Goal: Task Accomplishment & Management: Manage account settings

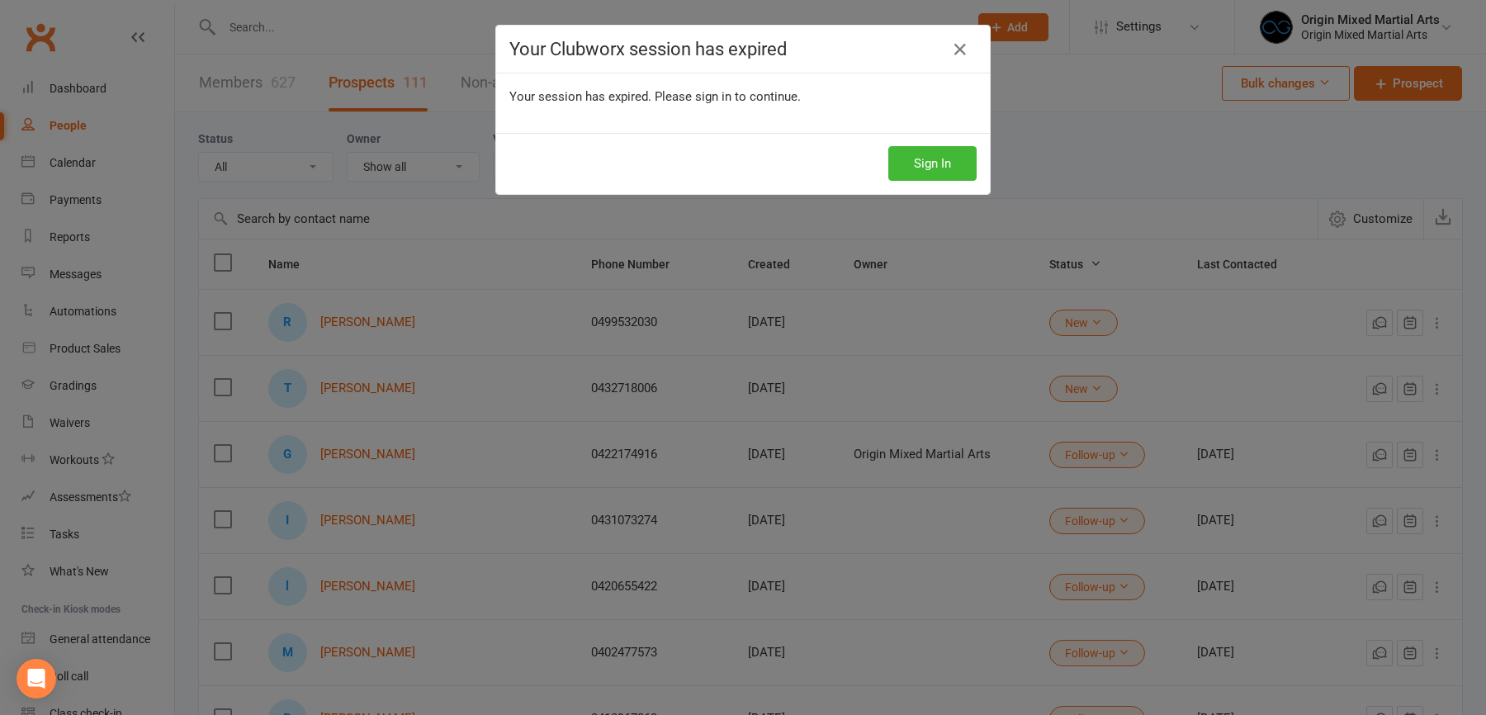
select select "100"
click at [944, 160] on button "Sign In" at bounding box center [932, 163] width 88 height 35
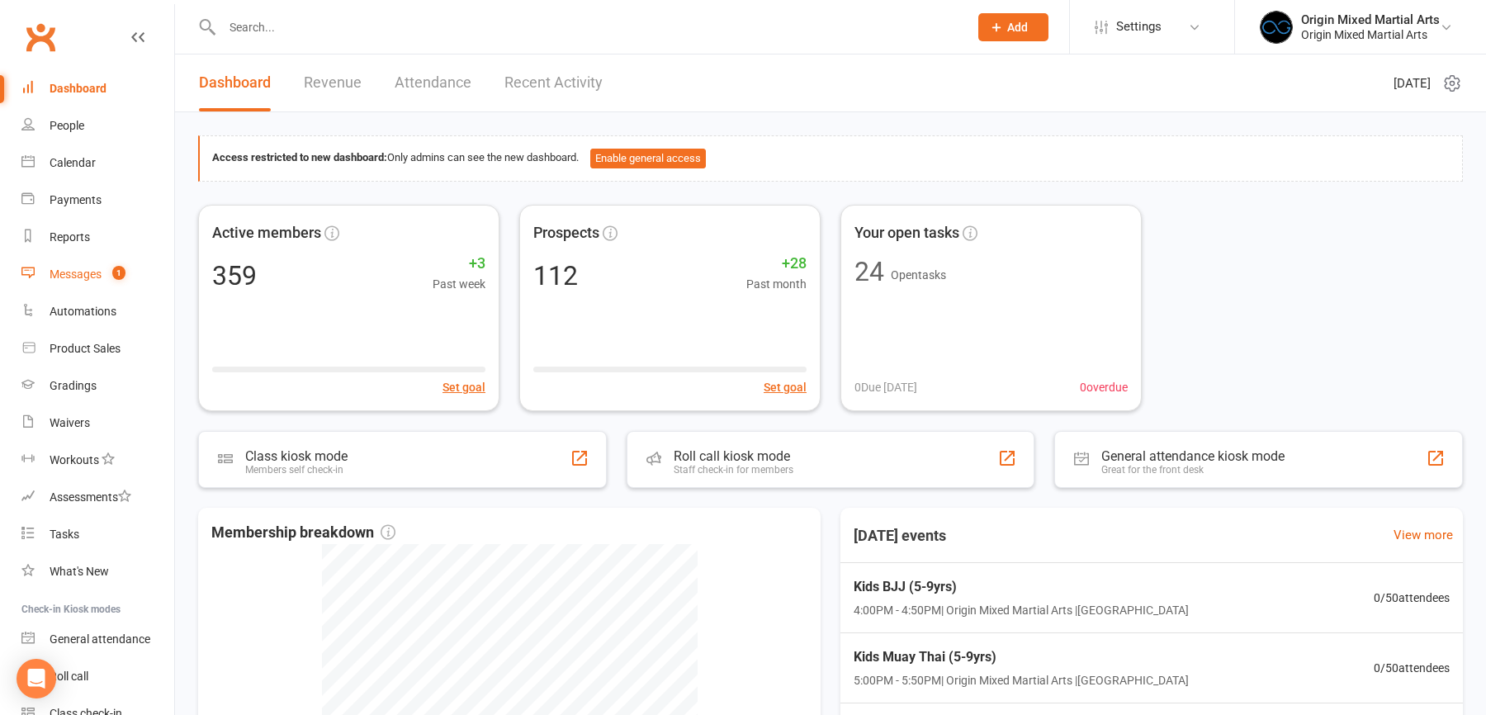
click at [87, 272] on div "Messages" at bounding box center [76, 273] width 52 height 13
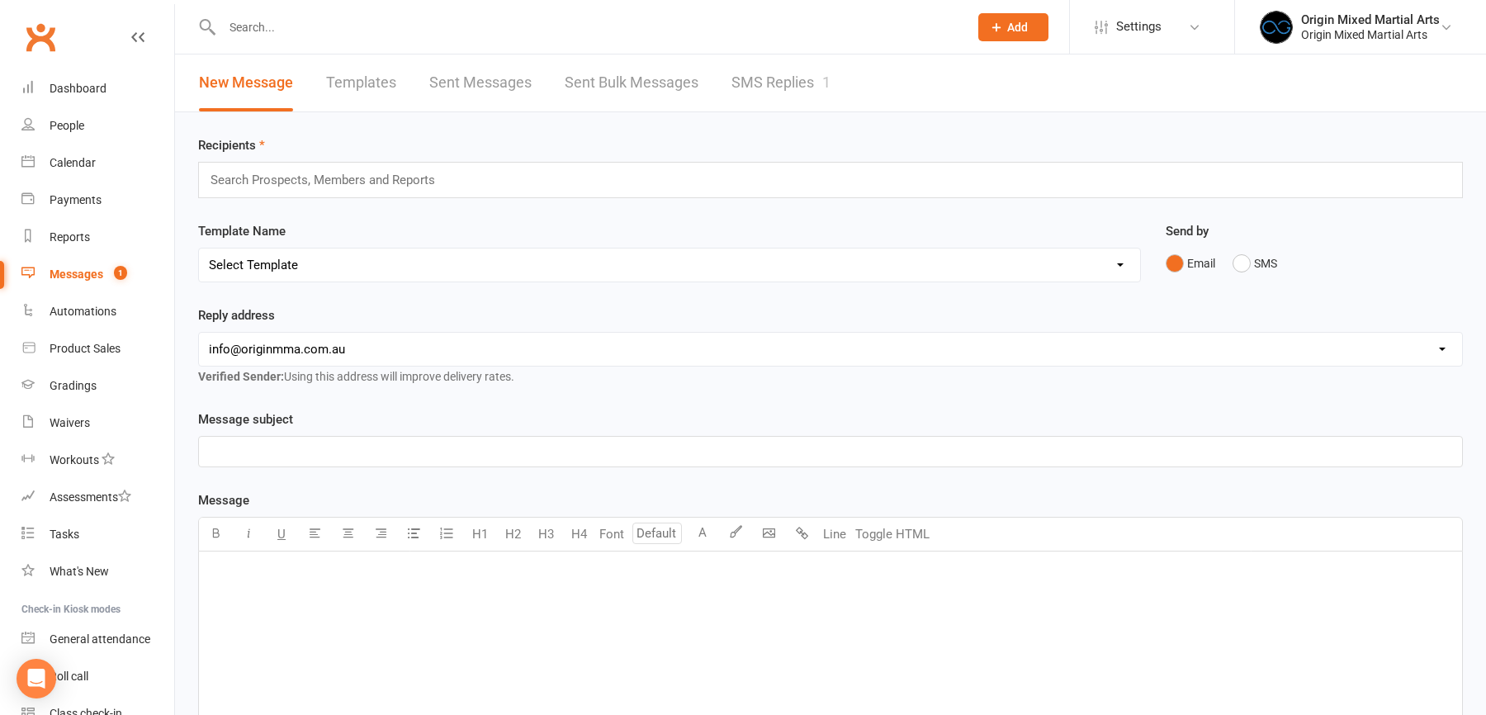
click at [761, 100] on link "SMS Replies 1" at bounding box center [780, 82] width 99 height 57
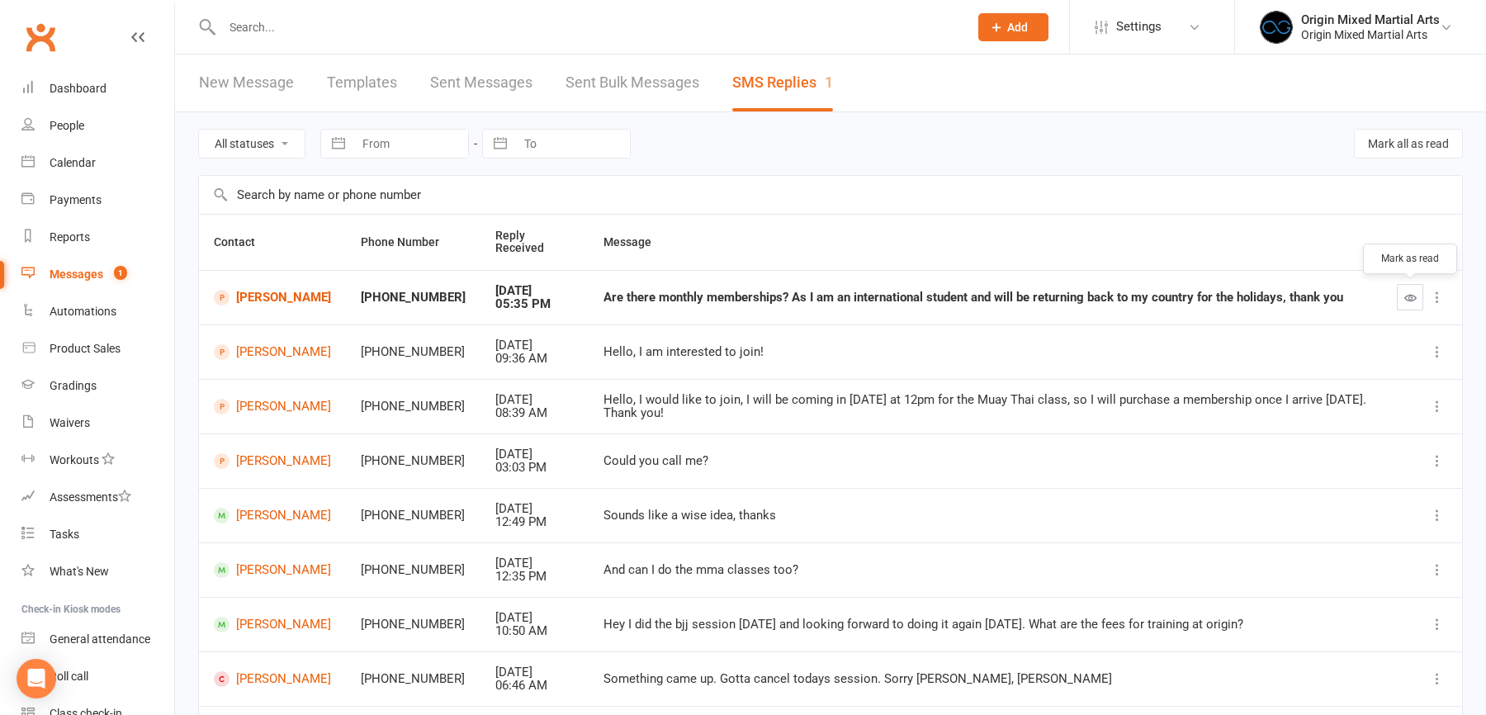
click at [1412, 292] on icon "button" at bounding box center [1410, 297] width 12 height 12
click at [267, 290] on link "[PERSON_NAME]" at bounding box center [272, 298] width 117 height 16
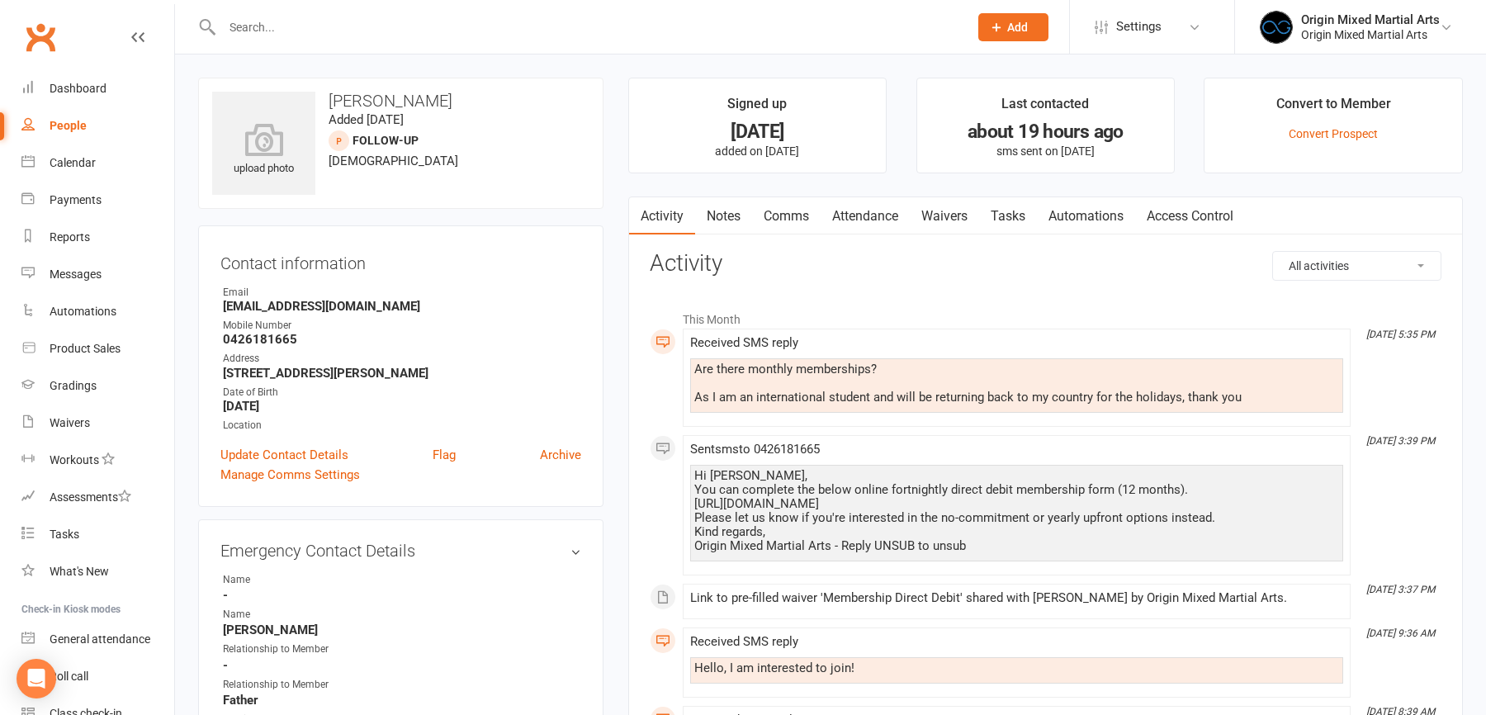
click at [952, 215] on link "Waivers" at bounding box center [944, 216] width 69 height 38
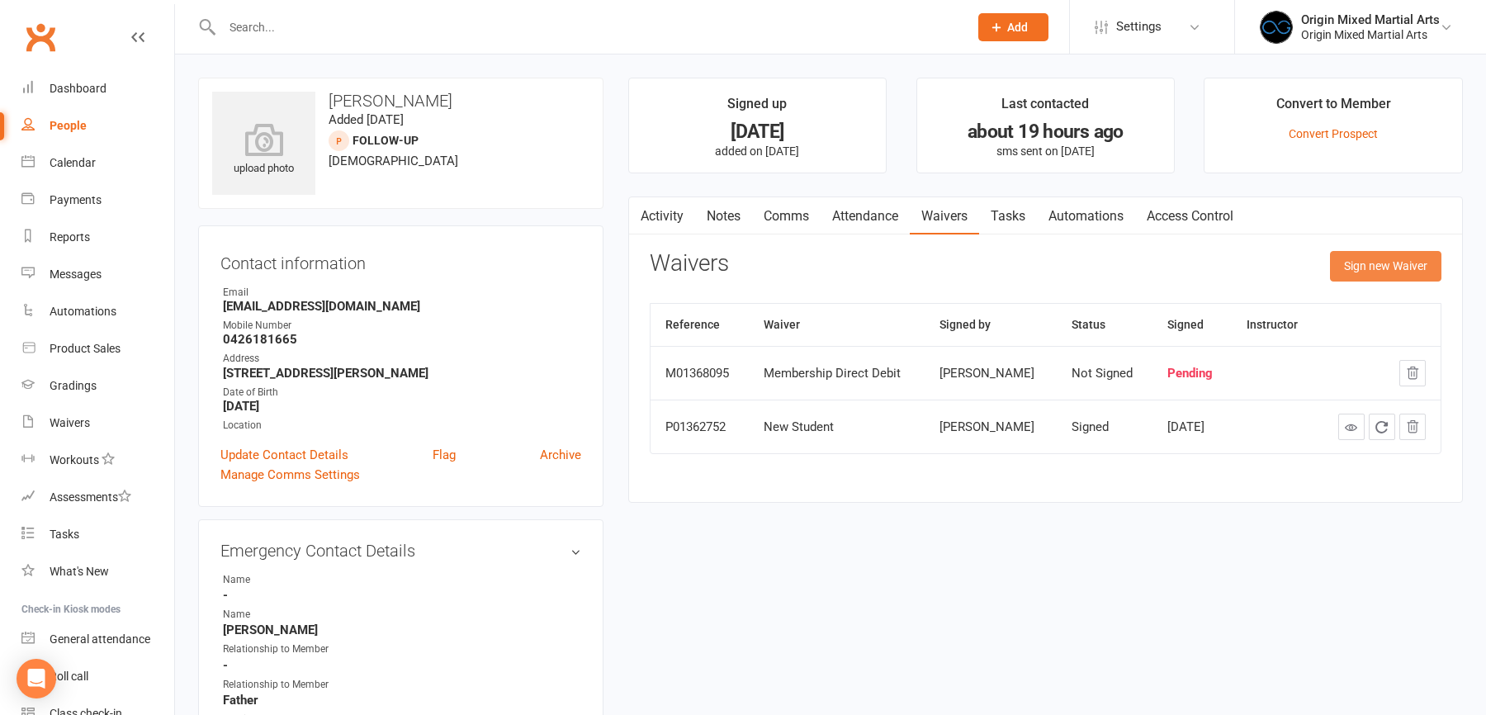
click at [1419, 263] on button "Sign new Waiver" at bounding box center [1385, 266] width 111 height 30
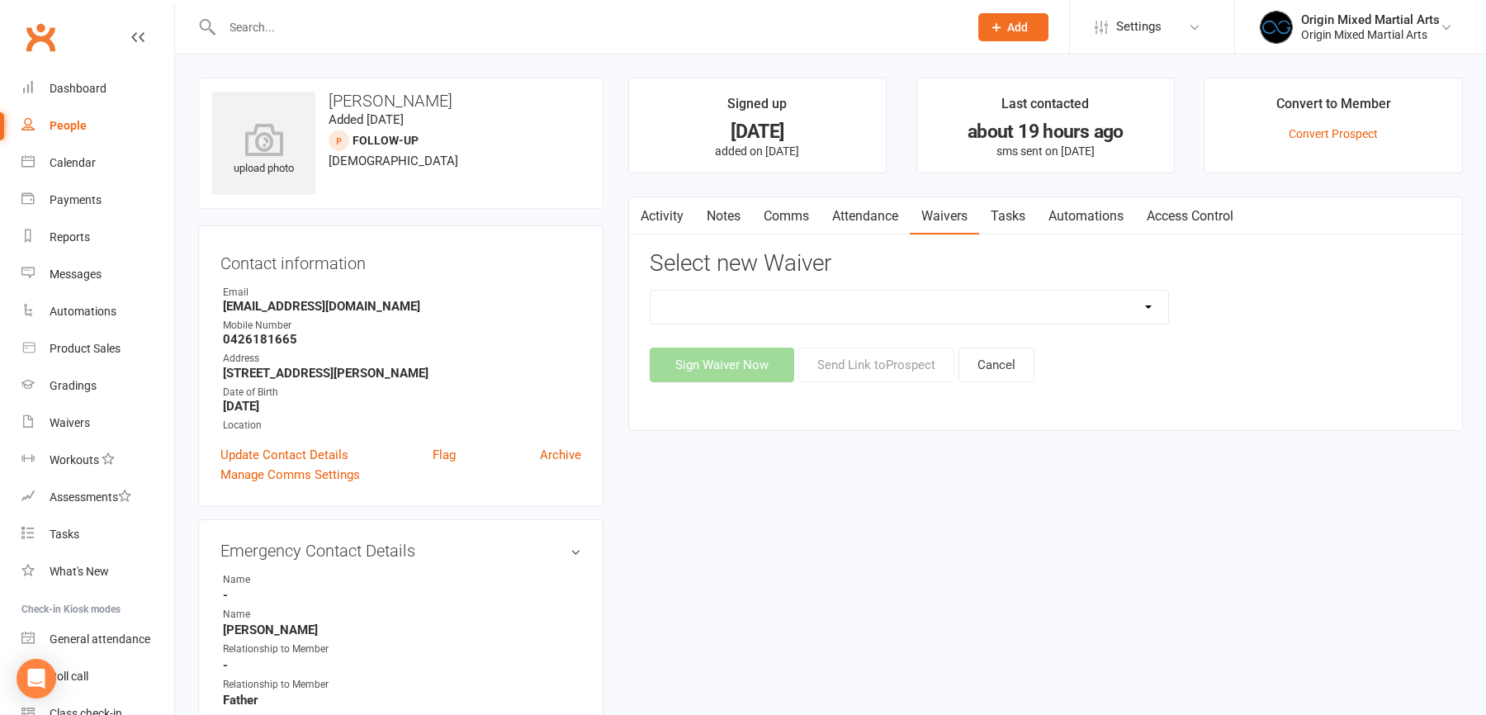
click at [917, 313] on select "Change of Payment Details Membership Casual Membership Casual (Cash/EFTPOS) Mem…" at bounding box center [910, 307] width 518 height 33
select select "6285"
click at [651, 291] on select "Change of Payment Details Membership Casual Membership Casual (Cash/EFTPOS) Mem…" at bounding box center [910, 307] width 518 height 33
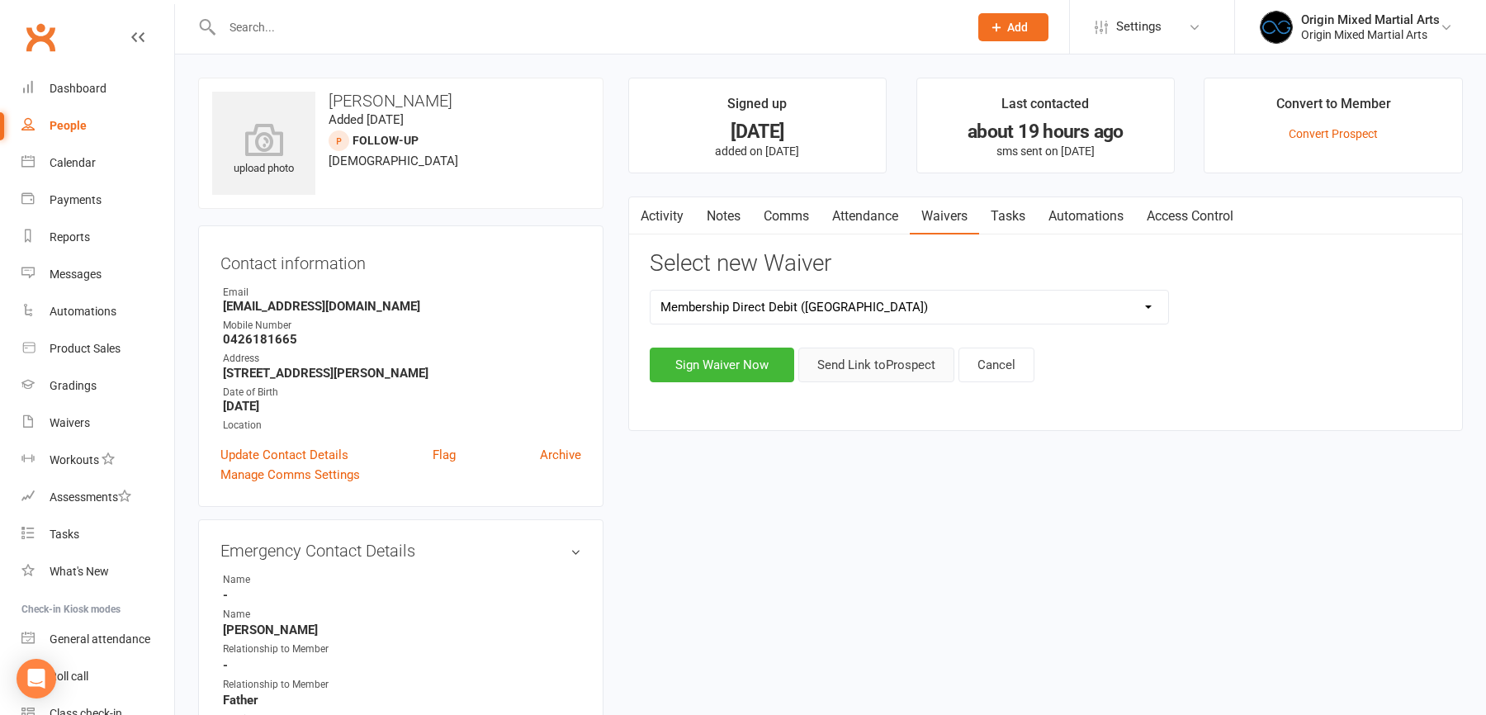
click at [873, 375] on button "Send Link to Prospect" at bounding box center [876, 365] width 156 height 35
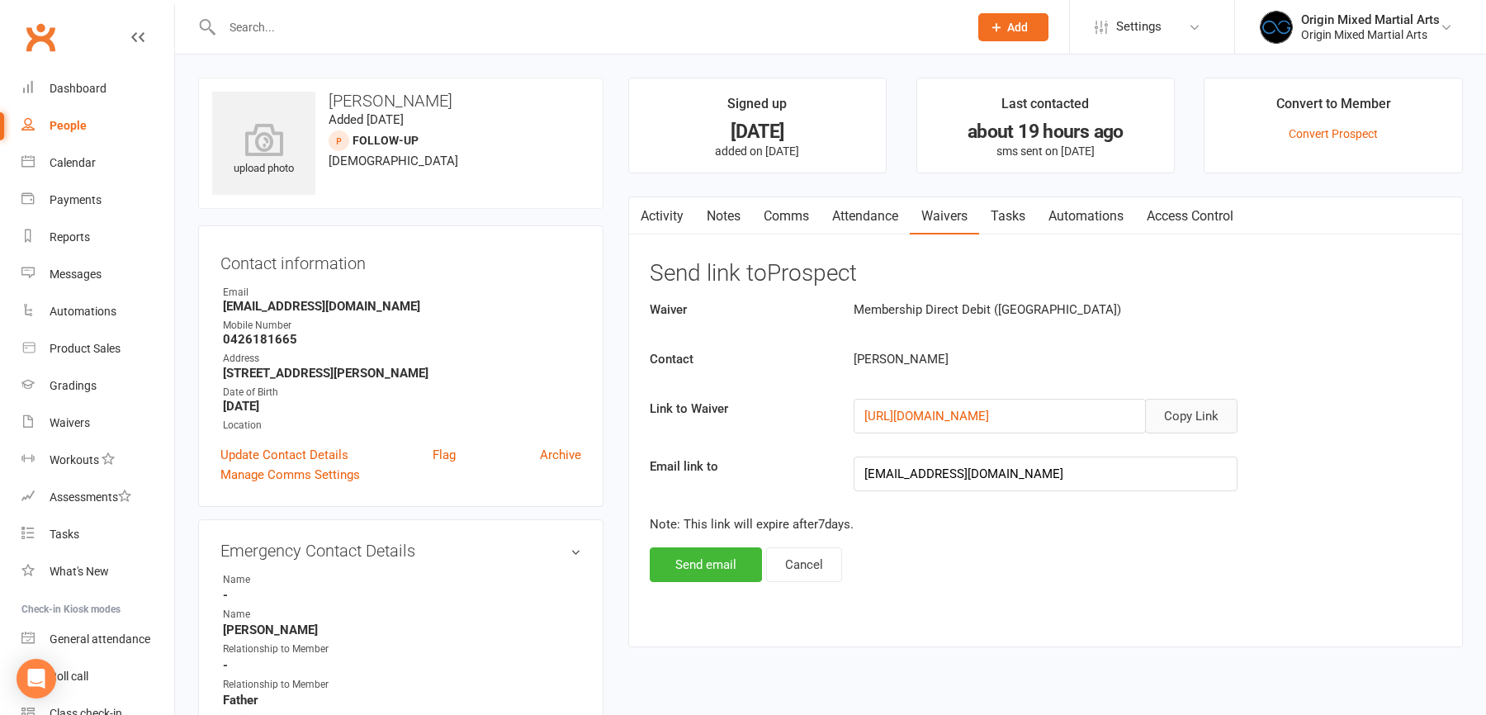
click at [1200, 410] on button "Copy Link" at bounding box center [1191, 416] width 92 height 35
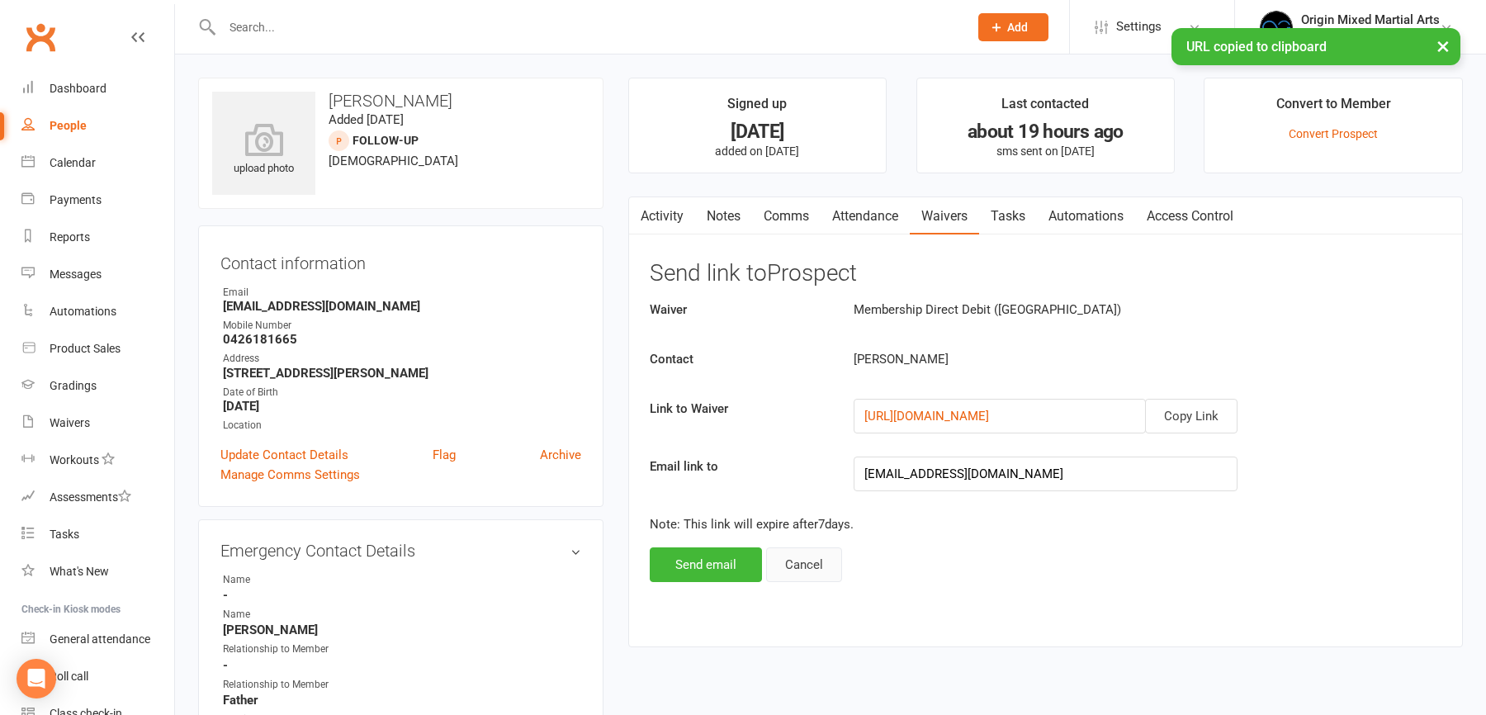
click at [814, 560] on button "Cancel" at bounding box center [804, 564] width 76 height 35
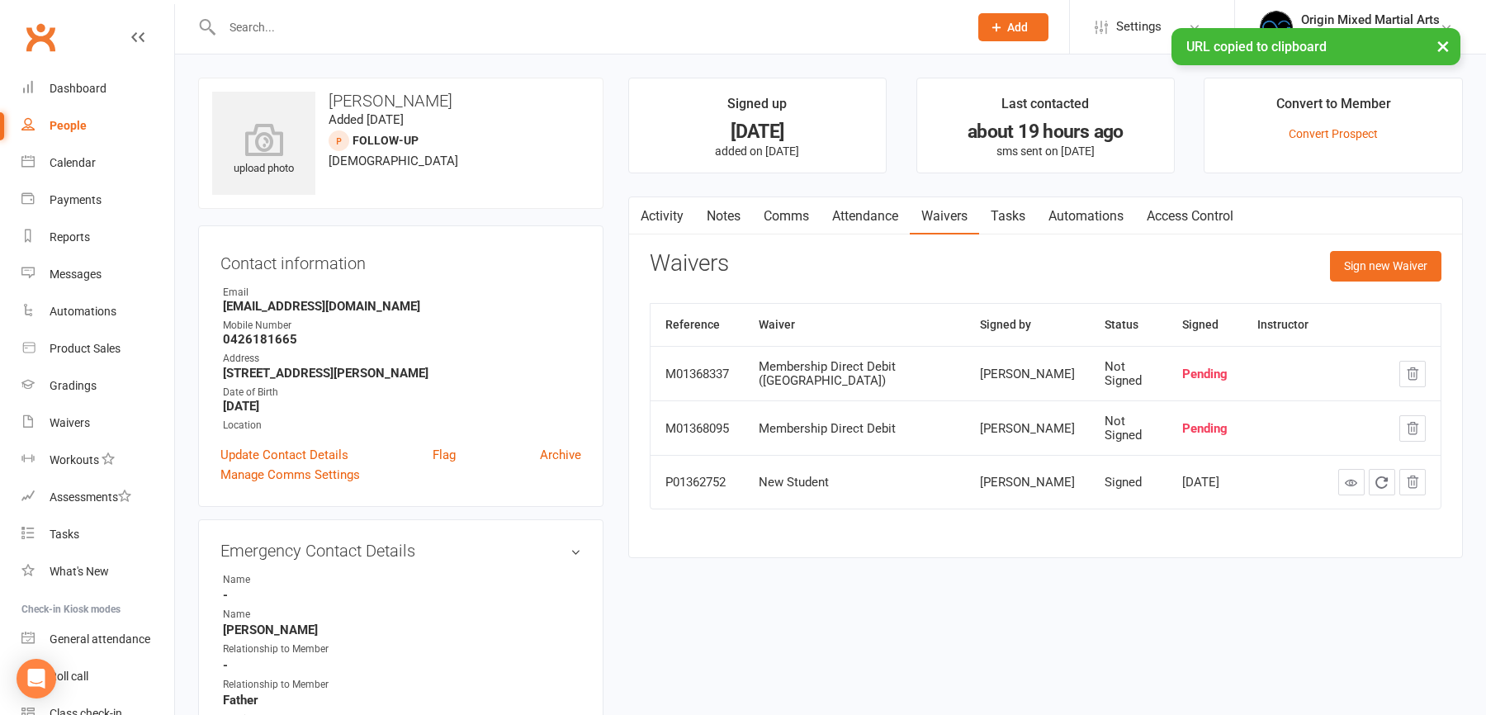
click at [732, 212] on link "Notes" at bounding box center [723, 216] width 57 height 38
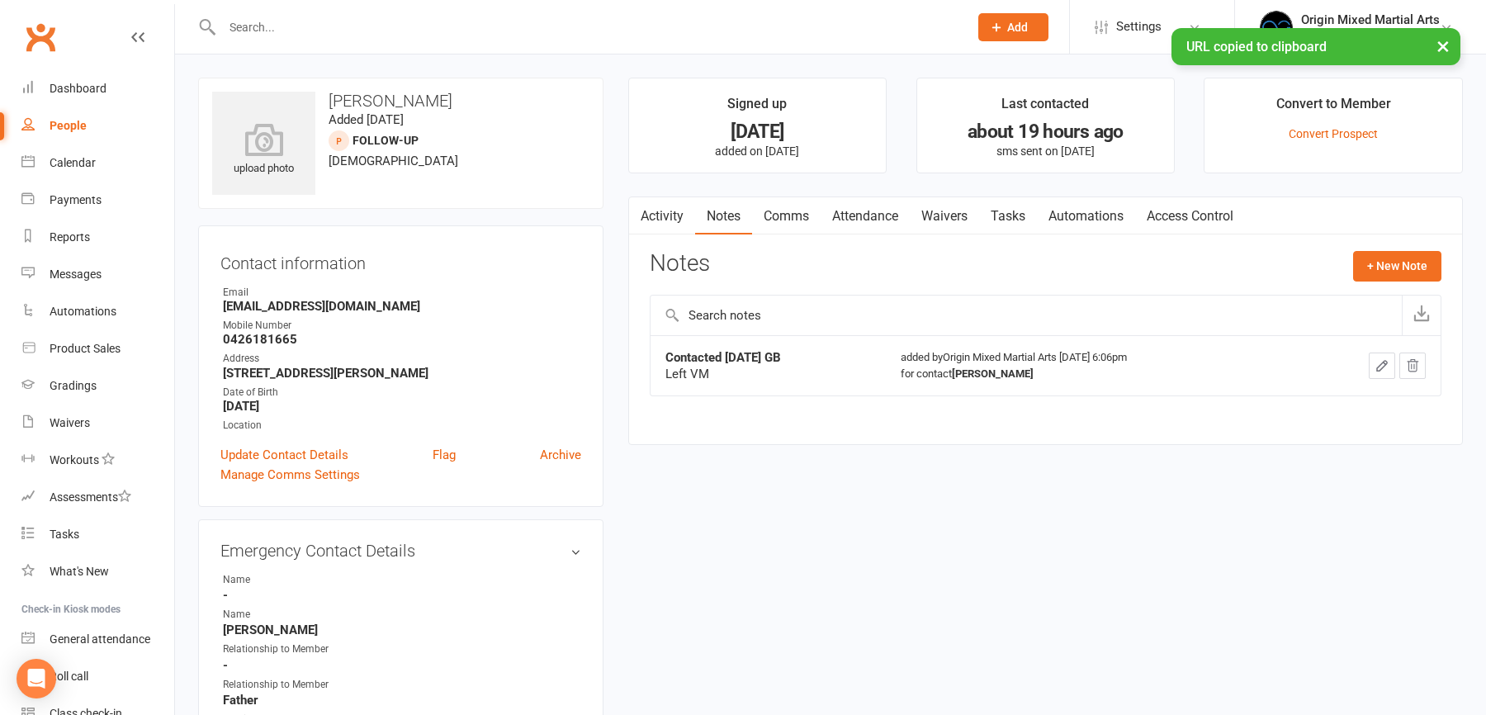
click at [763, 219] on link "Comms" at bounding box center [786, 216] width 69 height 38
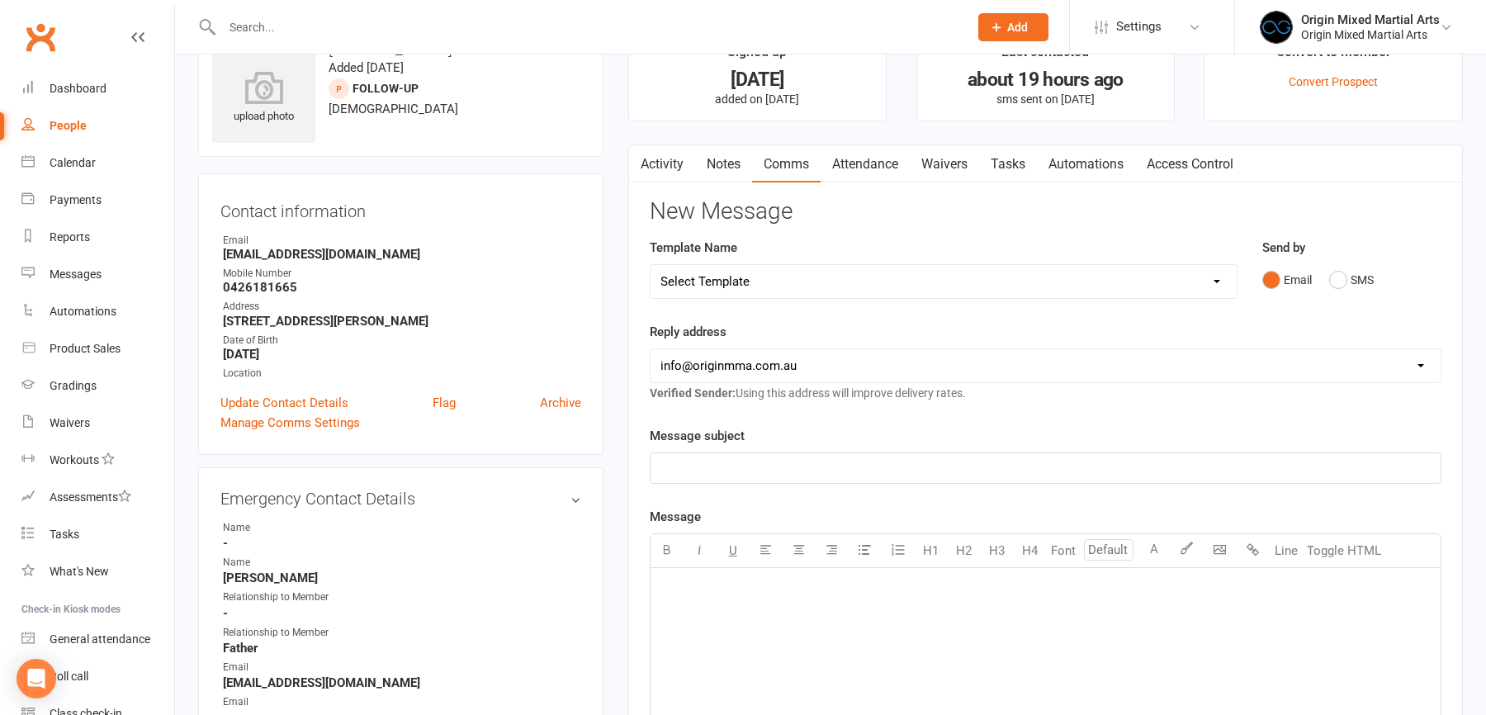
scroll to position [59, 0]
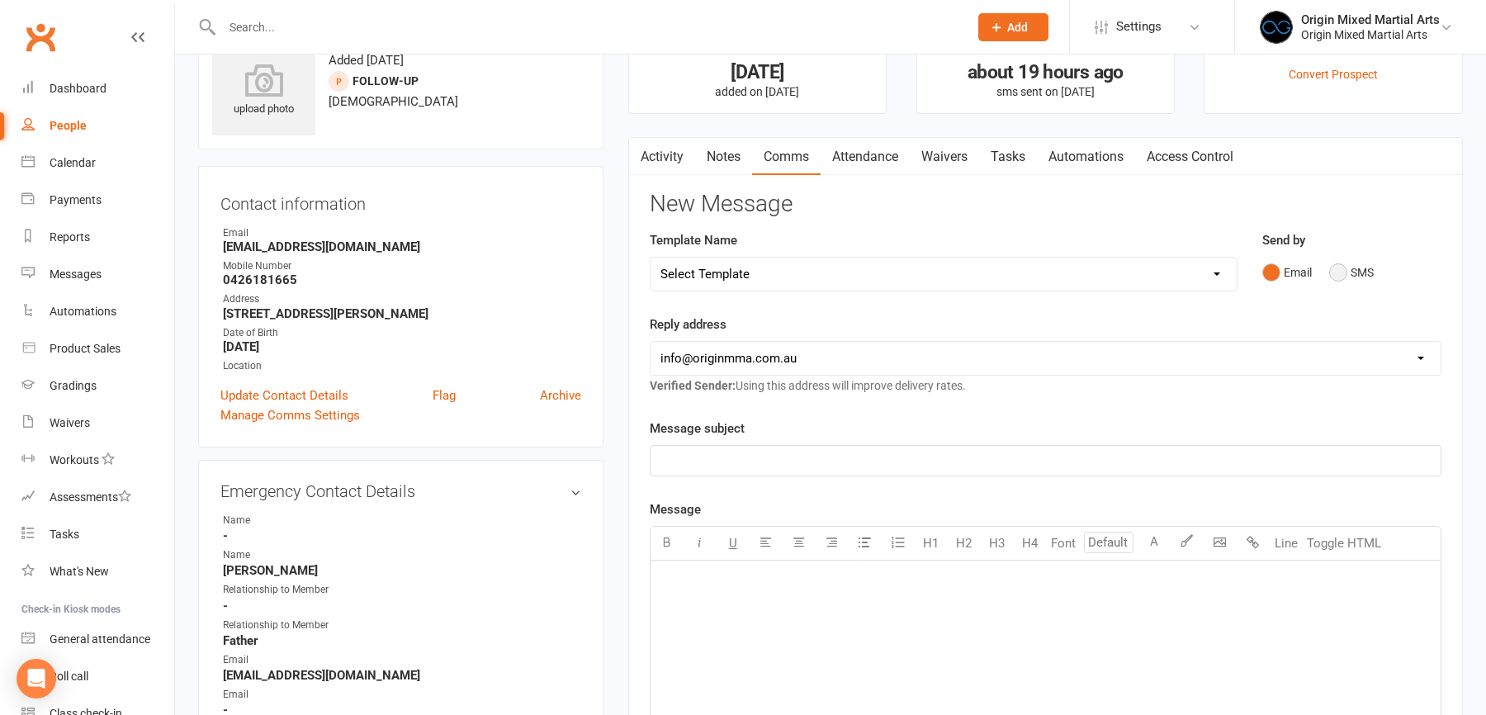
click at [1337, 268] on button "SMS" at bounding box center [1351, 272] width 45 height 31
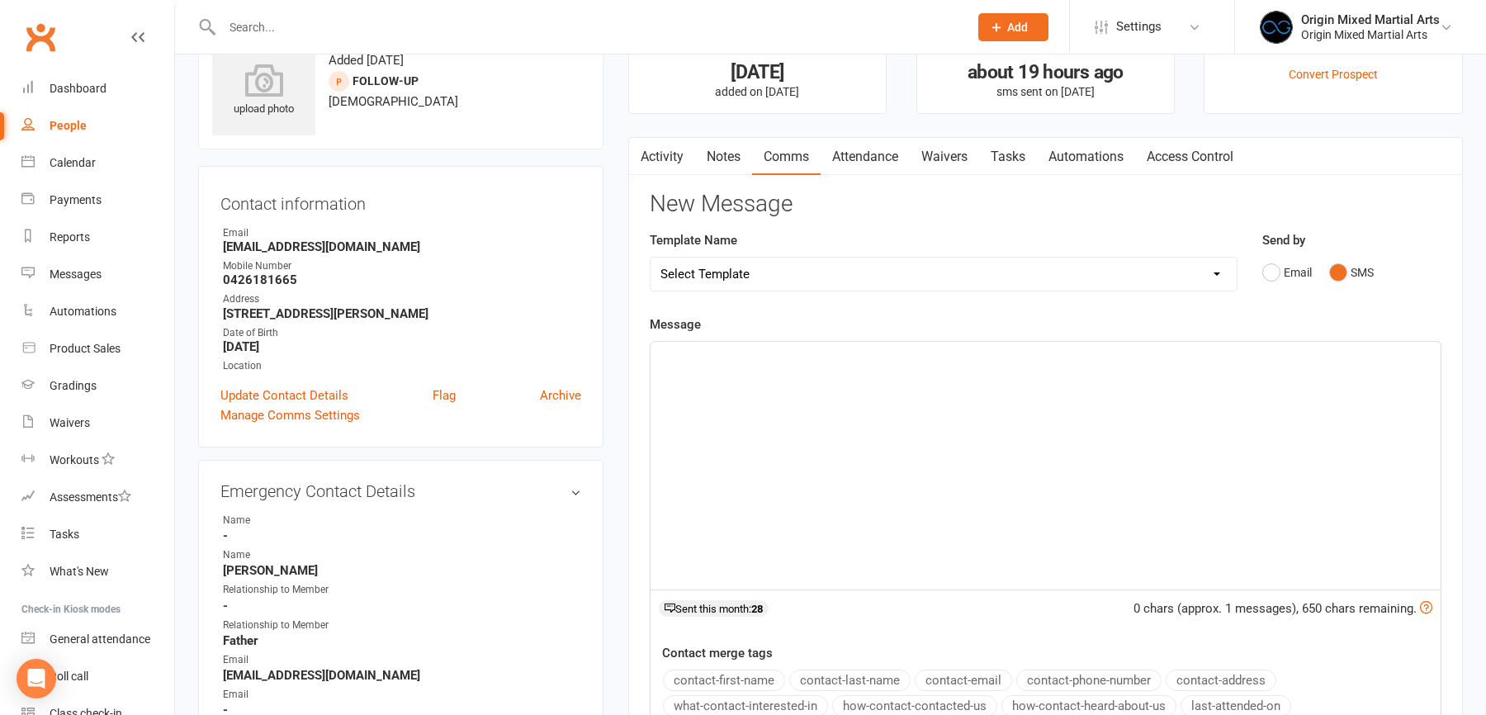
click at [755, 429] on div "﻿" at bounding box center [1046, 466] width 790 height 248
click at [930, 354] on span "Please see link below for no commitment option, you can cancel" at bounding box center [838, 356] width 357 height 15
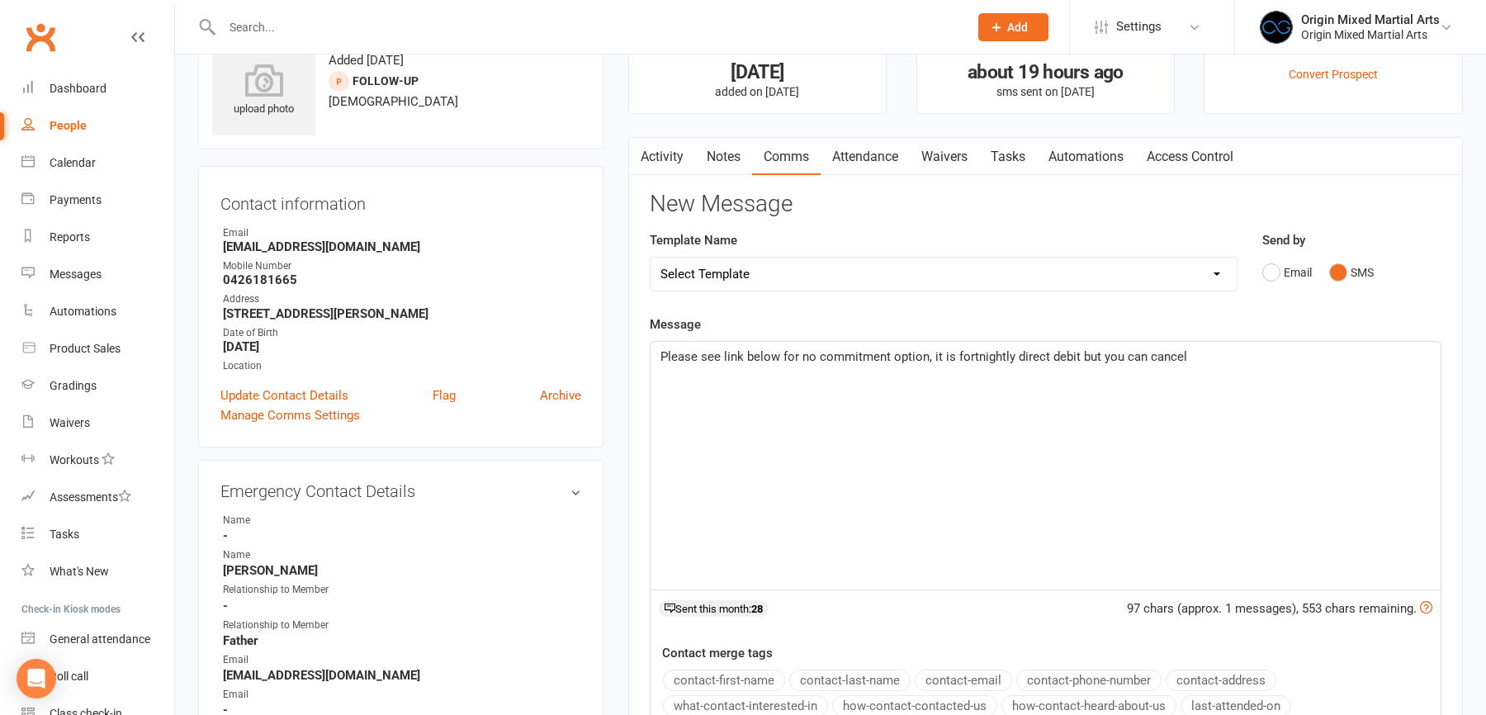
click at [1226, 362] on p "Please see link below for no commitment option, it is fortnightly direct debit …" at bounding box center [1045, 357] width 770 height 20
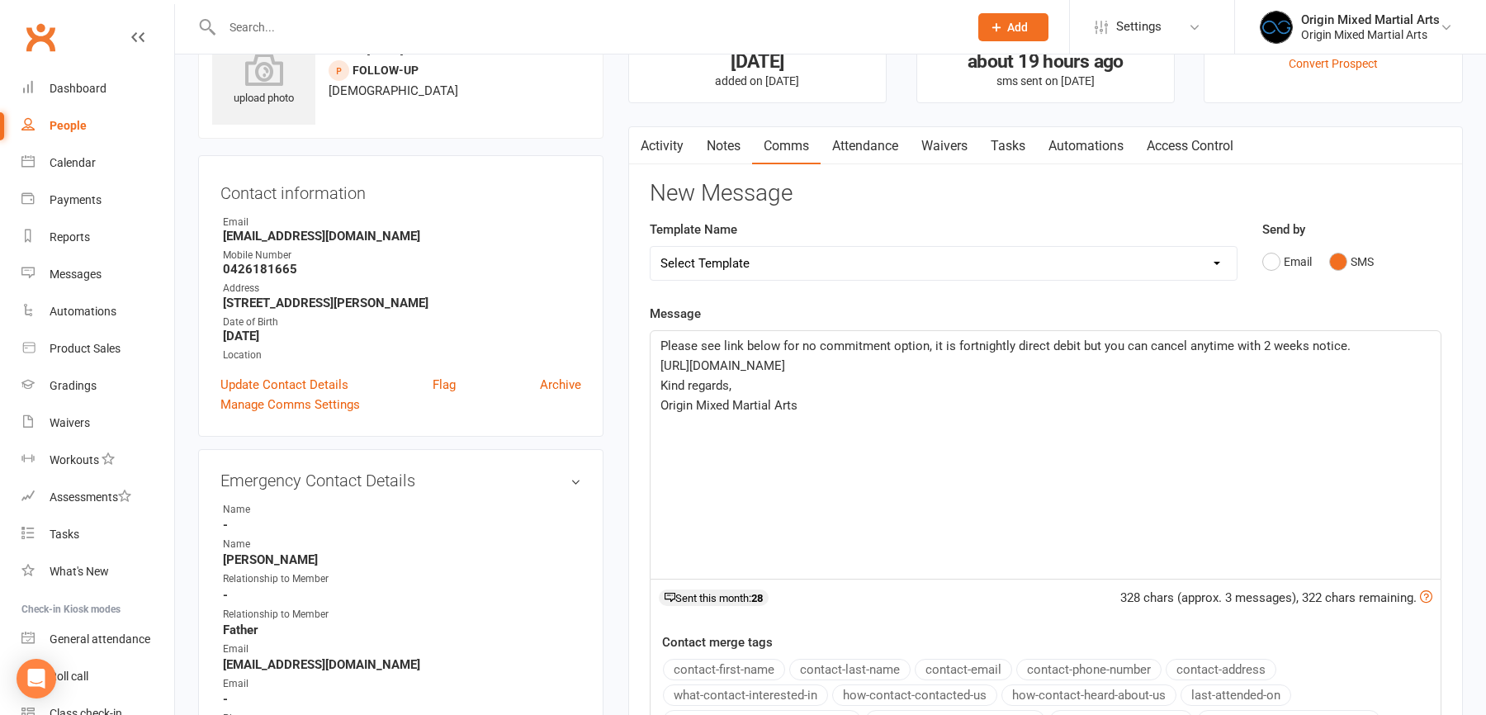
scroll to position [237, 0]
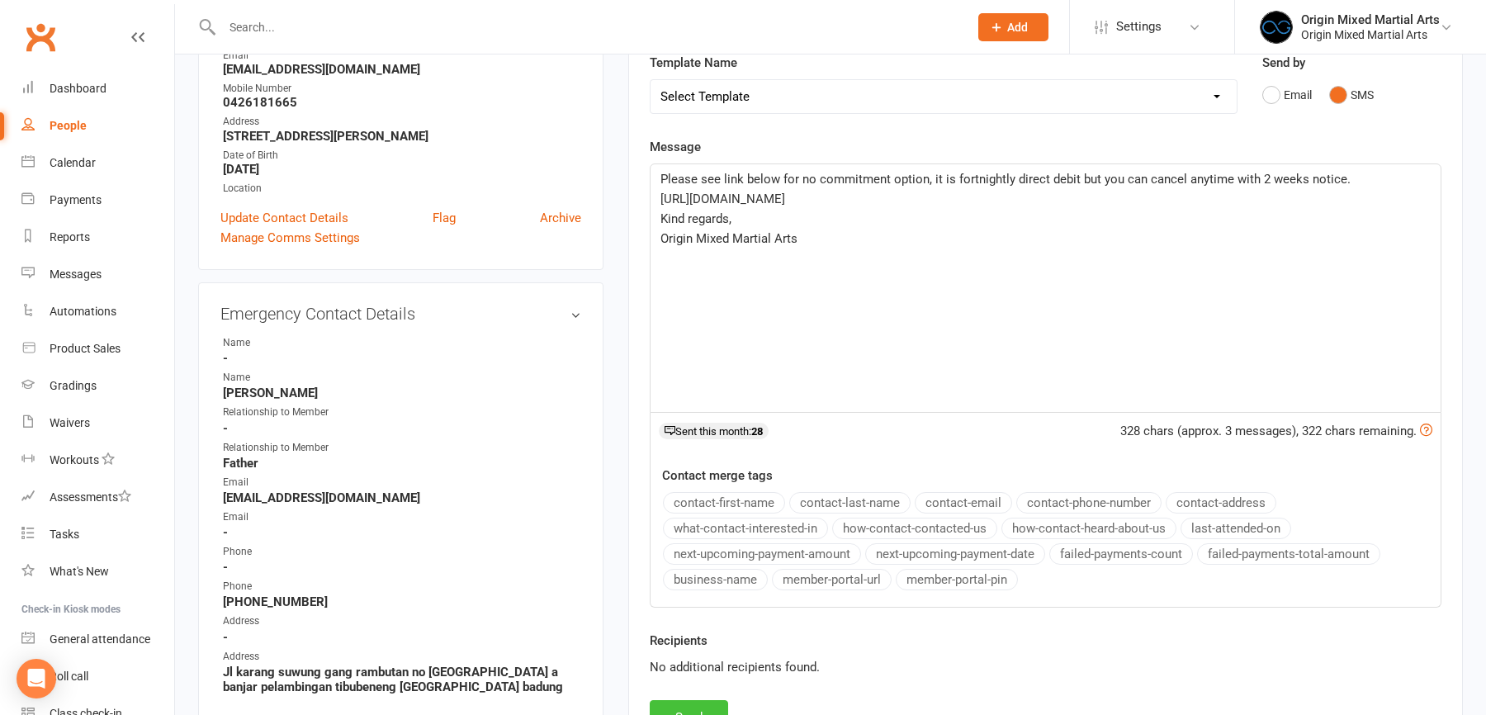
click at [689, 702] on button "Send" at bounding box center [689, 717] width 78 height 35
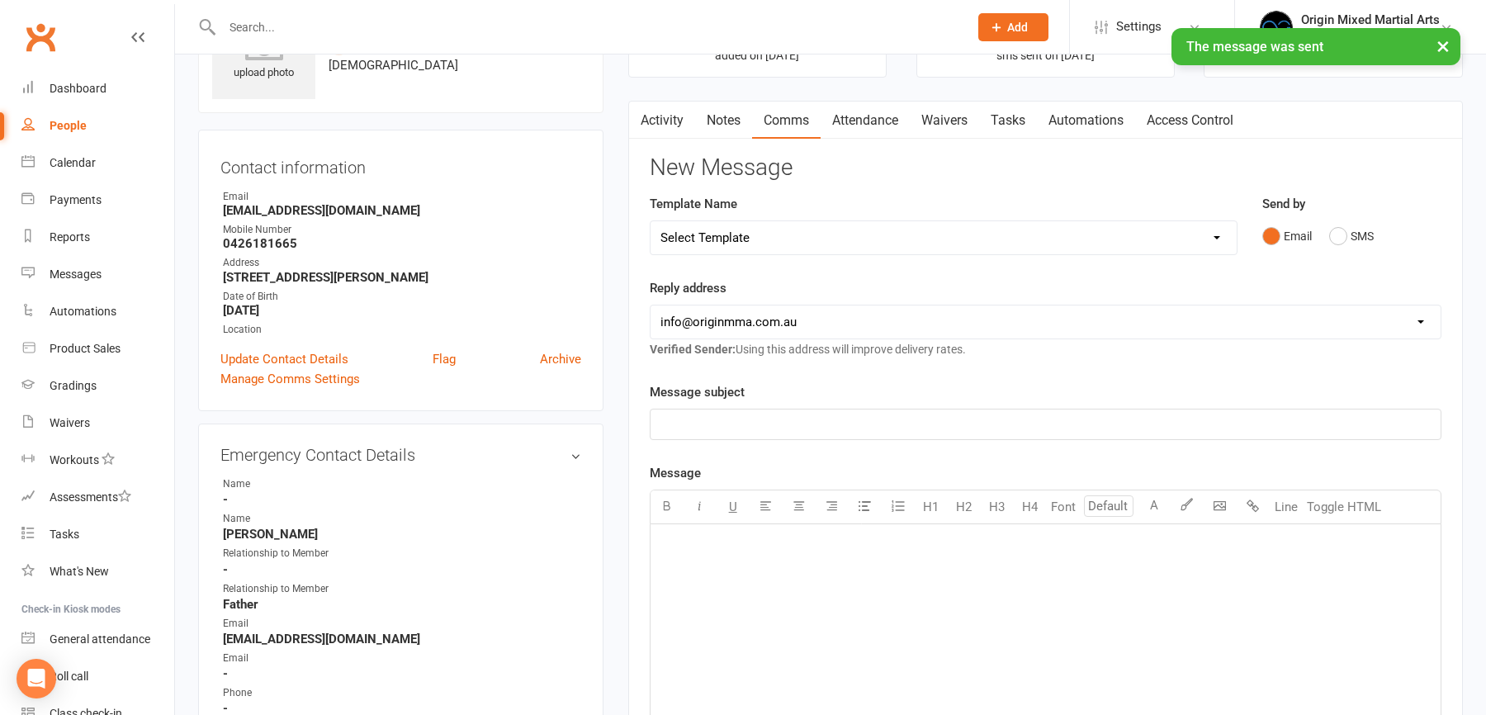
scroll to position [0, 0]
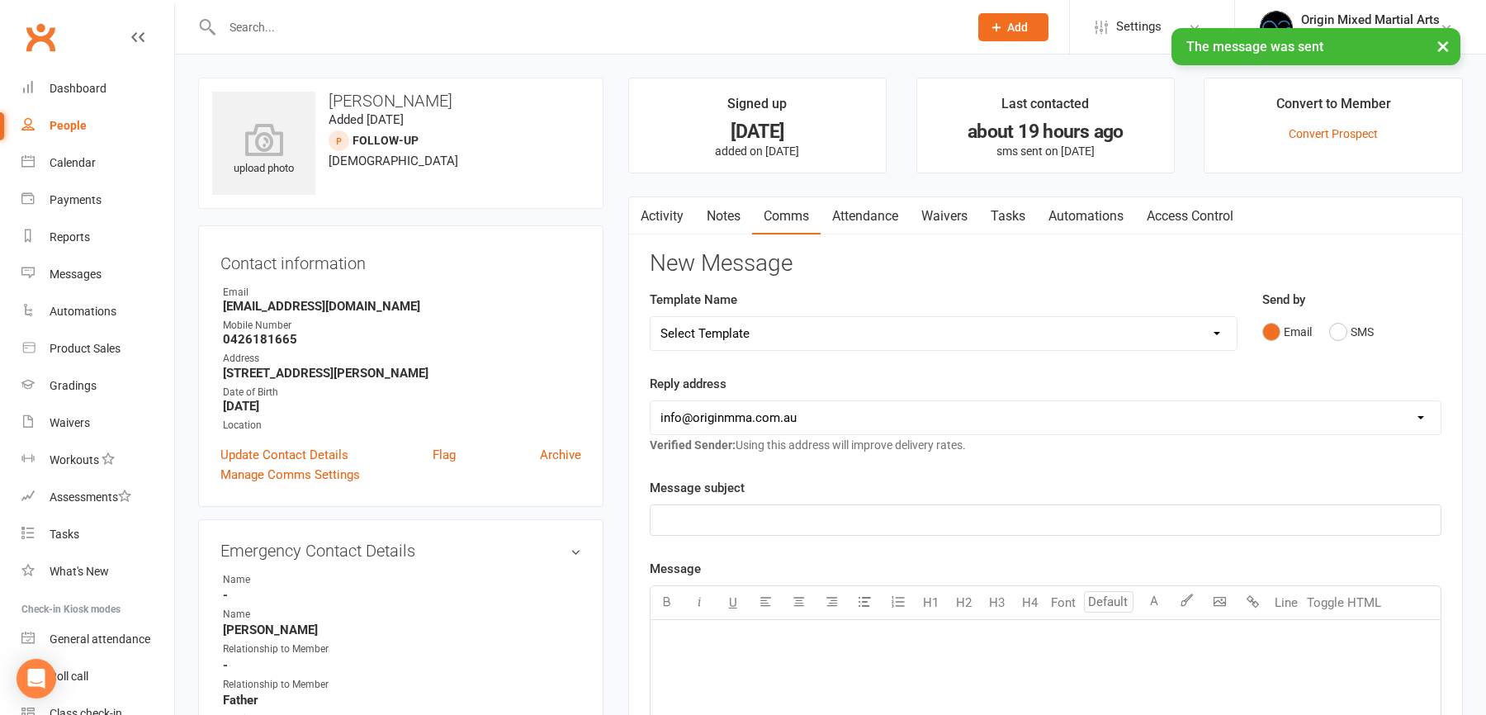
click at [714, 210] on link "Notes" at bounding box center [723, 216] width 57 height 38
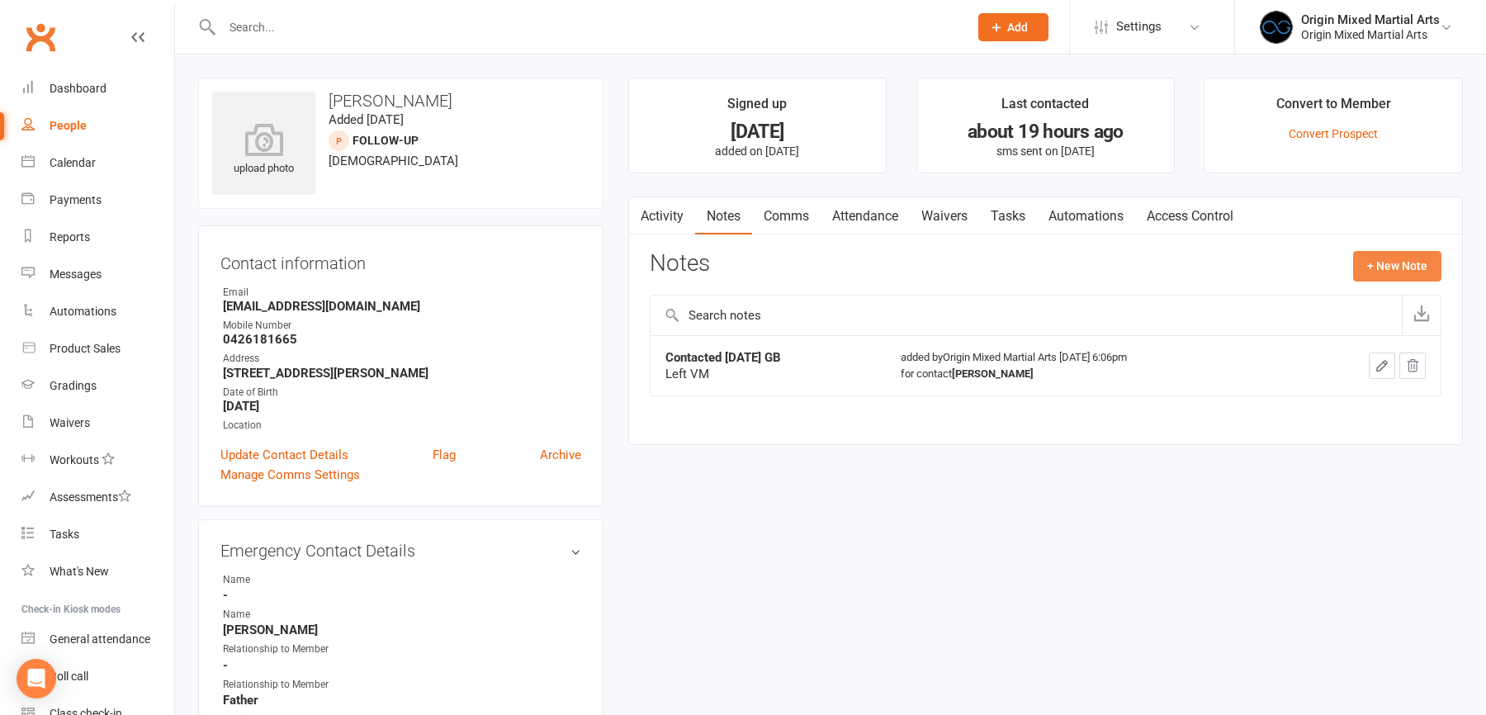
click at [1408, 266] on button "+ New Note" at bounding box center [1397, 266] width 88 height 30
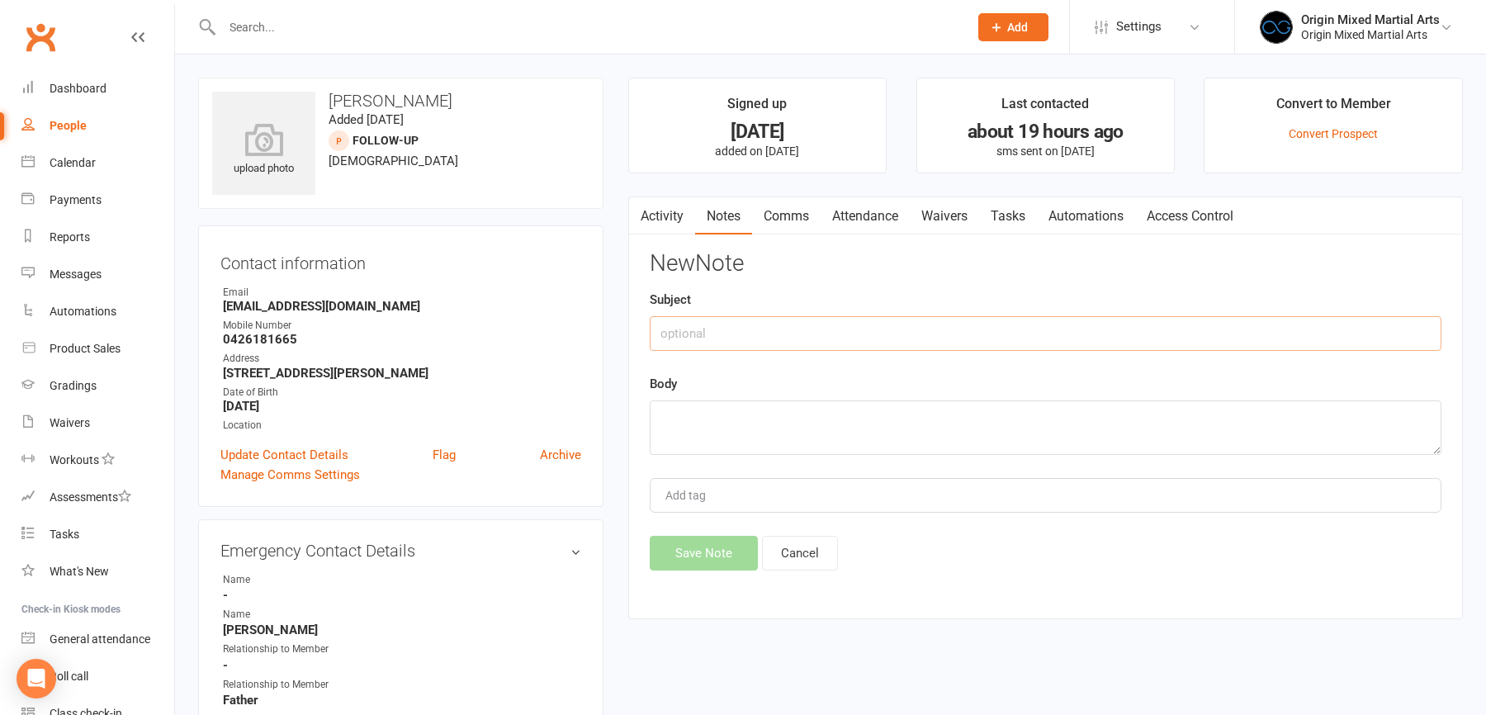
click at [803, 340] on input "text" at bounding box center [1046, 333] width 792 height 35
type input "Sent Membership Form"
click at [791, 415] on textarea at bounding box center [1046, 427] width 792 height 54
type textarea "NC, as international student and may leave"
click at [703, 537] on button "Save Note" at bounding box center [704, 553] width 108 height 35
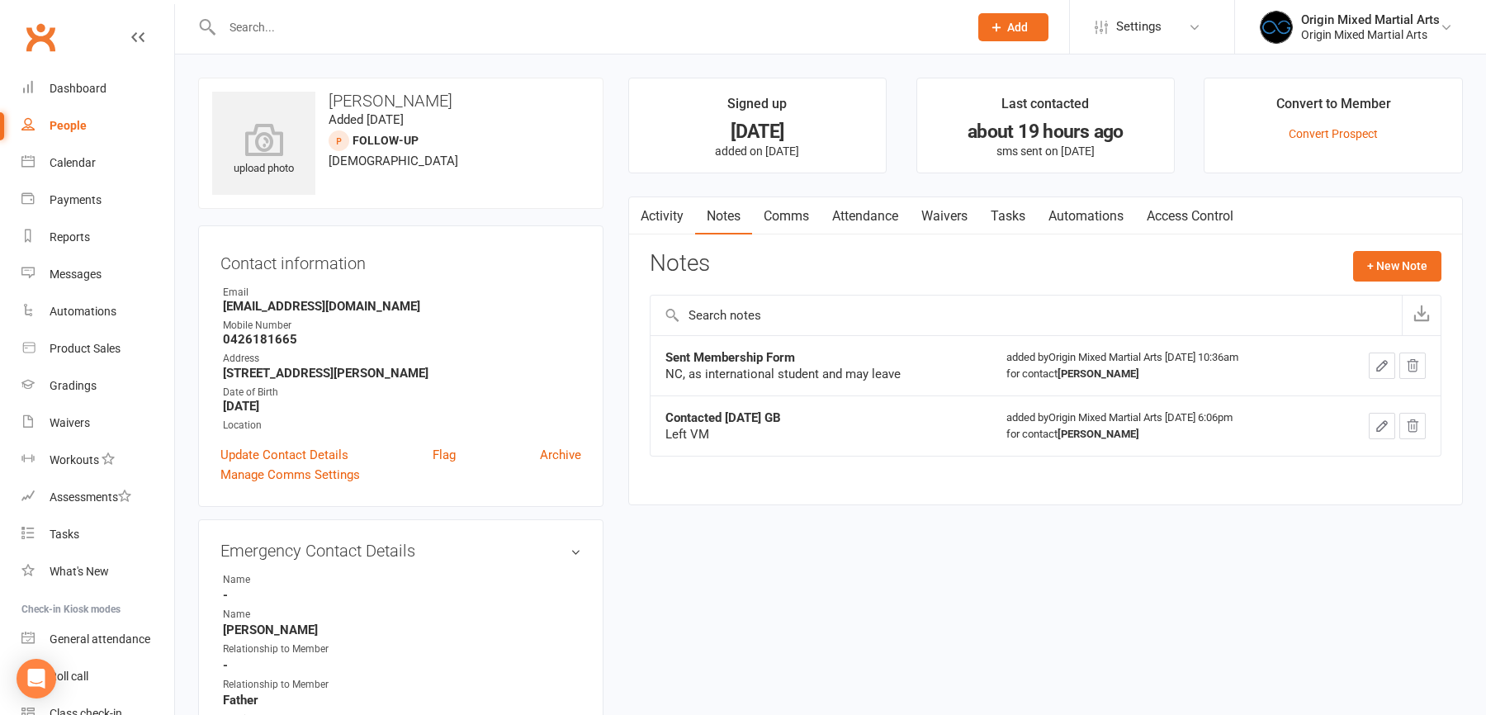
click at [318, 36] on input "text" at bounding box center [587, 27] width 740 height 23
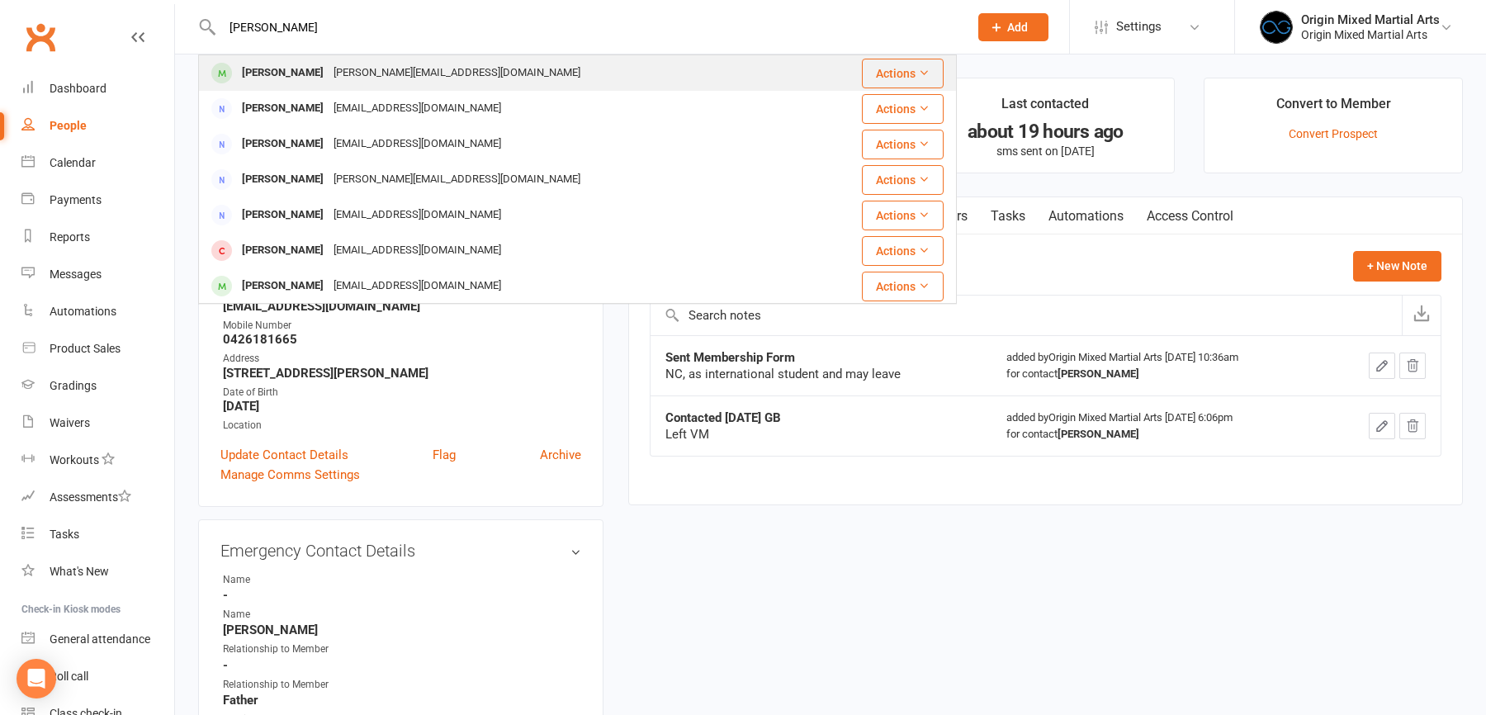
type input "kane ta"
click at [361, 77] on div "kane.taylor89@gmail.com" at bounding box center [457, 73] width 257 height 24
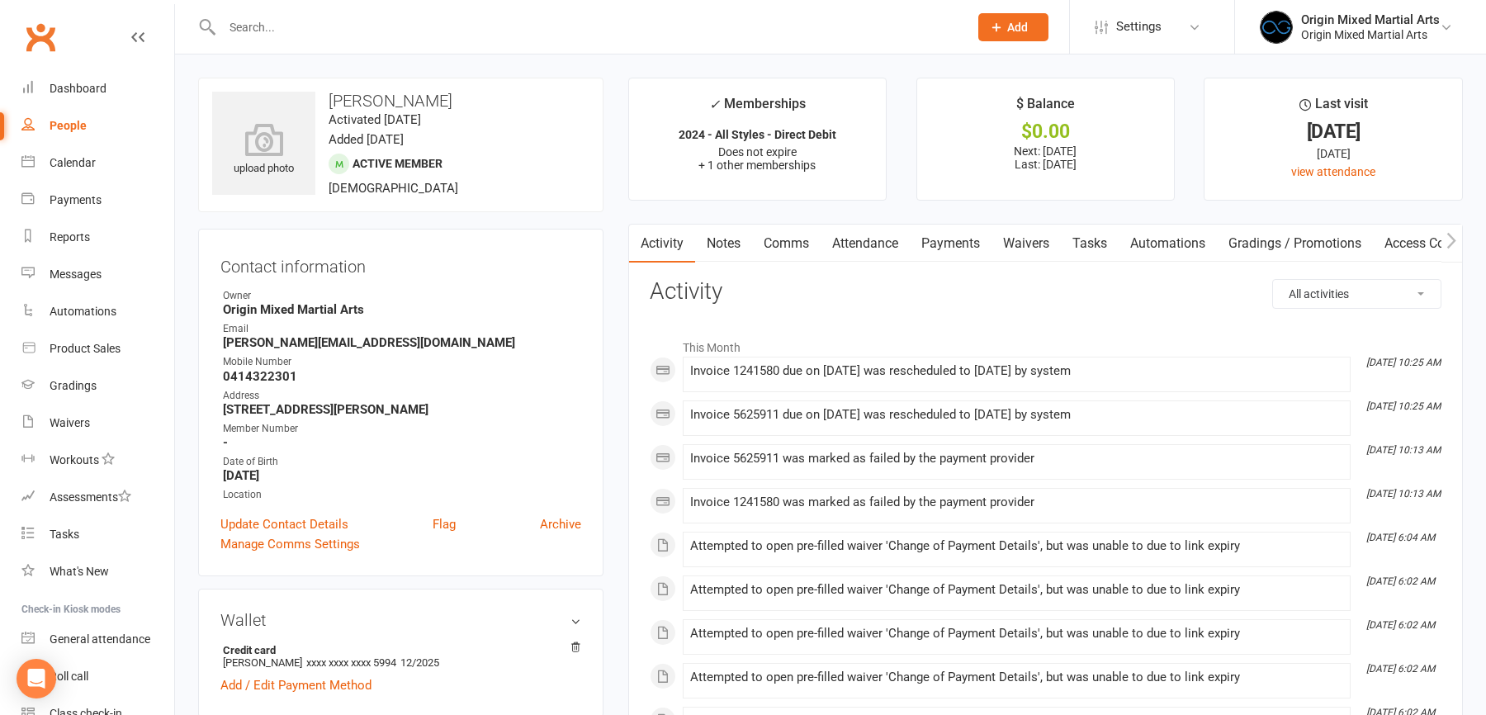
click at [1013, 241] on link "Waivers" at bounding box center [1026, 244] width 69 height 38
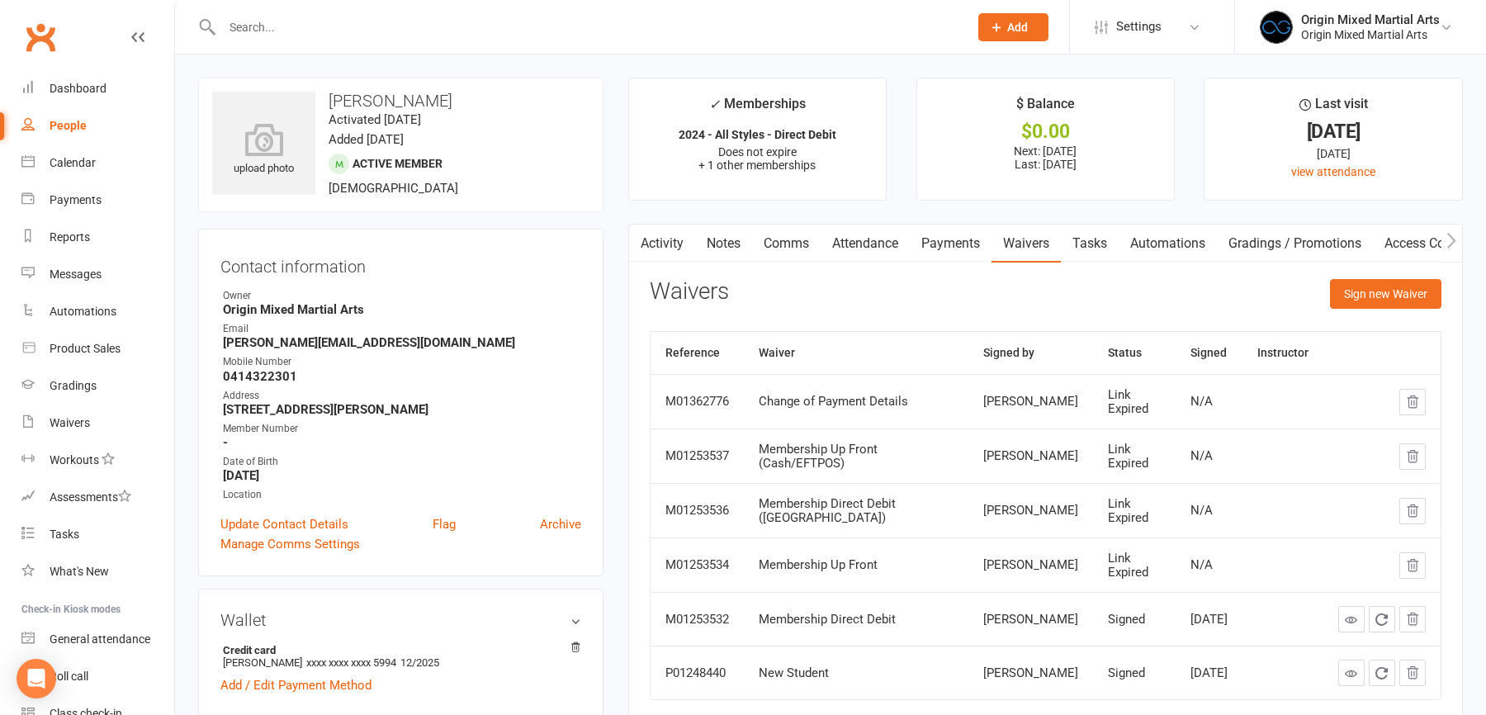
click at [954, 234] on link "Payments" at bounding box center [951, 244] width 82 height 38
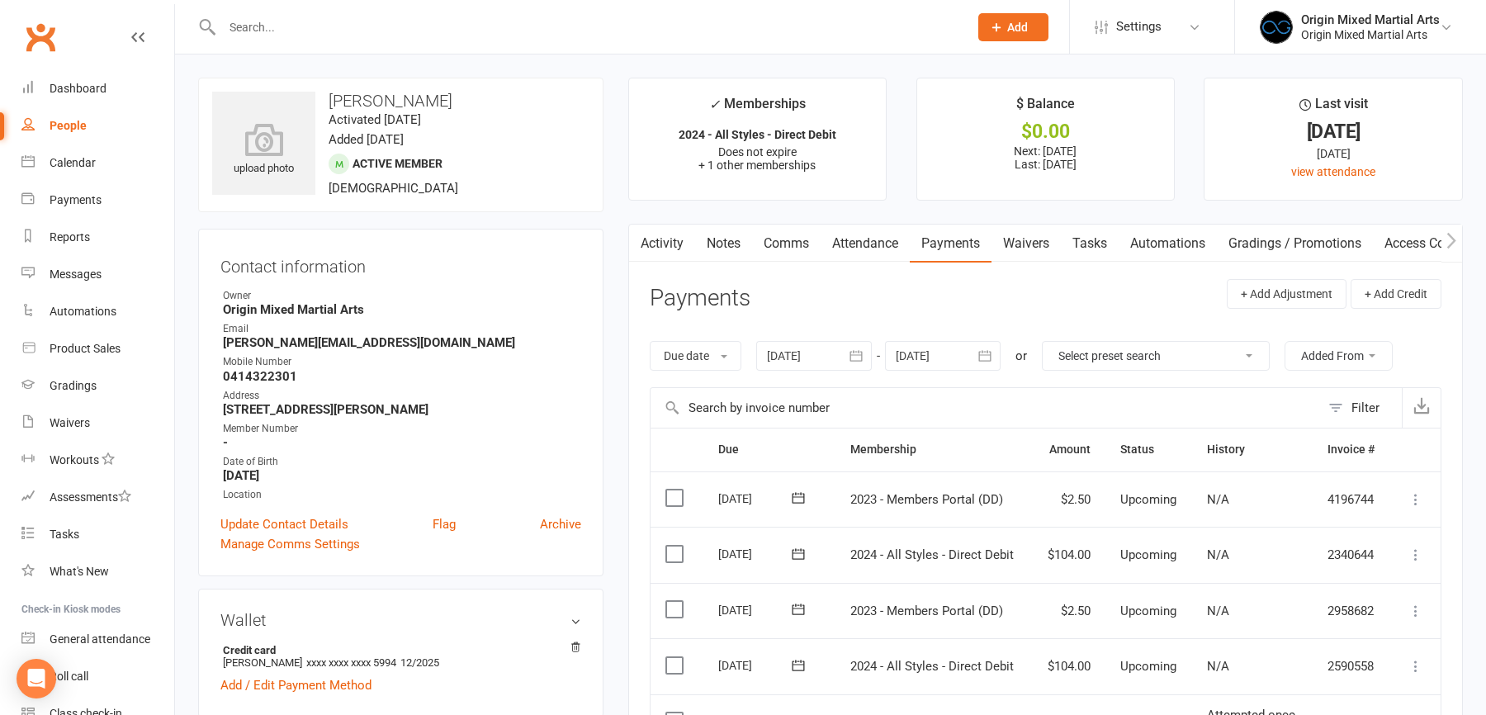
click at [1031, 244] on link "Waivers" at bounding box center [1026, 244] width 69 height 38
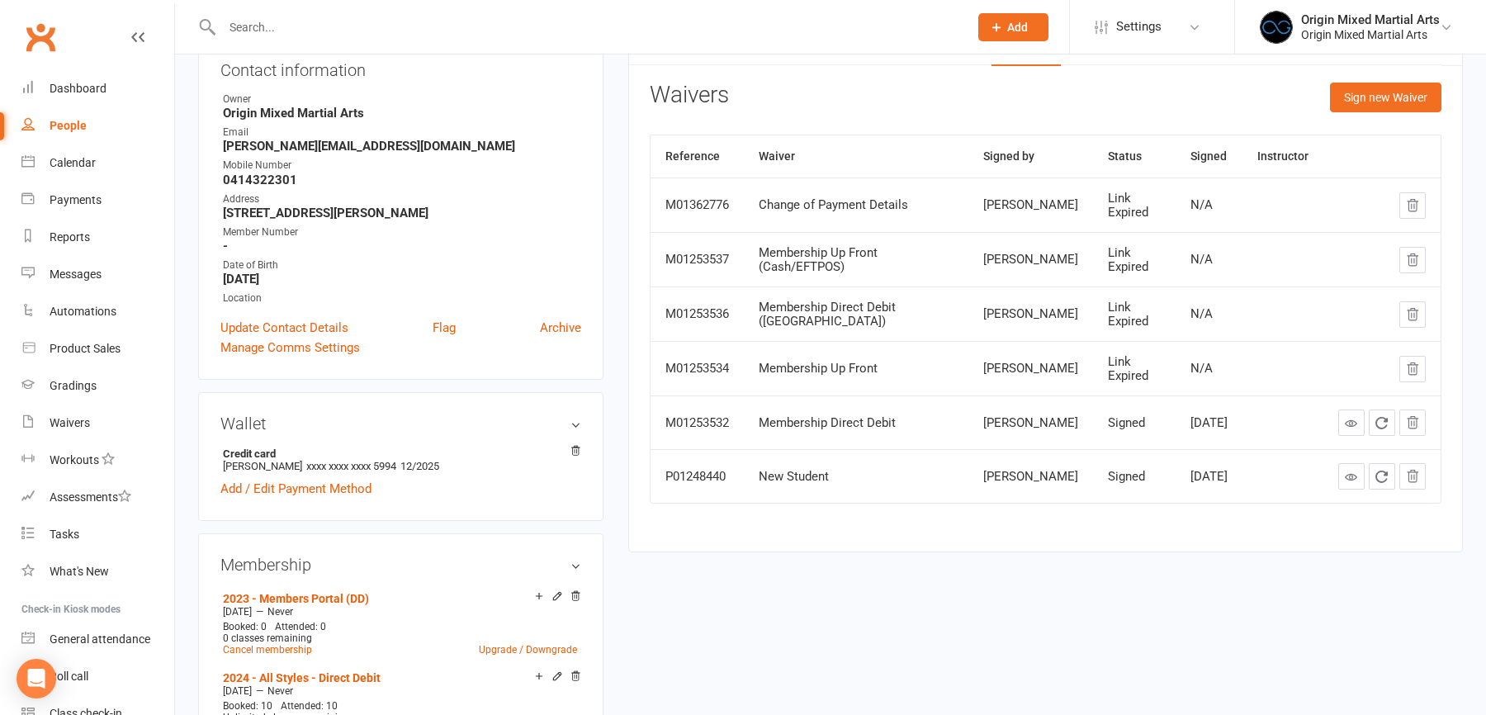
scroll to position [192, 0]
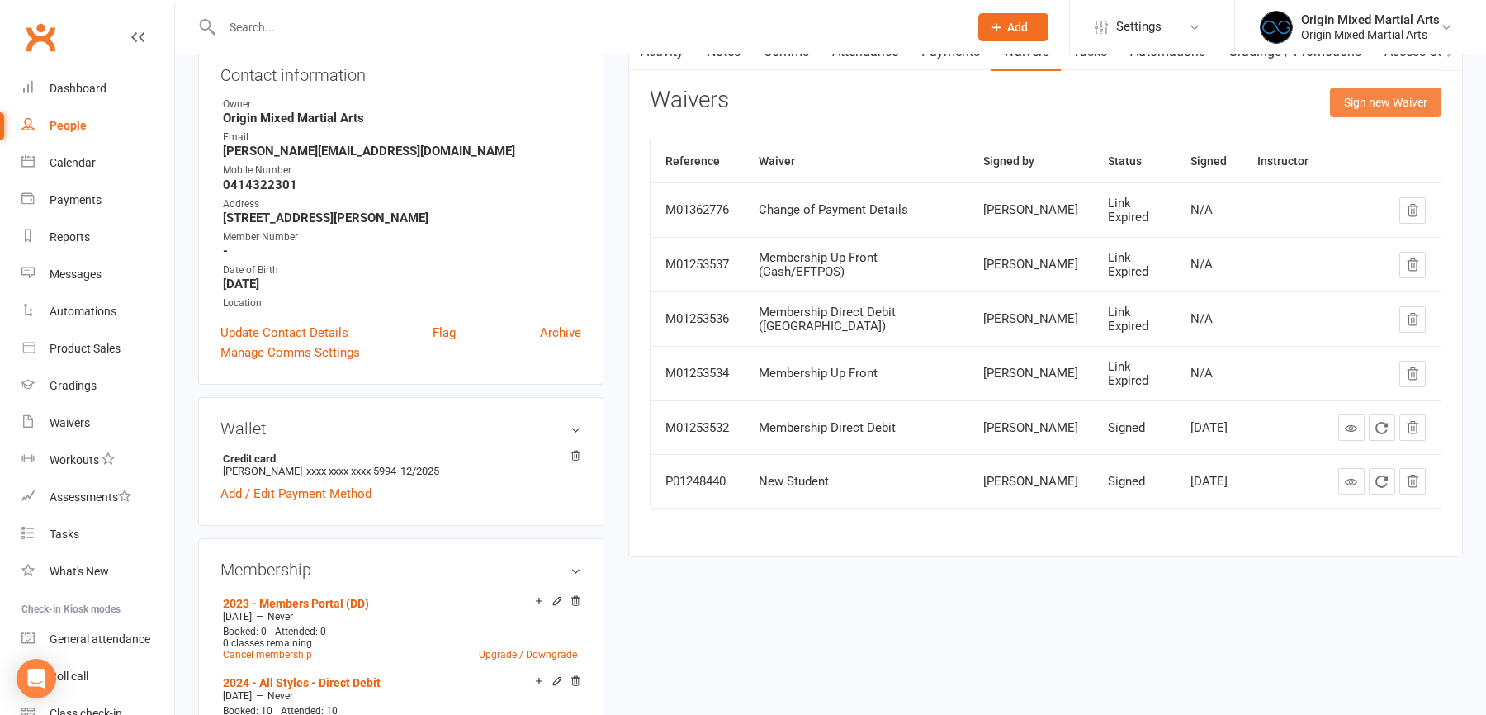
click at [1367, 88] on button "Sign new Waiver" at bounding box center [1385, 103] width 111 height 30
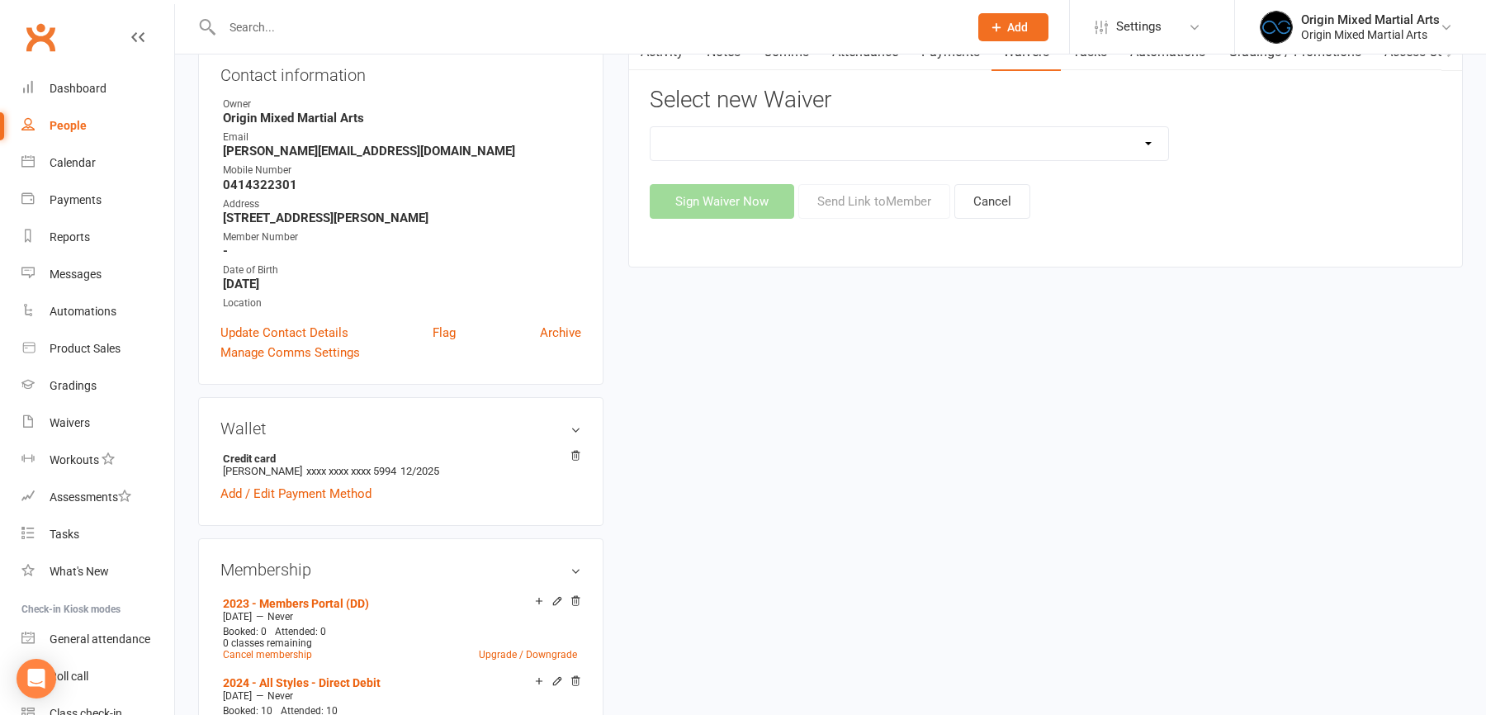
click at [791, 139] on select "Change of Payment Details Membership Casual Membership Casual (Cash/EFTPOS) Mem…" at bounding box center [910, 143] width 518 height 33
select select "8502"
click at [651, 127] on select "Change of Payment Details Membership Casual Membership Casual (Cash/EFTPOS) Mem…" at bounding box center [910, 143] width 518 height 33
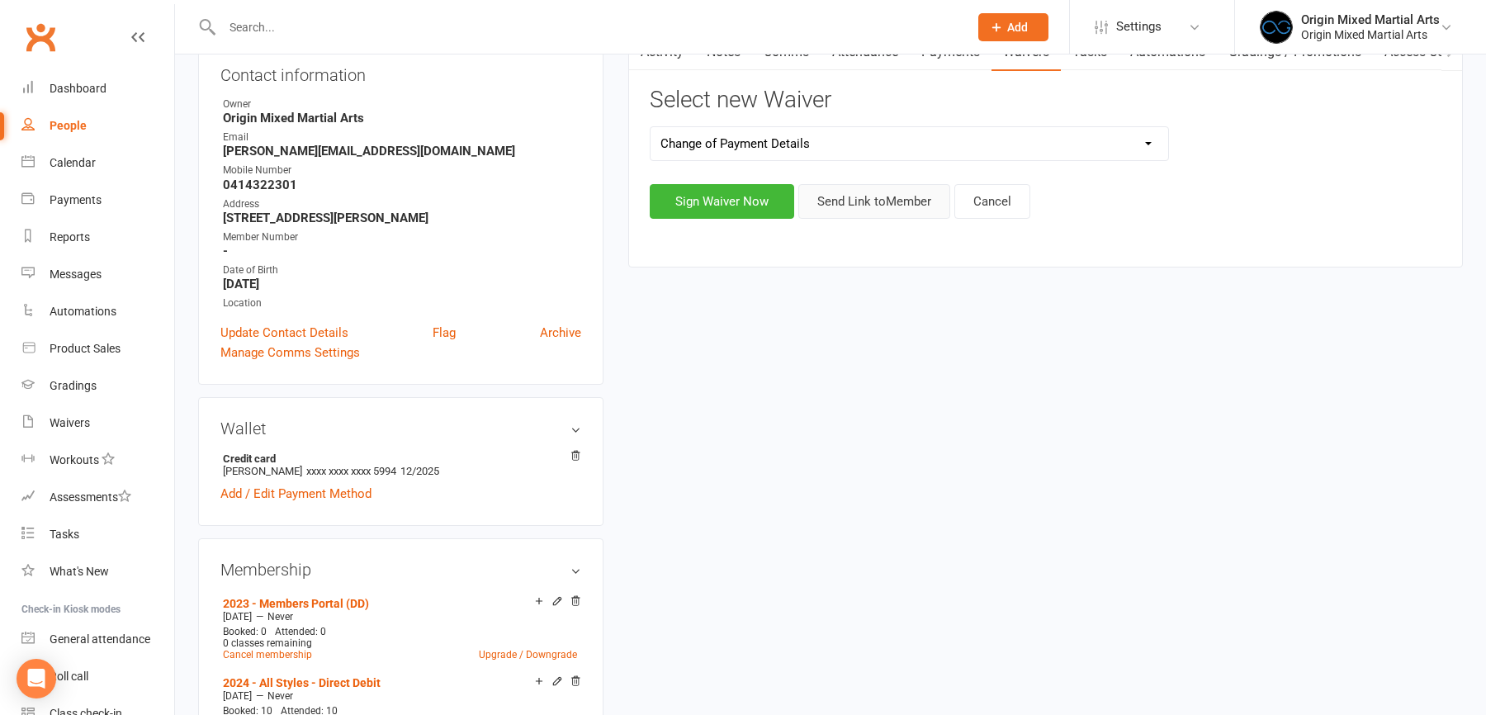
click at [895, 204] on button "Send Link to Member" at bounding box center [874, 201] width 152 height 35
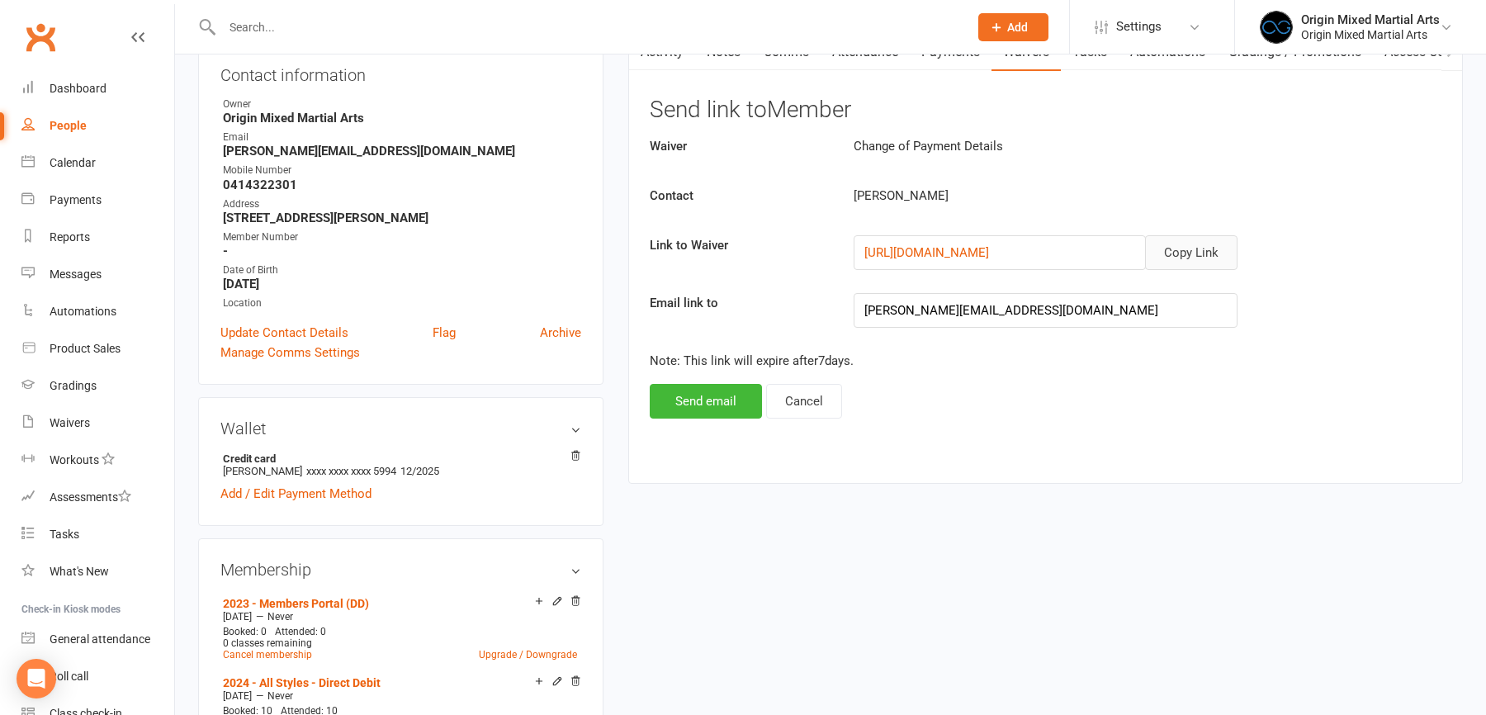
click at [1200, 250] on button "Copy Link" at bounding box center [1191, 252] width 92 height 35
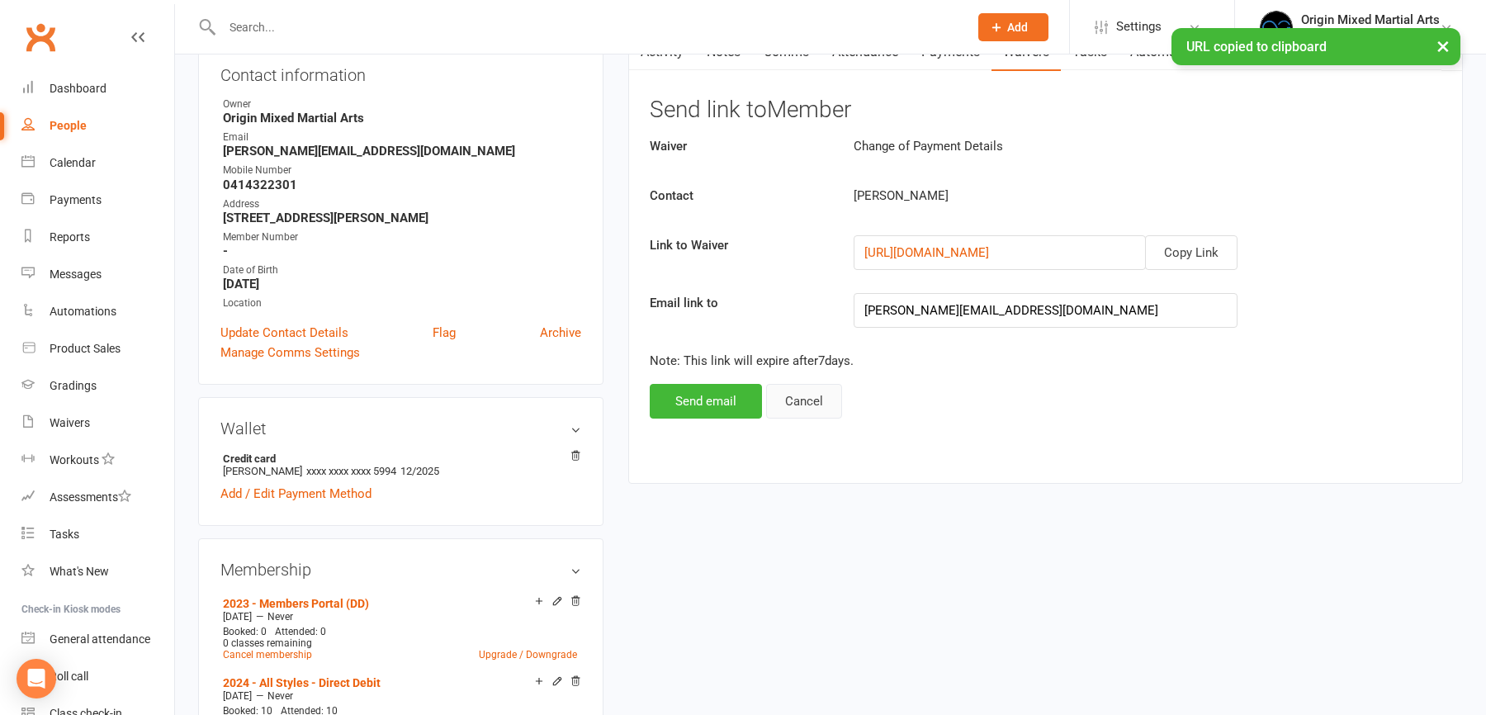
click at [809, 397] on button "Cancel" at bounding box center [804, 401] width 76 height 35
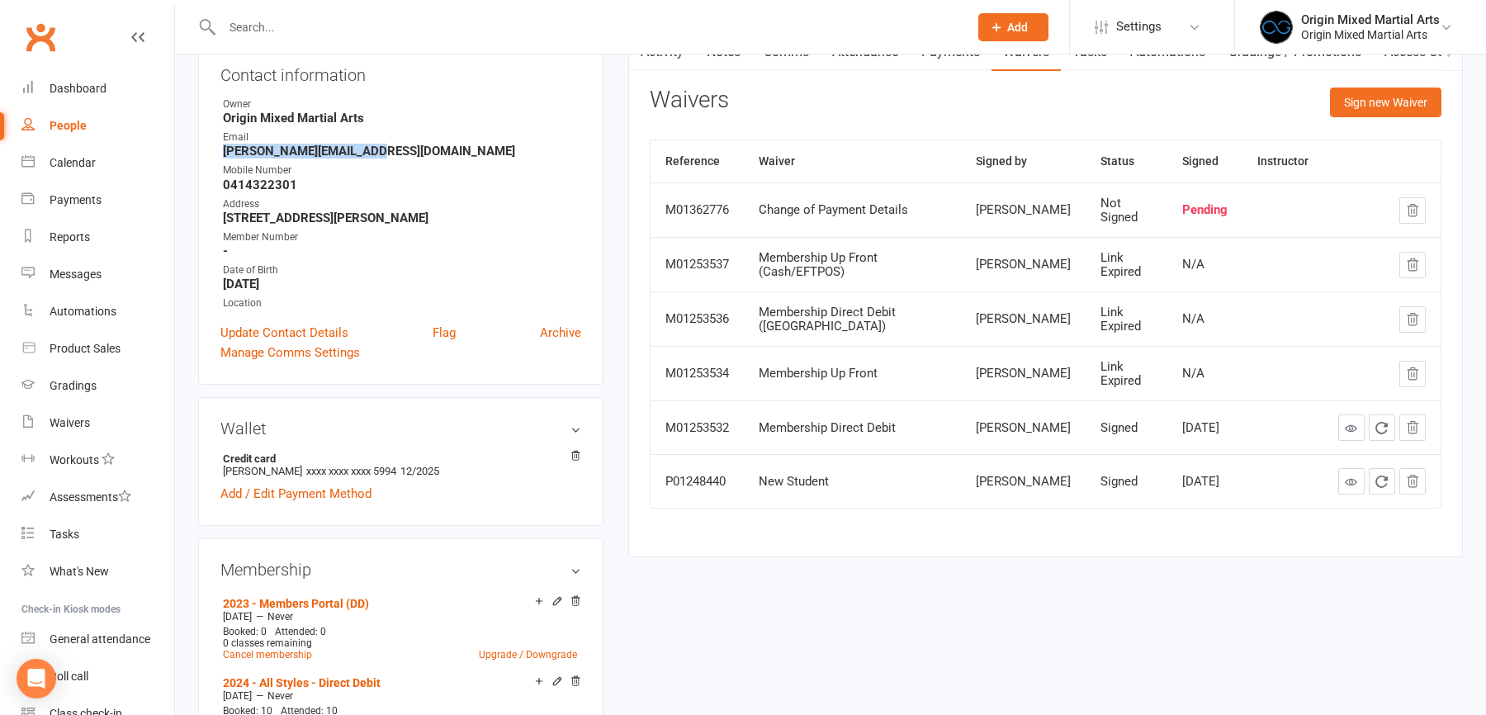
drag, startPoint x: 375, startPoint y: 150, endPoint x: 223, endPoint y: 153, distance: 151.9
click at [223, 153] on strong "kane.taylor89@gmail.com" at bounding box center [402, 151] width 358 height 15
copy strong "kane.taylor89@gmail.com"
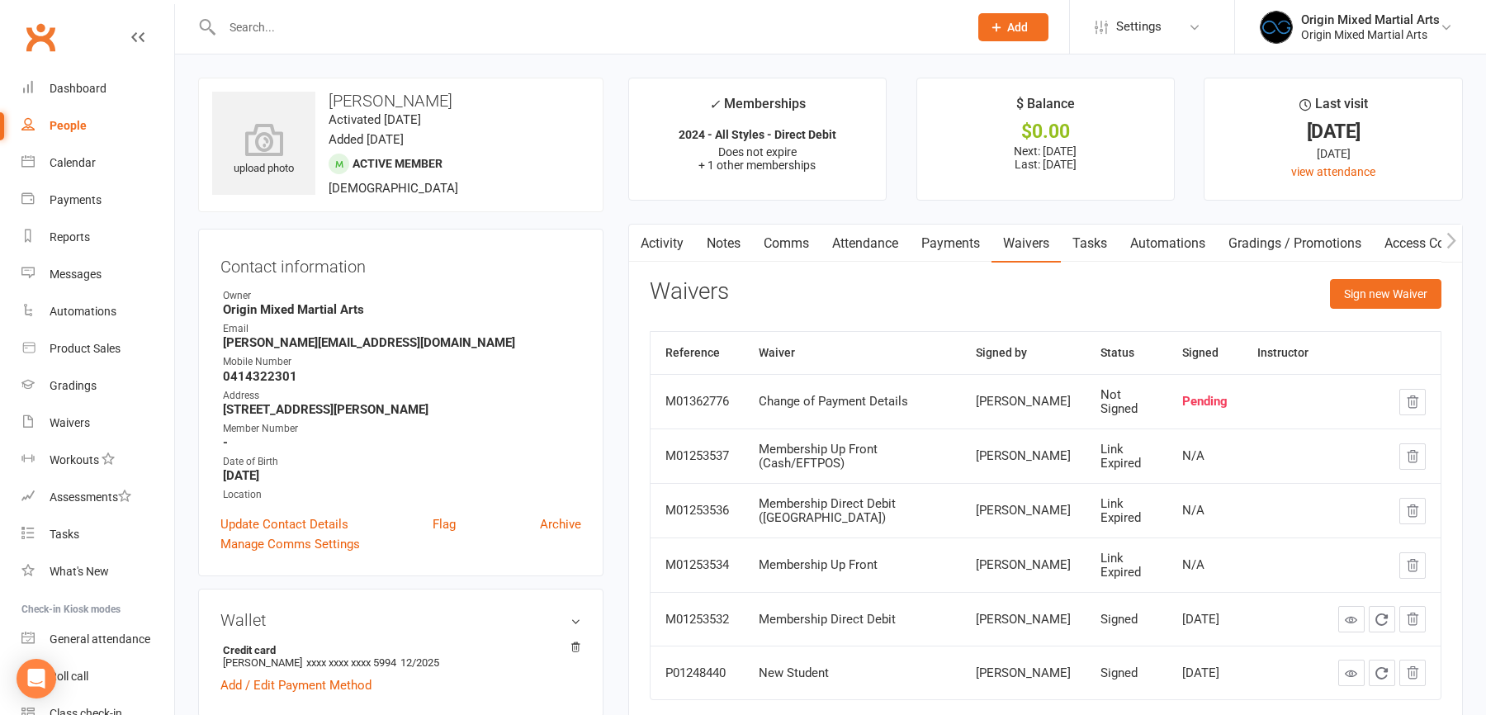
click at [415, 36] on input "text" at bounding box center [587, 27] width 740 height 23
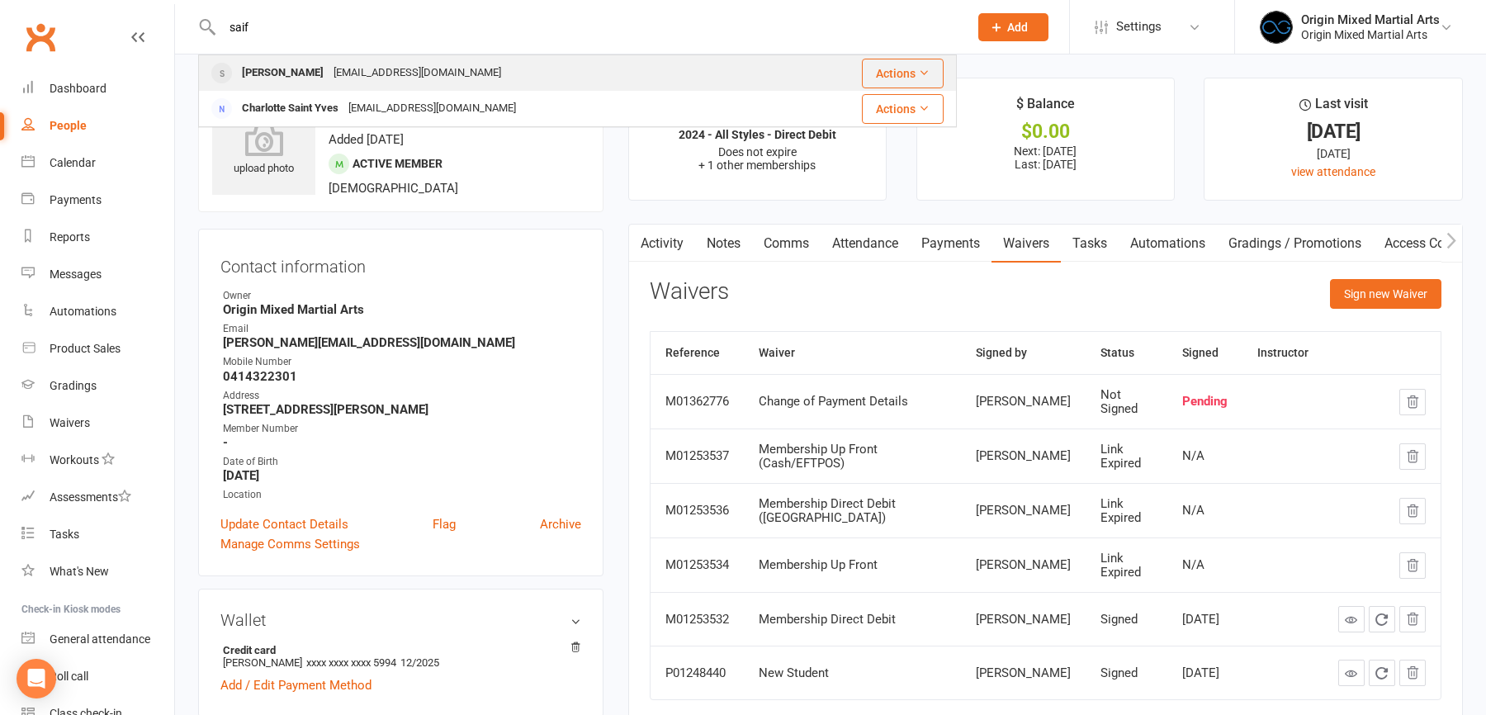
type input "saif"
click at [410, 67] on div "saifyyehya@gmail.com" at bounding box center [418, 73] width 178 height 24
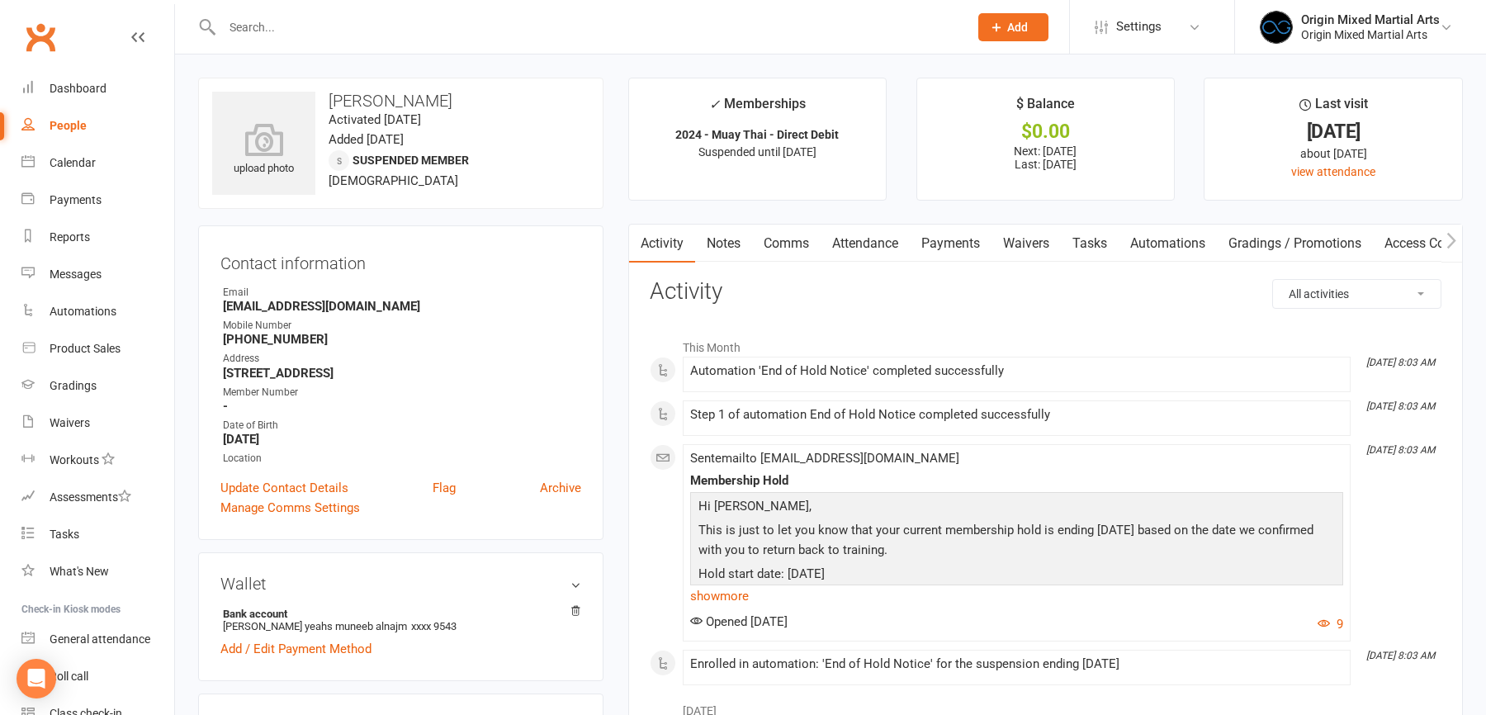
click at [946, 242] on link "Payments" at bounding box center [951, 244] width 82 height 38
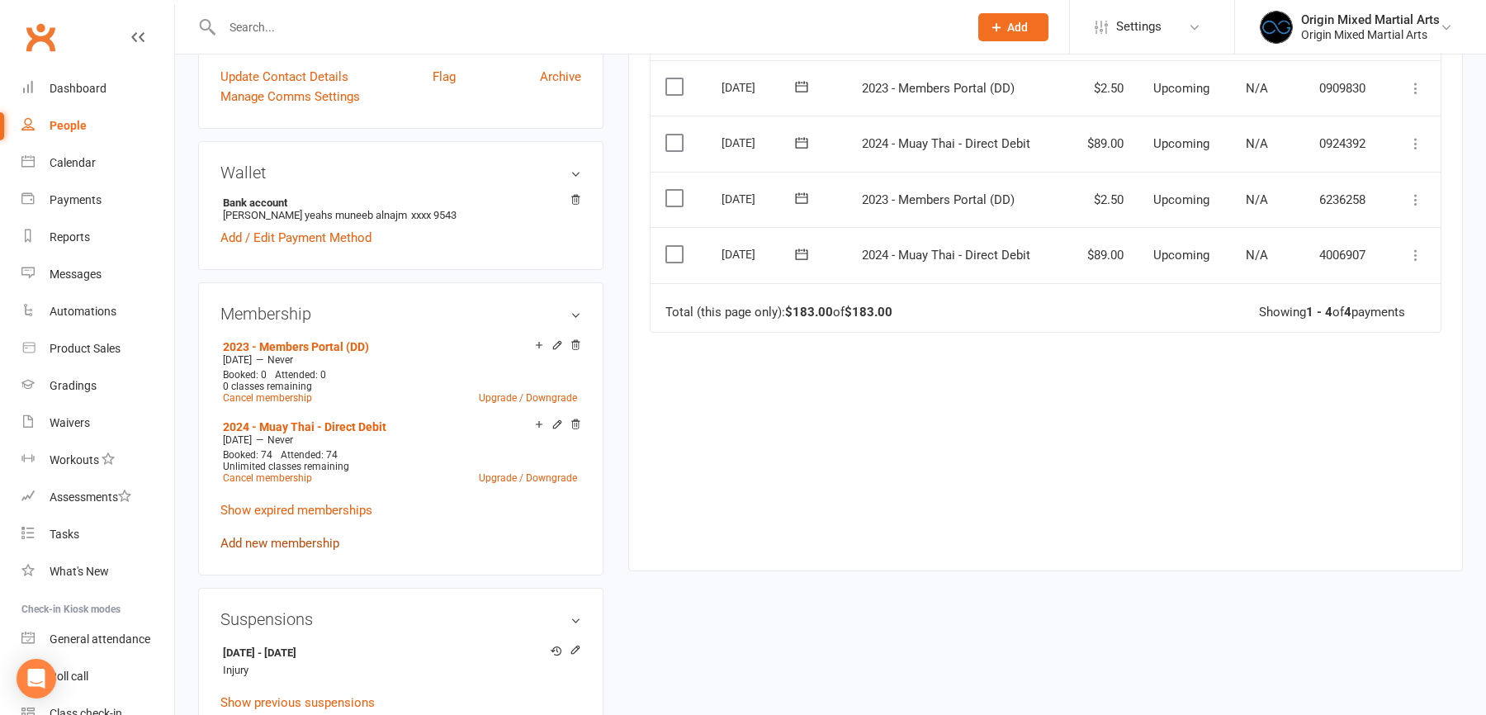
scroll to position [550, 0]
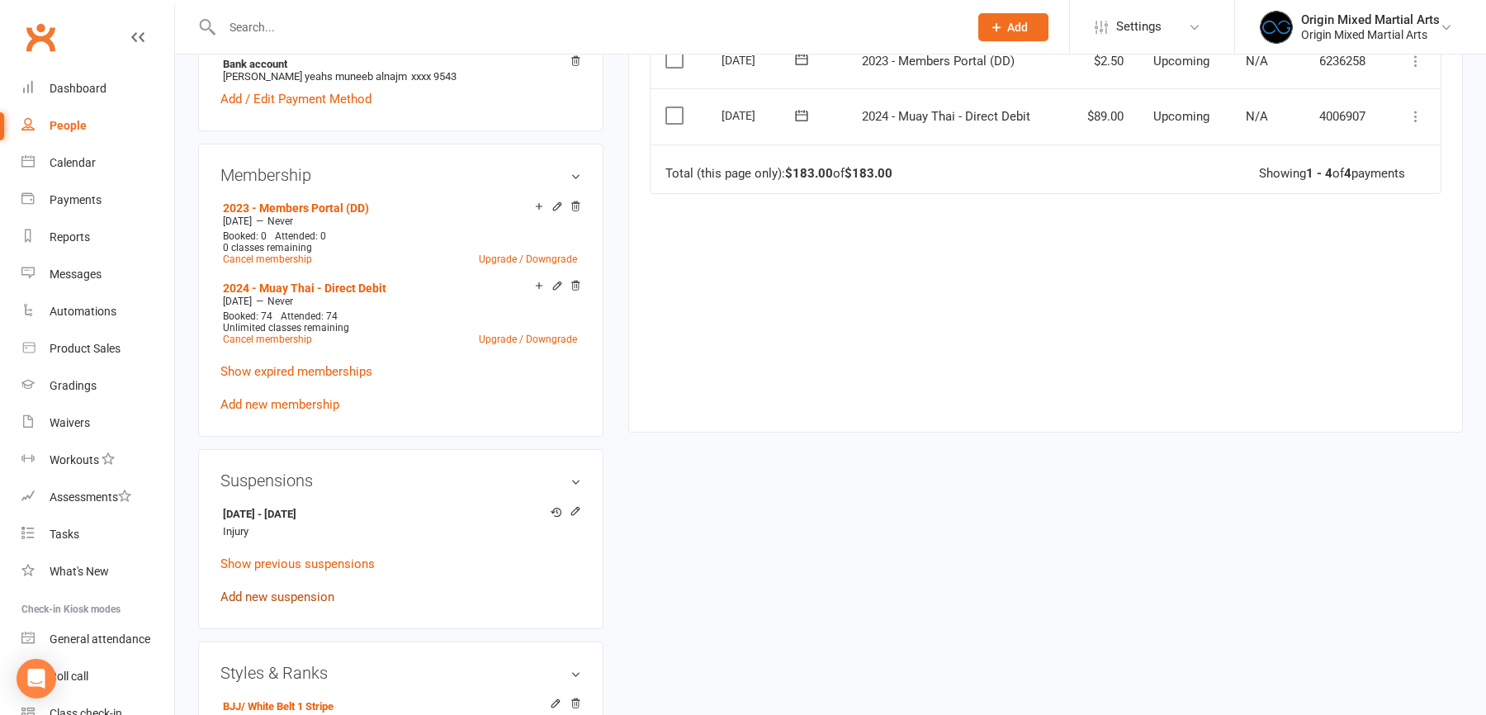
click at [279, 589] on link "Add new suspension" at bounding box center [277, 596] width 114 height 15
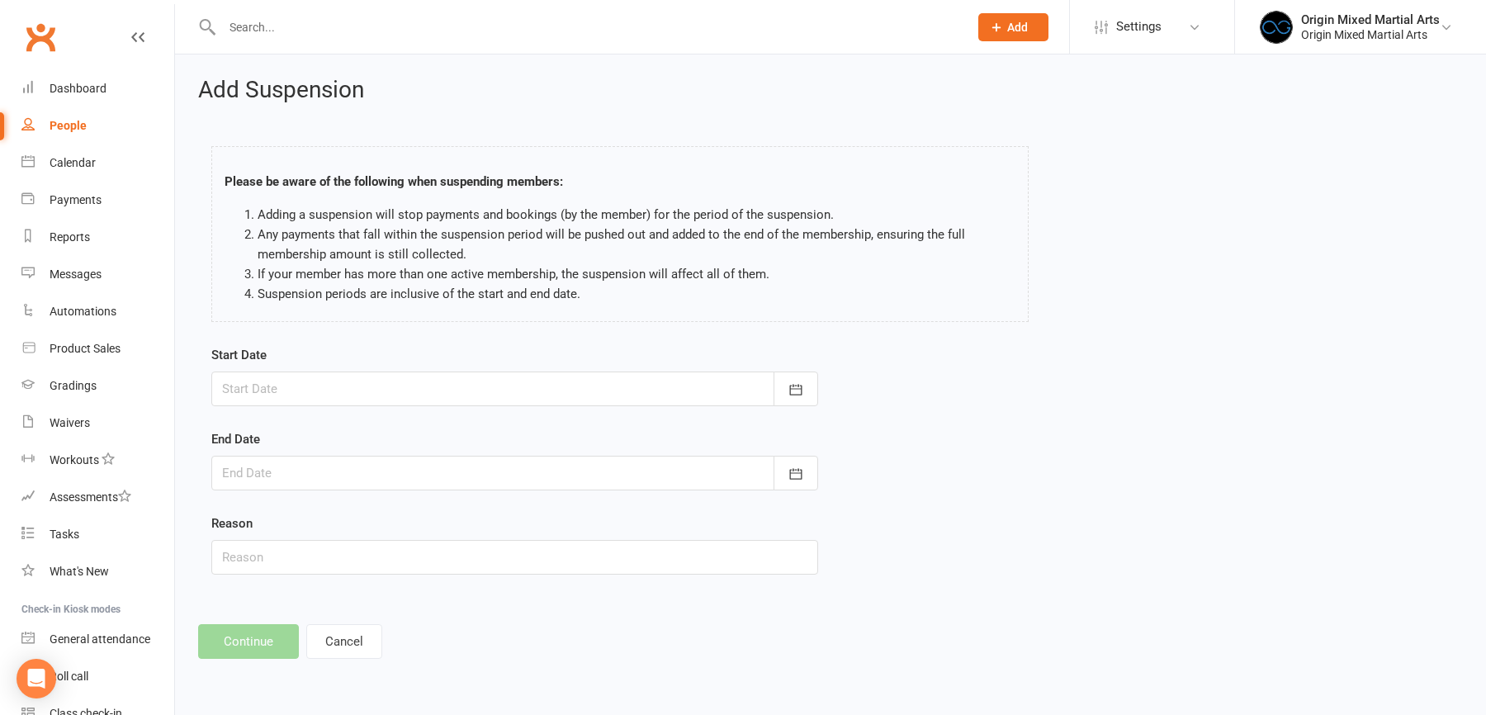
click at [356, 380] on div at bounding box center [514, 389] width 607 height 35
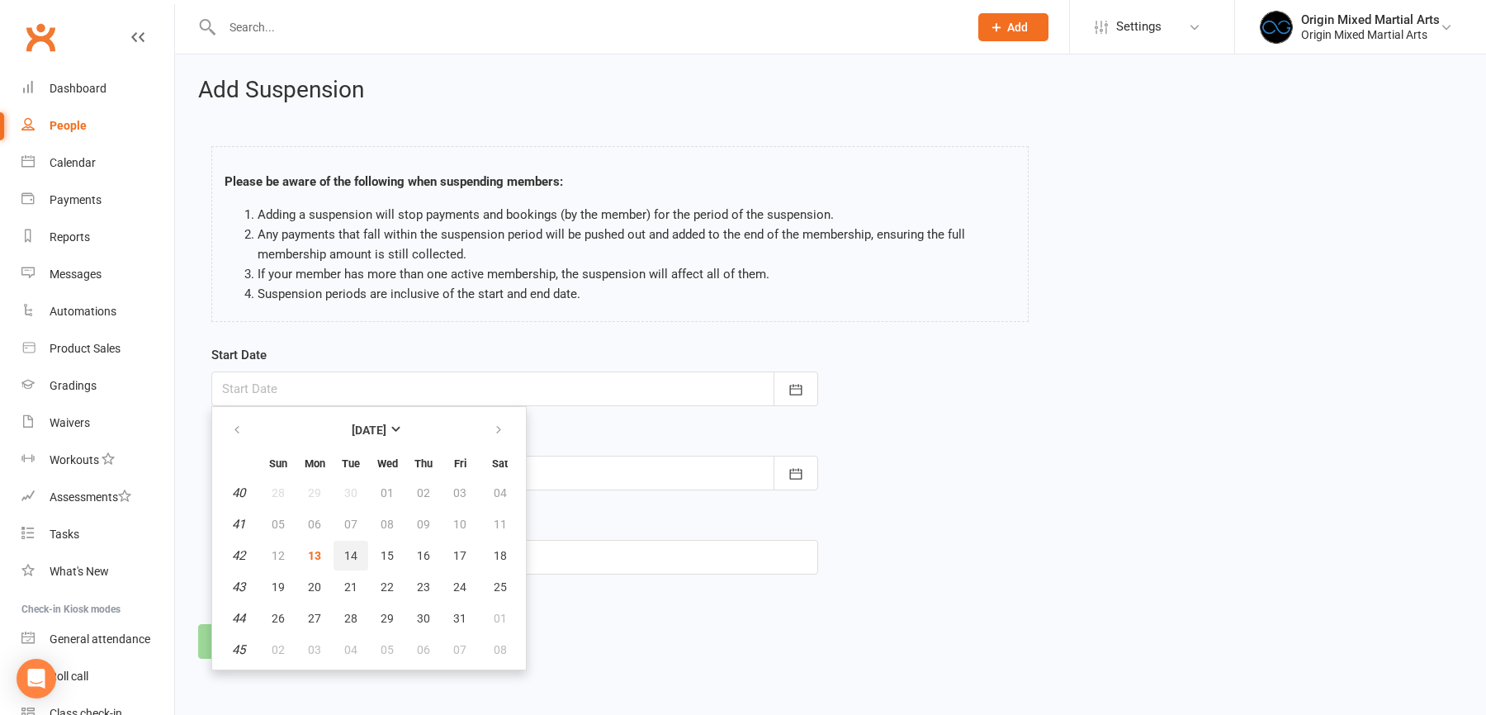
click at [344, 549] on span "14" at bounding box center [350, 555] width 13 height 13
type input "14 Oct 2025"
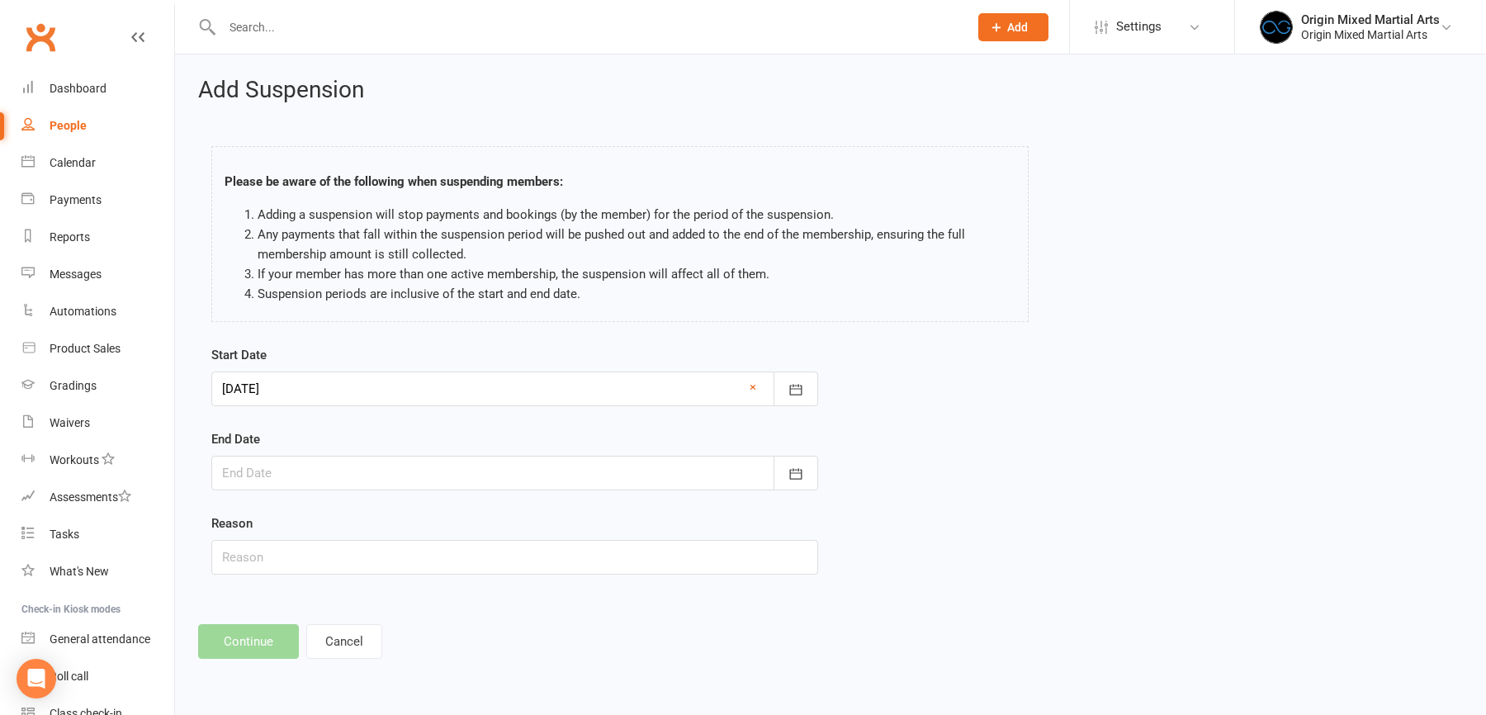
click at [351, 472] on div at bounding box center [514, 473] width 607 height 35
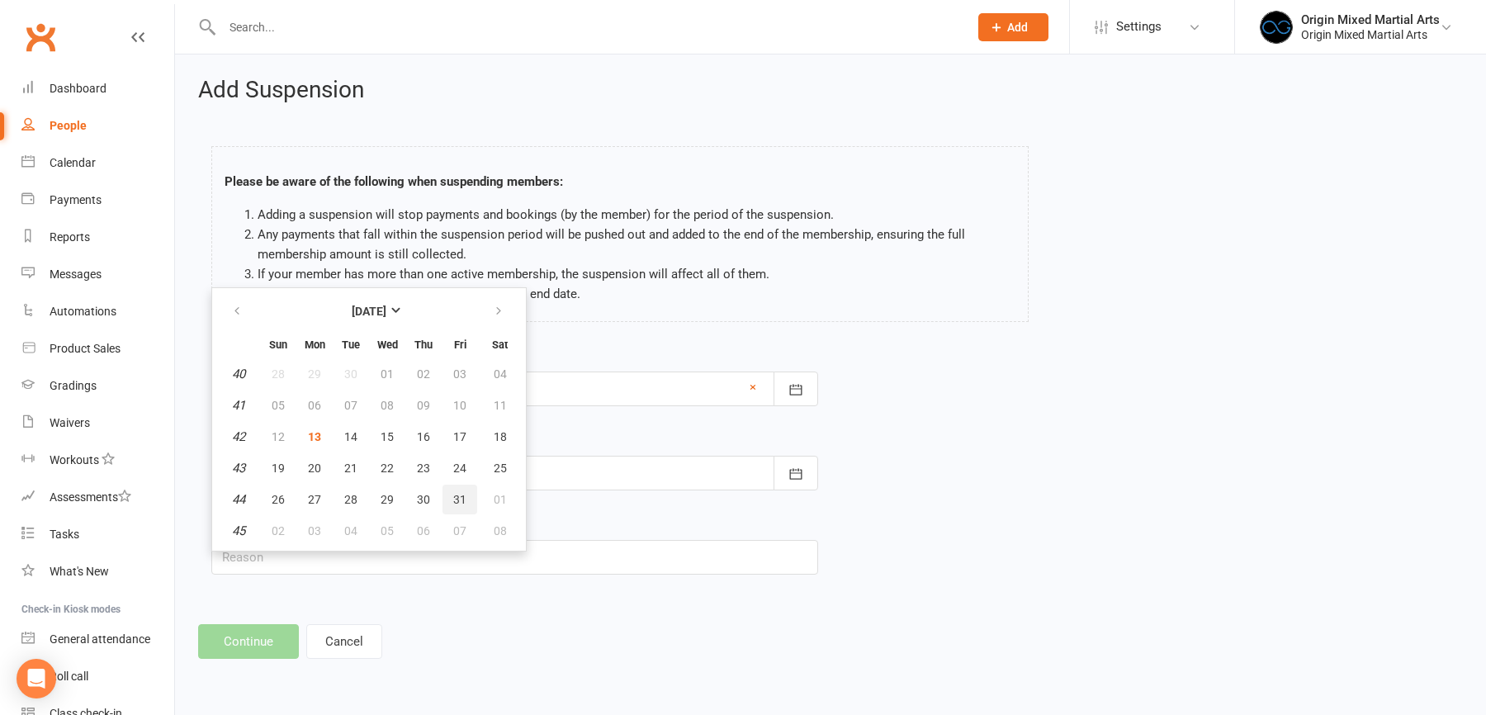
click at [462, 495] on span "31" at bounding box center [459, 499] width 13 height 13
type input "31 Oct 2025"
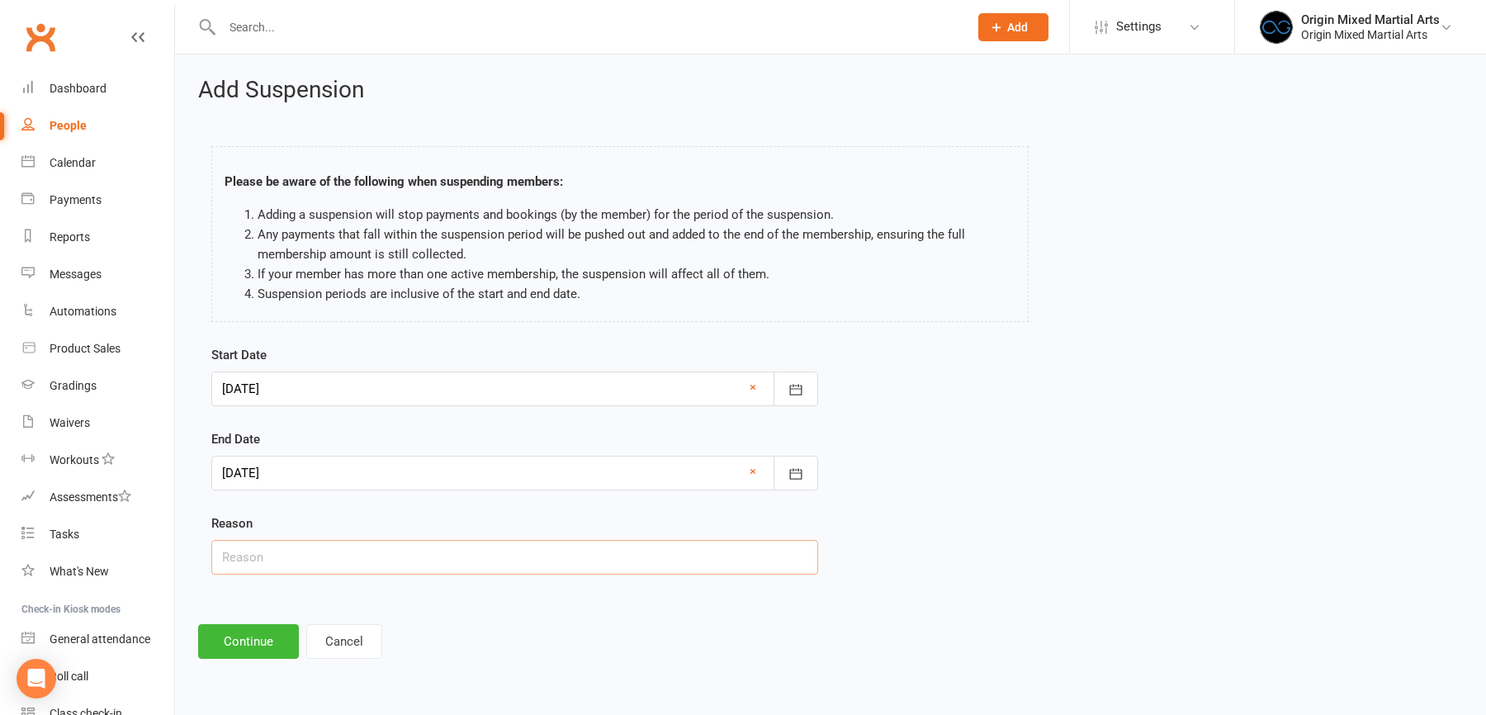
click at [324, 541] on input "text" at bounding box center [514, 557] width 607 height 35
type input "Injury"
click at [258, 627] on button "Continue" at bounding box center [248, 641] width 101 height 35
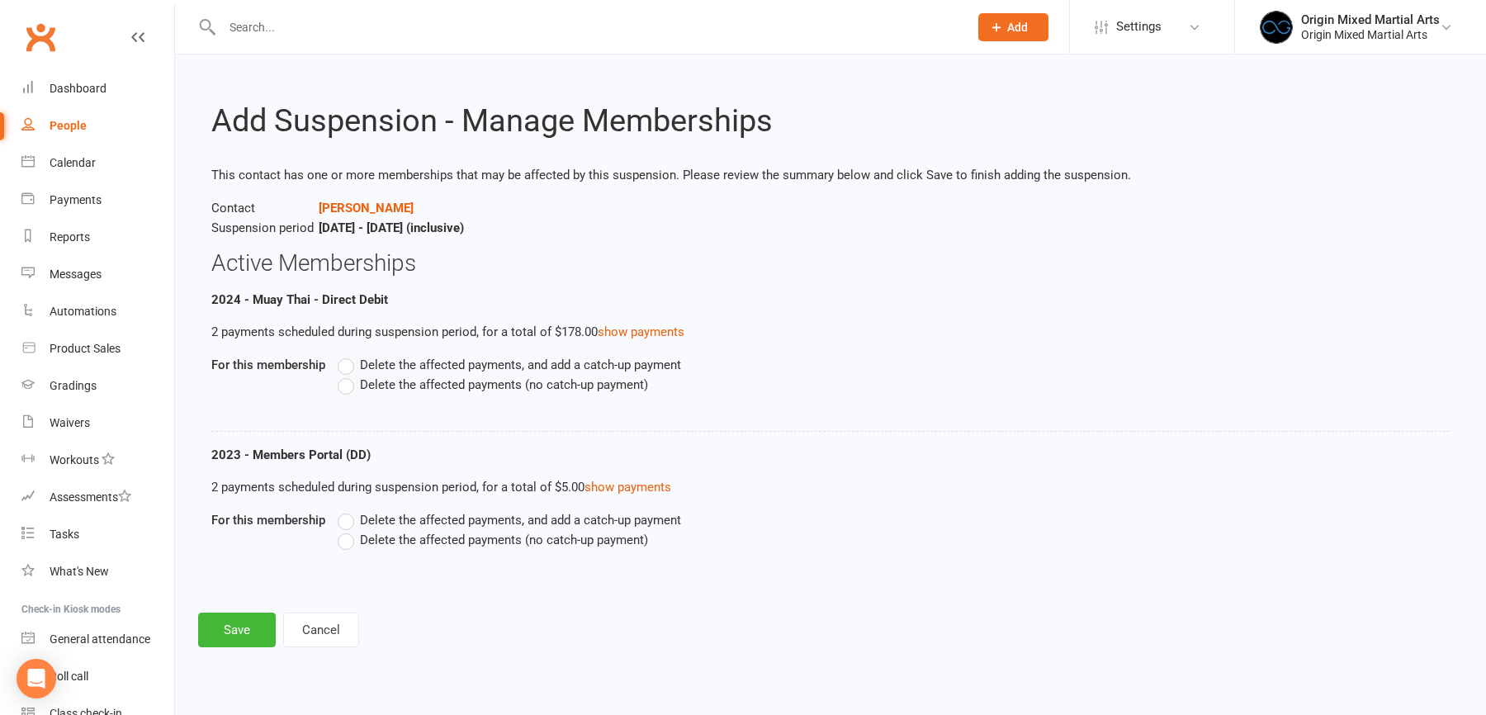
click at [364, 383] on span "Delete the affected payments (no catch-up payment)" at bounding box center [504, 383] width 288 height 17
click at [348, 375] on input "Delete the affected payments (no catch-up payment)" at bounding box center [343, 375] width 11 height 0
click at [353, 544] on label "Delete the affected payments (no catch-up payment)" at bounding box center [493, 540] width 310 height 20
click at [348, 530] on input "Delete the affected payments (no catch-up payment)" at bounding box center [343, 530] width 11 height 0
click at [245, 620] on button "Save" at bounding box center [237, 630] width 78 height 35
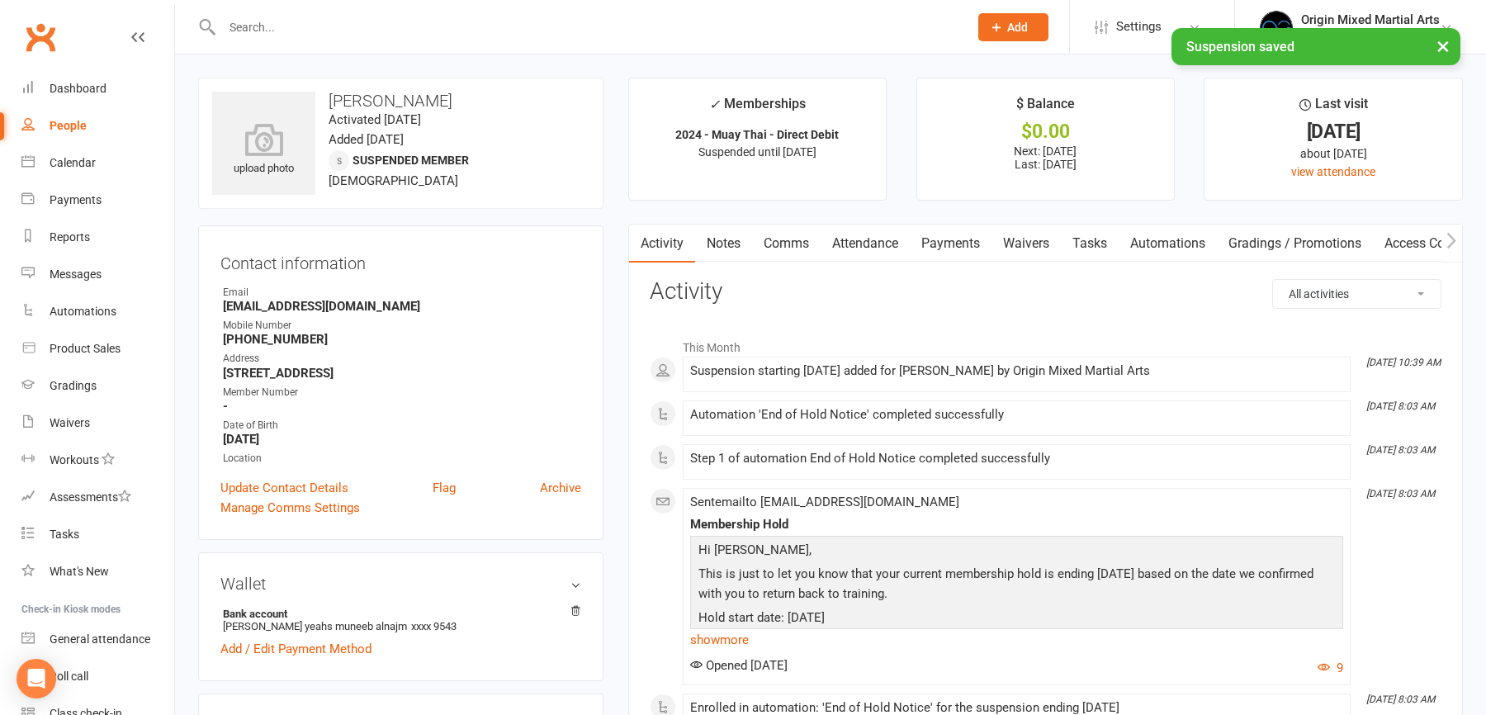
click at [953, 241] on link "Payments" at bounding box center [951, 244] width 82 height 38
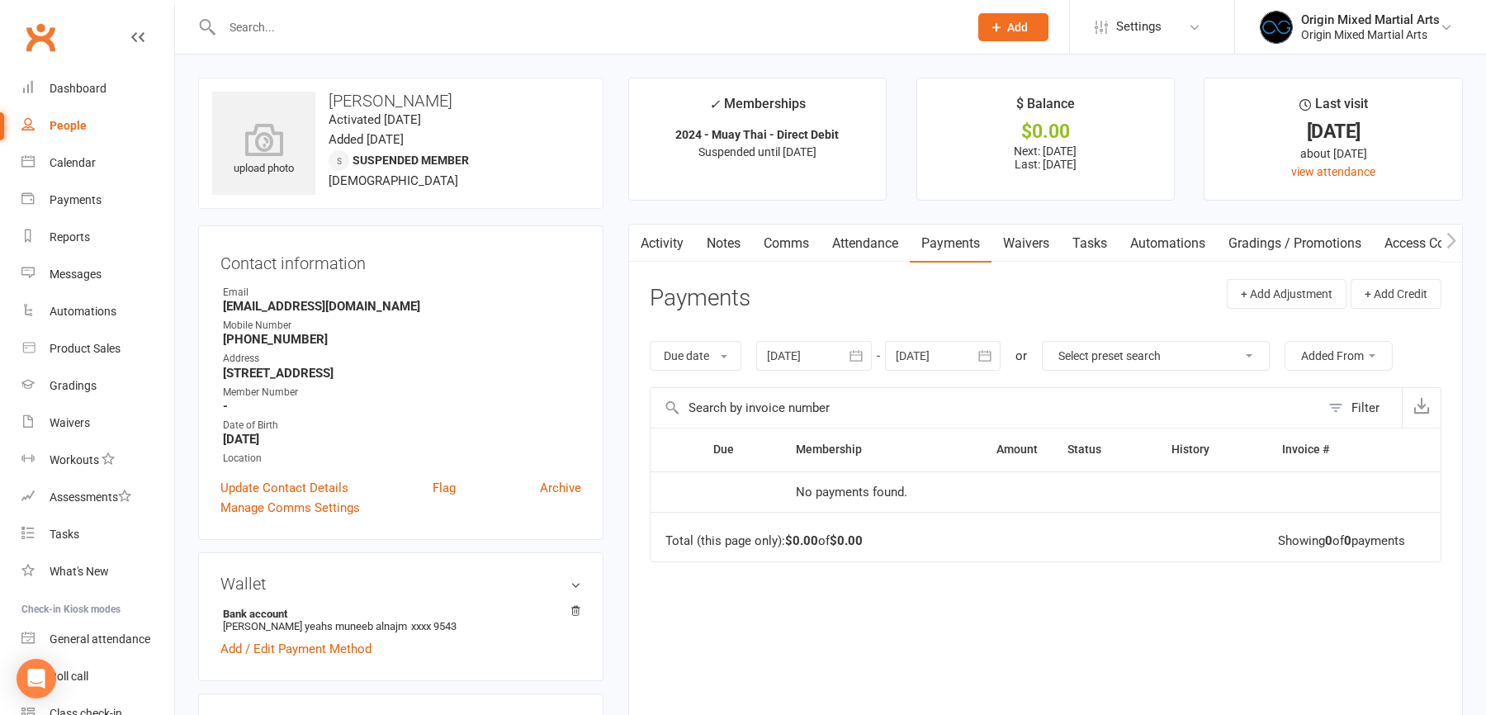
click at [69, 125] on div "People" at bounding box center [68, 125] width 37 height 13
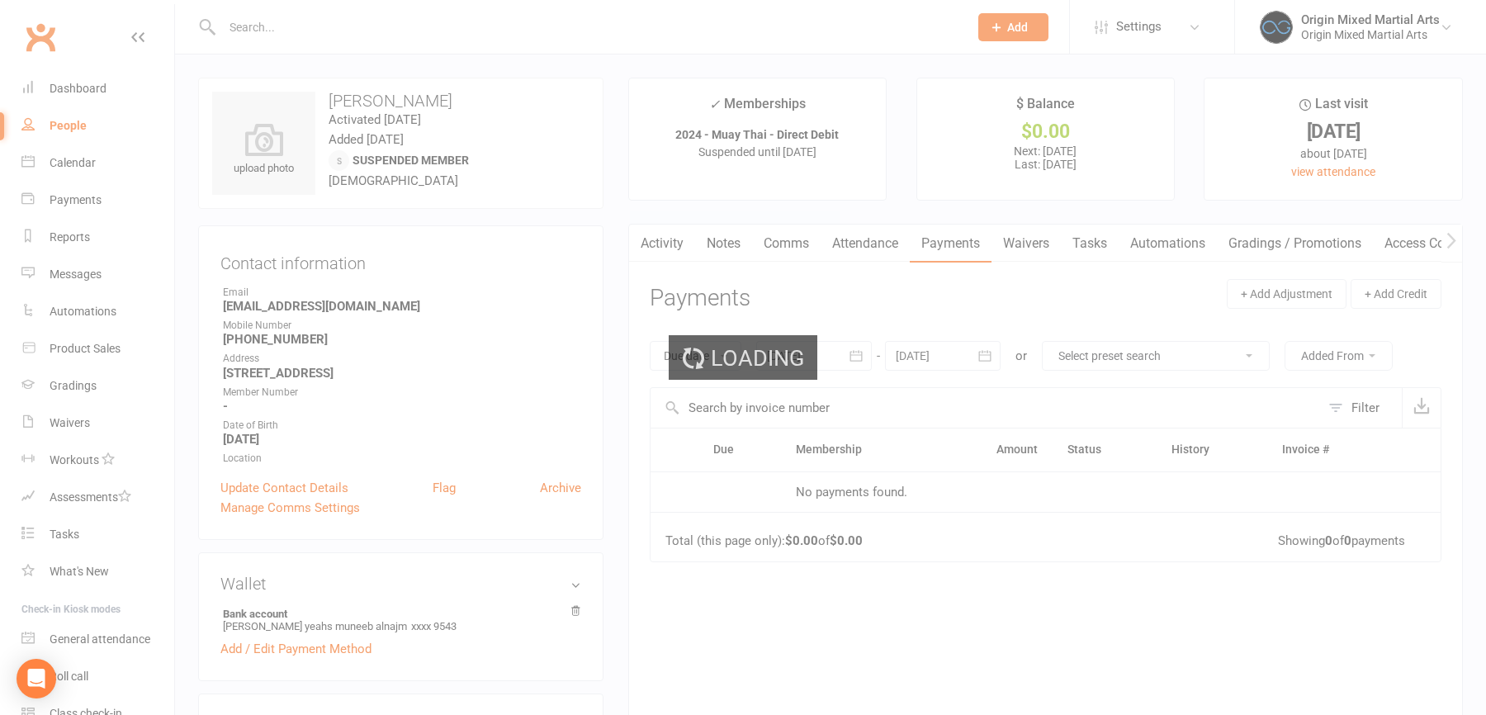
select select "100"
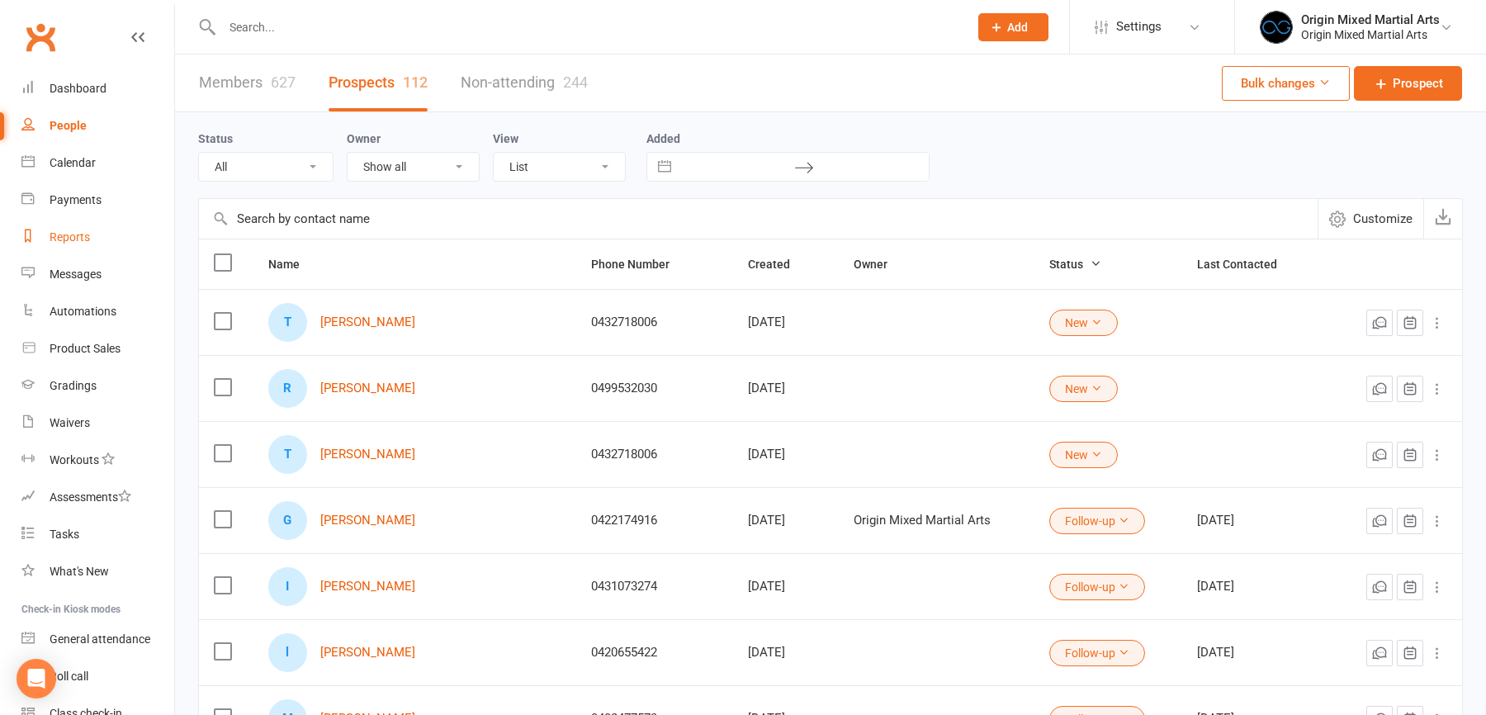
click at [83, 229] on link "Reports" at bounding box center [97, 237] width 153 height 37
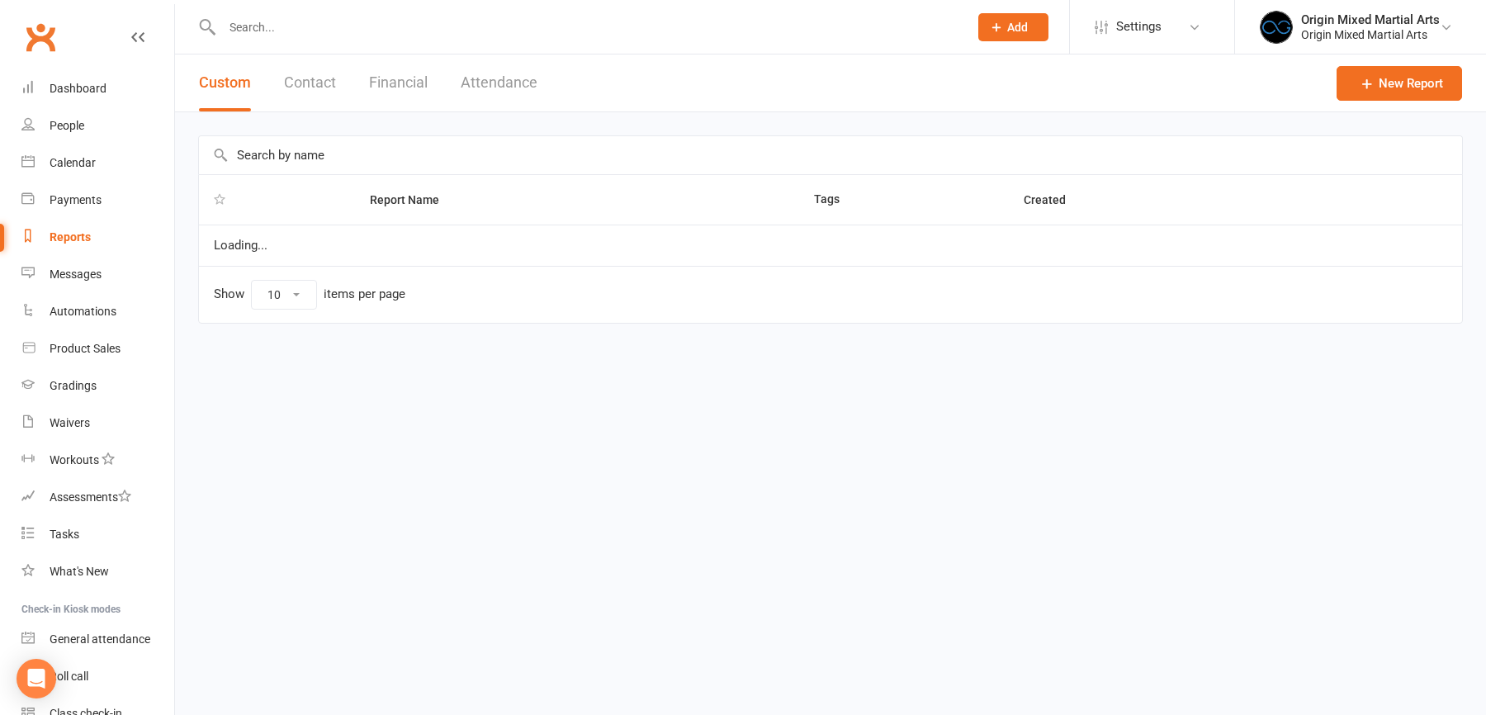
select select "50"
click at [405, 72] on button "Financial" at bounding box center [398, 82] width 59 height 57
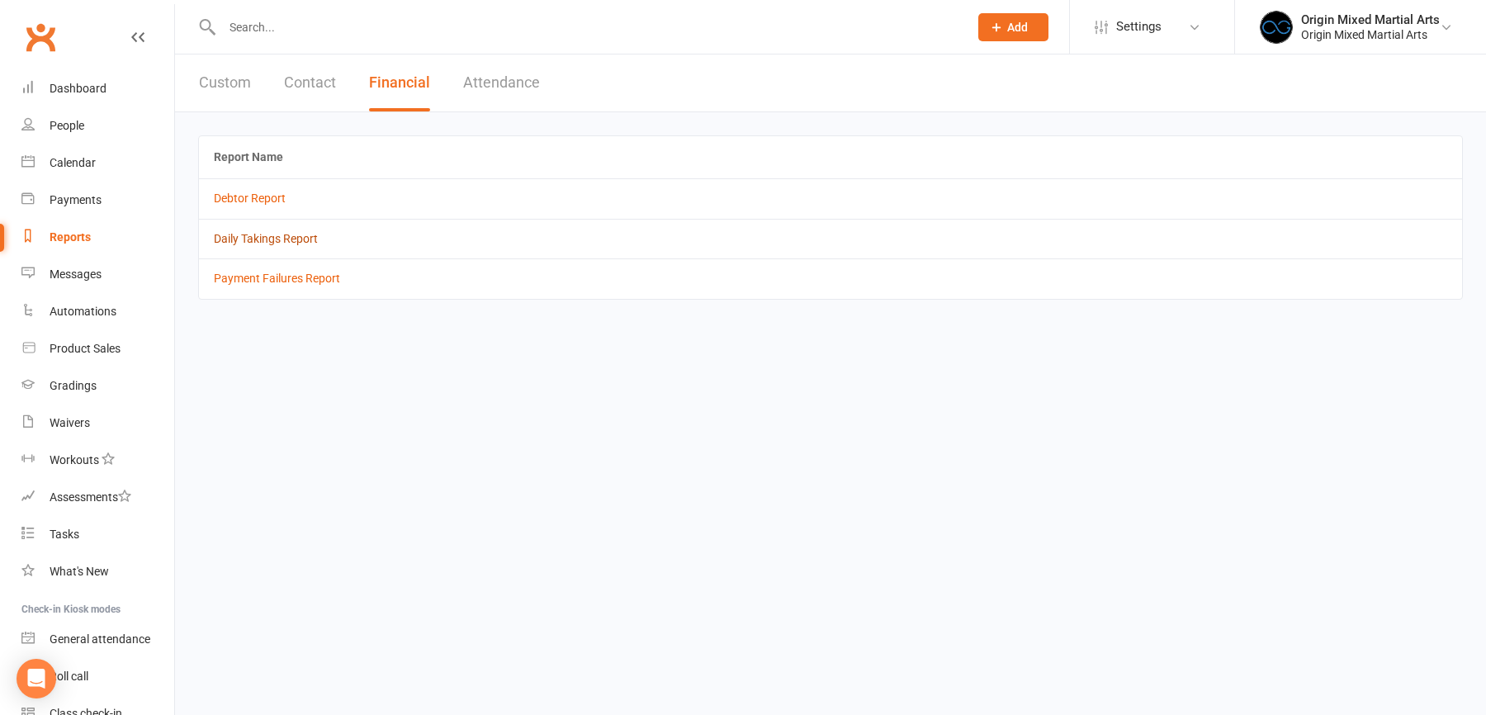
click at [312, 234] on link "Daily Takings Report" at bounding box center [266, 238] width 104 height 13
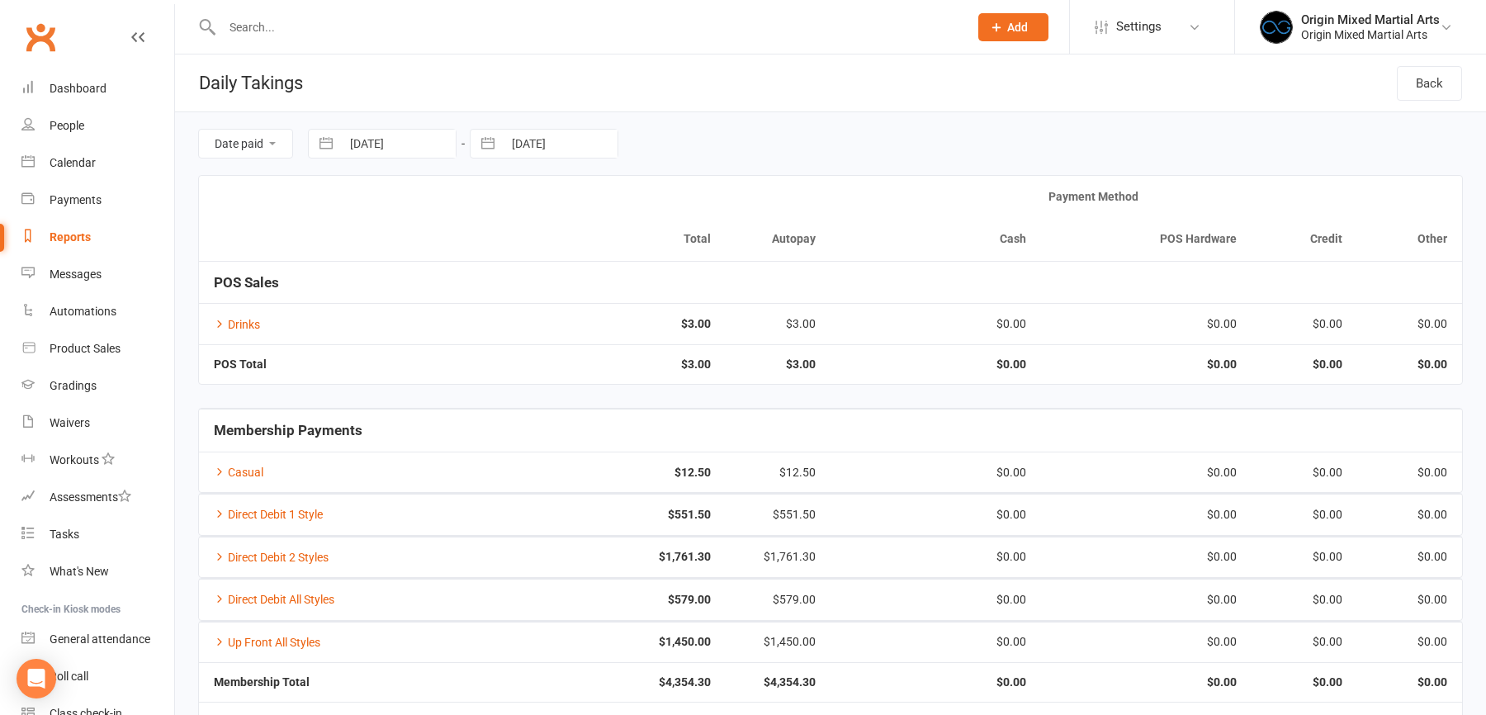
drag, startPoint x: 416, startPoint y: 145, endPoint x: 425, endPoint y: 159, distance: 16.0
click at [416, 145] on input "13 Oct 2025" at bounding box center [398, 144] width 115 height 28
select select "8"
select select "2025"
select select "9"
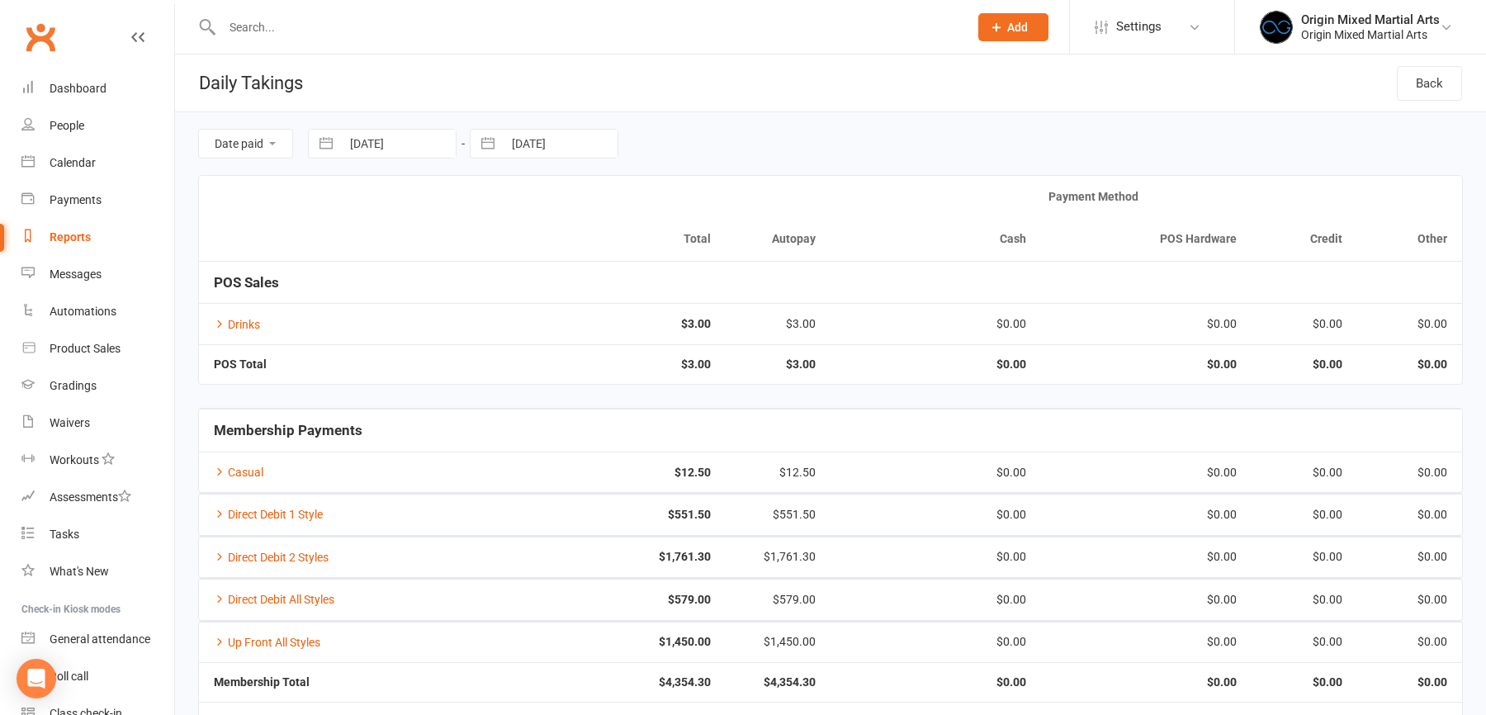
select select "2025"
select select "10"
select select "2025"
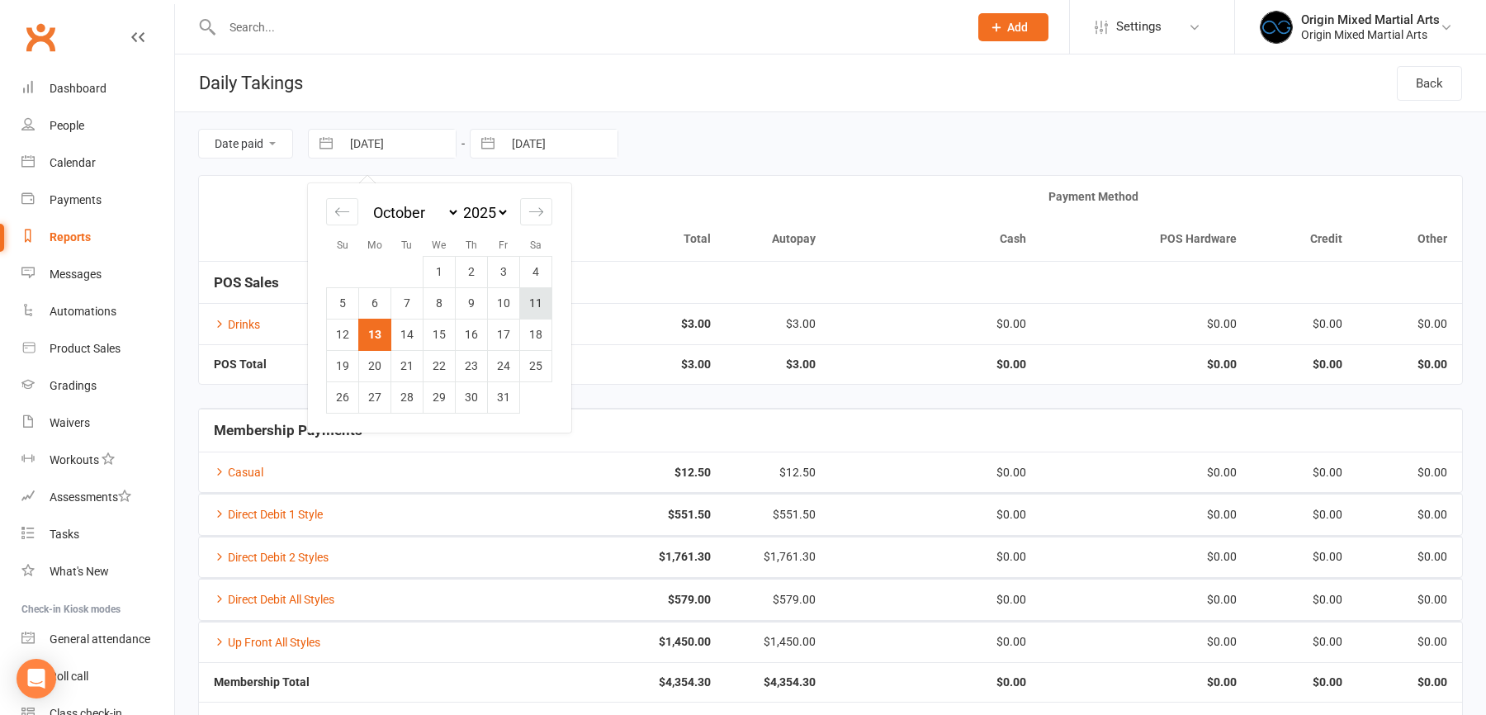
click at [533, 294] on td "11" at bounding box center [536, 302] width 32 height 31
type input "11 Oct 2025"
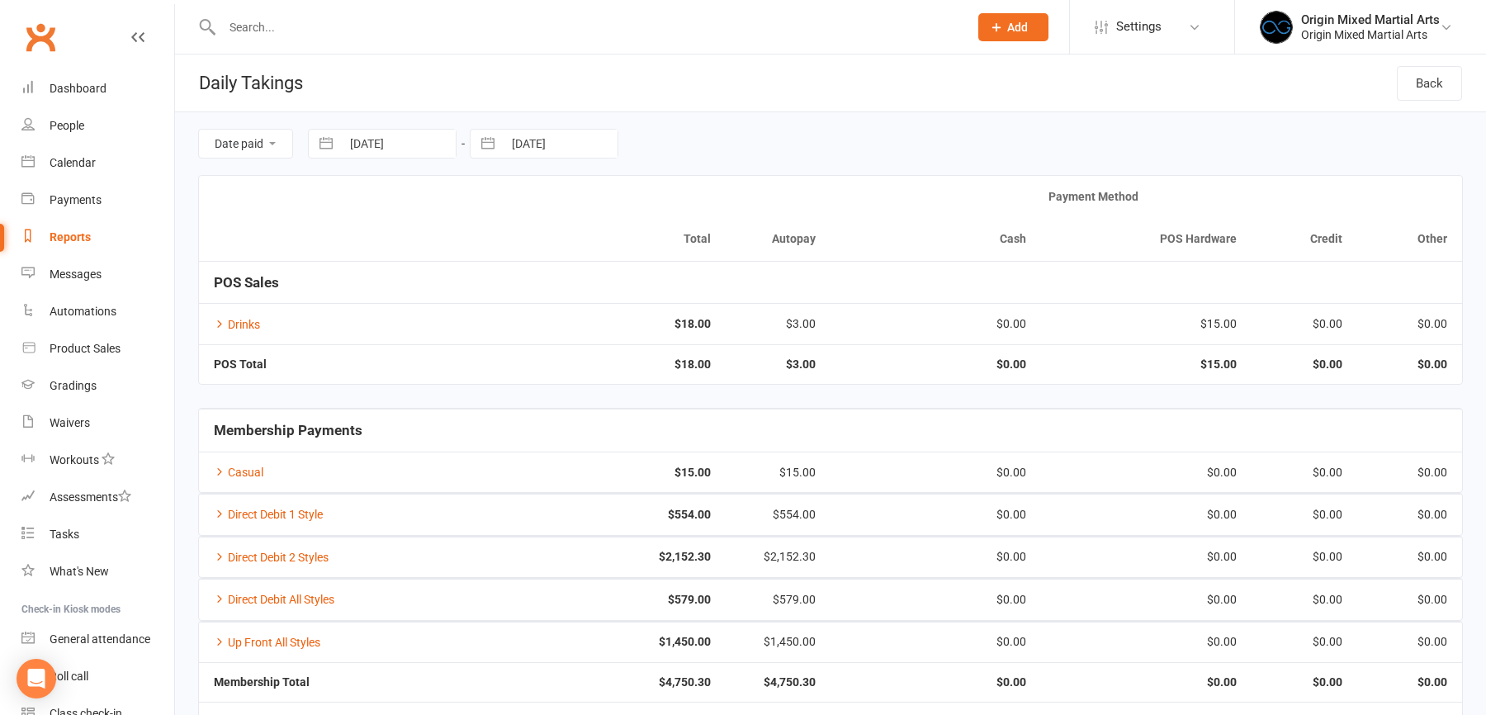
click at [552, 125] on div "Date paid Due date 11 Oct 2025 Navigate forward to interact with the calendar a…" at bounding box center [830, 143] width 1265 height 63
select select "8"
select select "2025"
select select "9"
select select "2025"
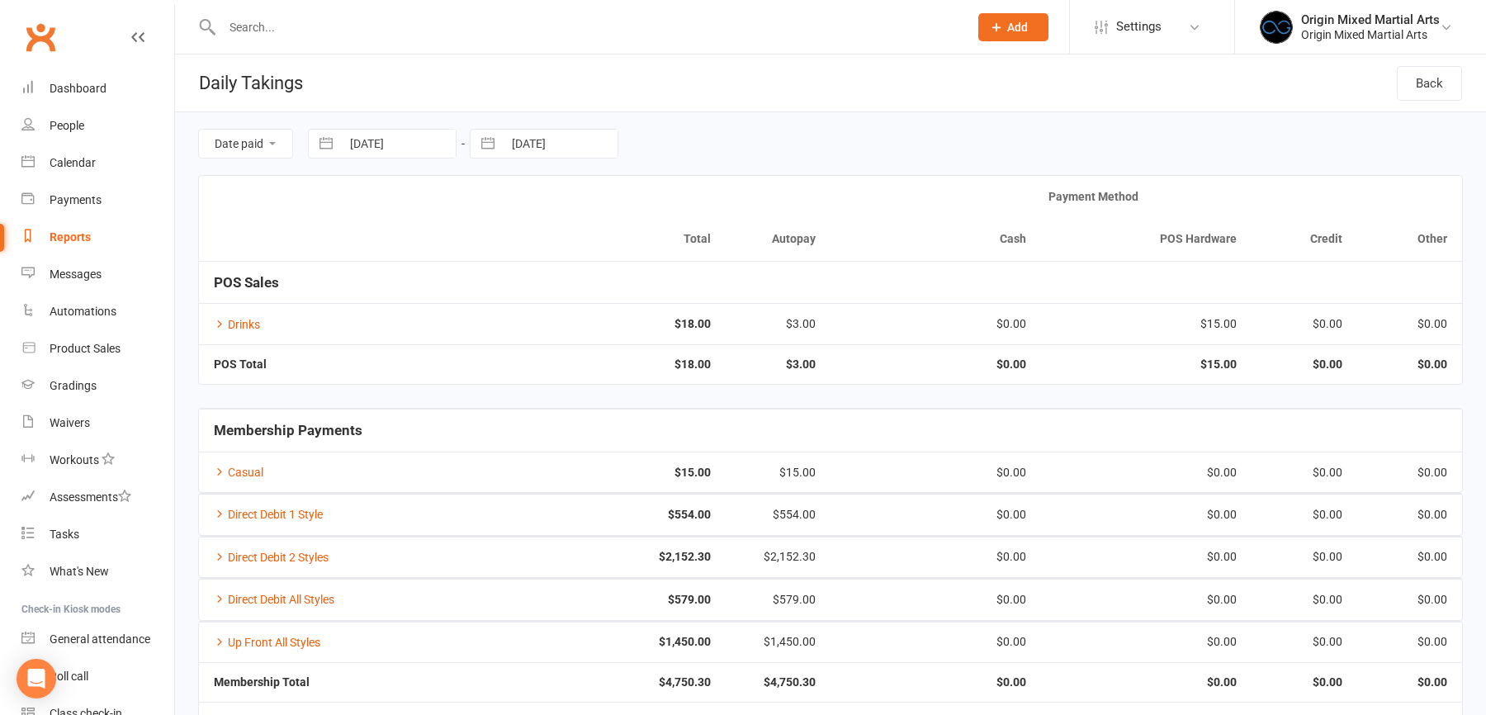
select select "10"
select select "2025"
click at [556, 136] on input "13 Oct 2025" at bounding box center [560, 144] width 115 height 28
click at [689, 293] on td "11" at bounding box center [698, 302] width 32 height 31
type input "11 Oct 2025"
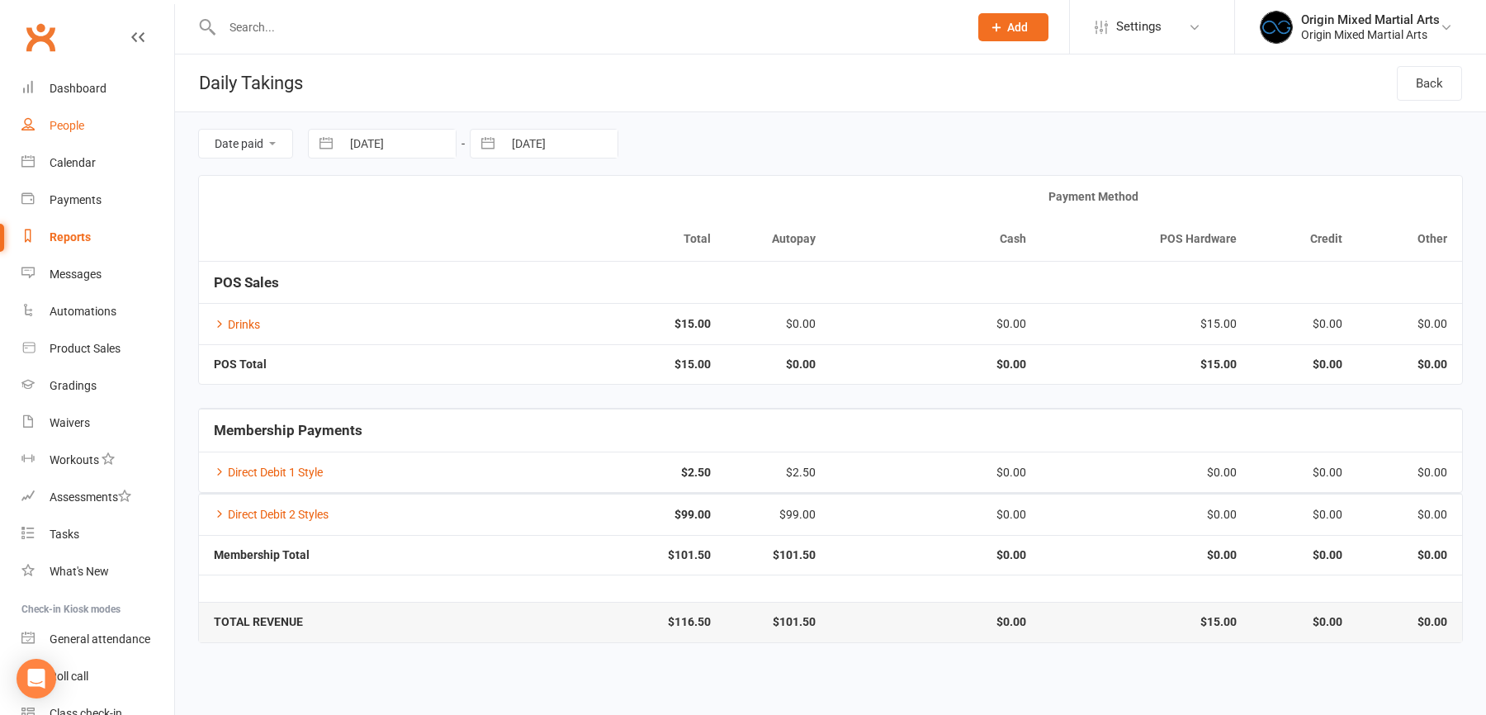
click at [73, 126] on div "People" at bounding box center [67, 125] width 35 height 13
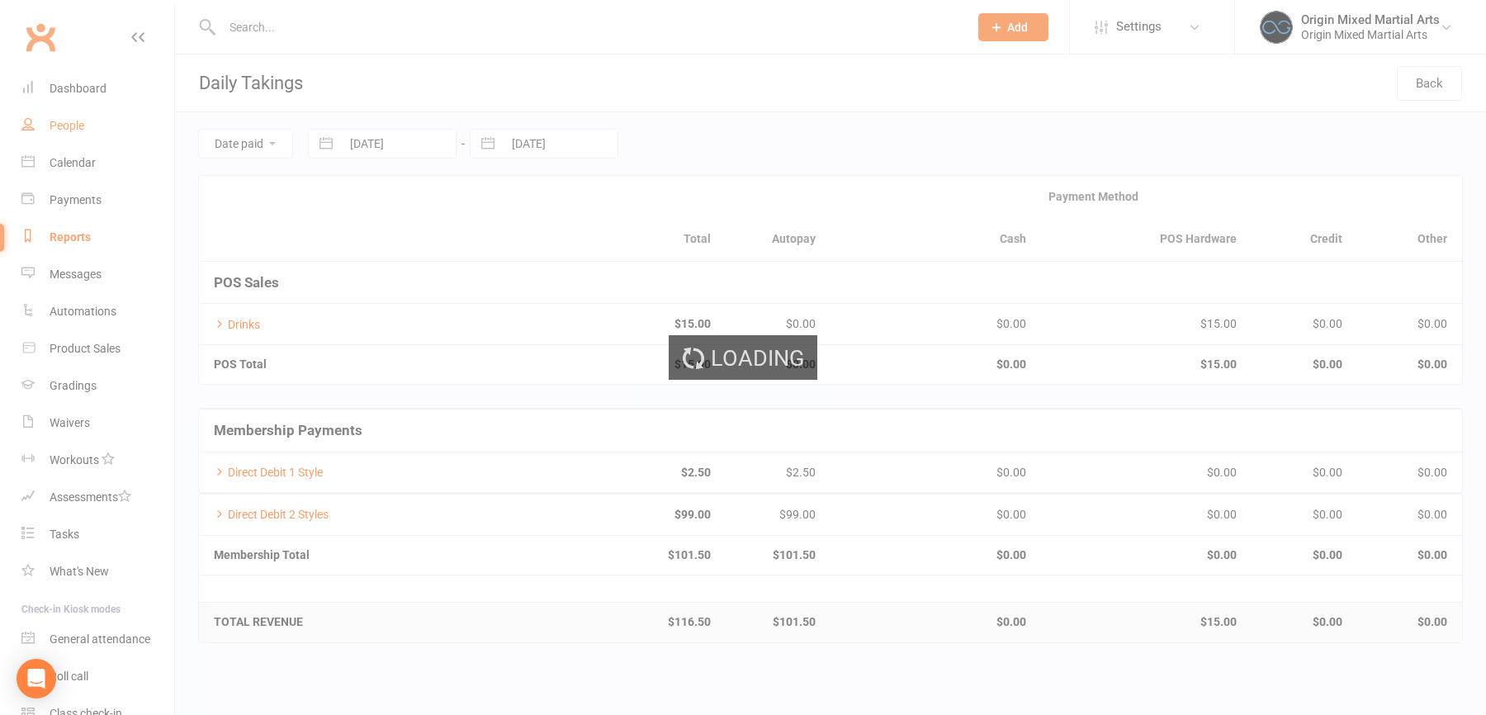
select select "100"
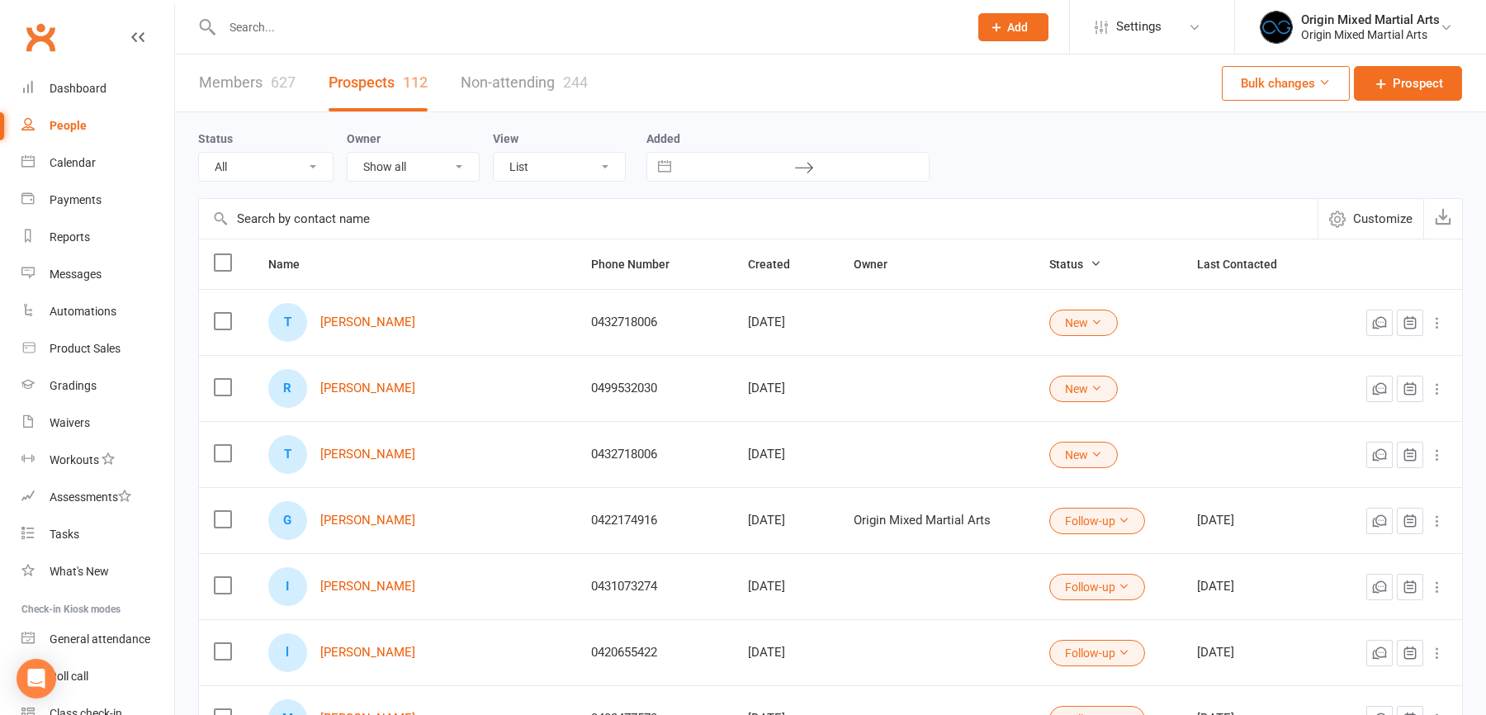
click at [1442, 442] on div at bounding box center [1397, 455] width 100 height 26
click at [1442, 445] on button at bounding box center [1437, 455] width 20 height 20
click at [1352, 612] on link "Archive prospect" at bounding box center [1364, 616] width 163 height 33
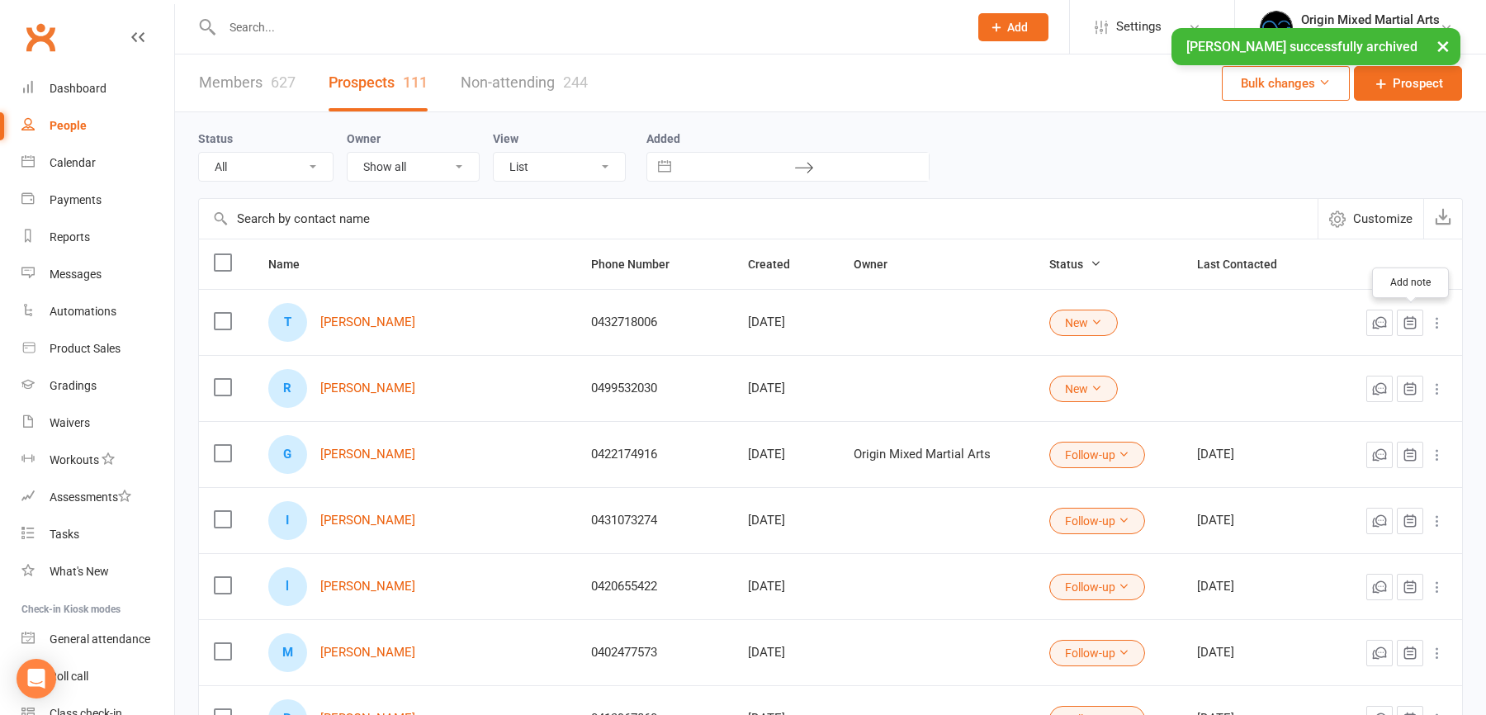
click at [1409, 321] on icon "button" at bounding box center [1410, 323] width 17 height 17
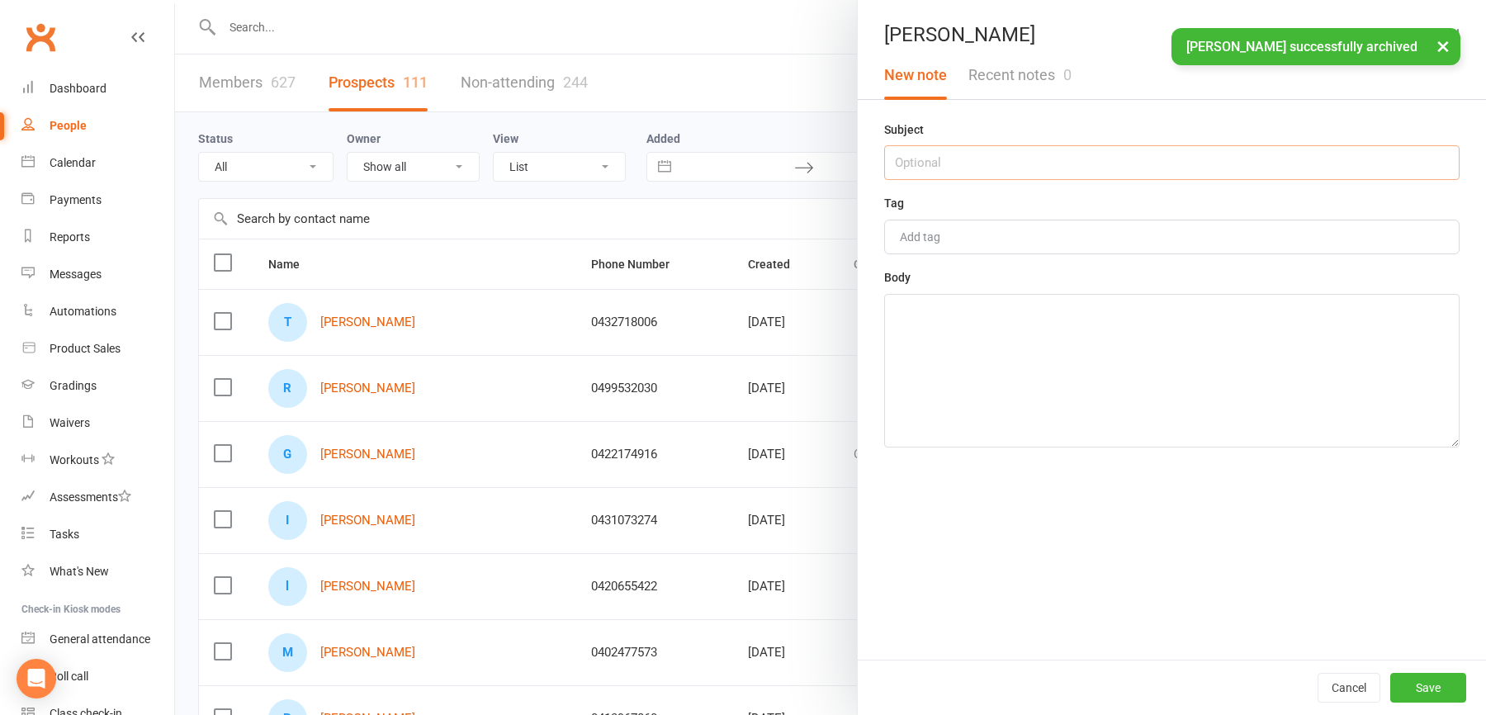
click at [987, 165] on input "text" at bounding box center [1171, 162] width 575 height 35
type input "c"
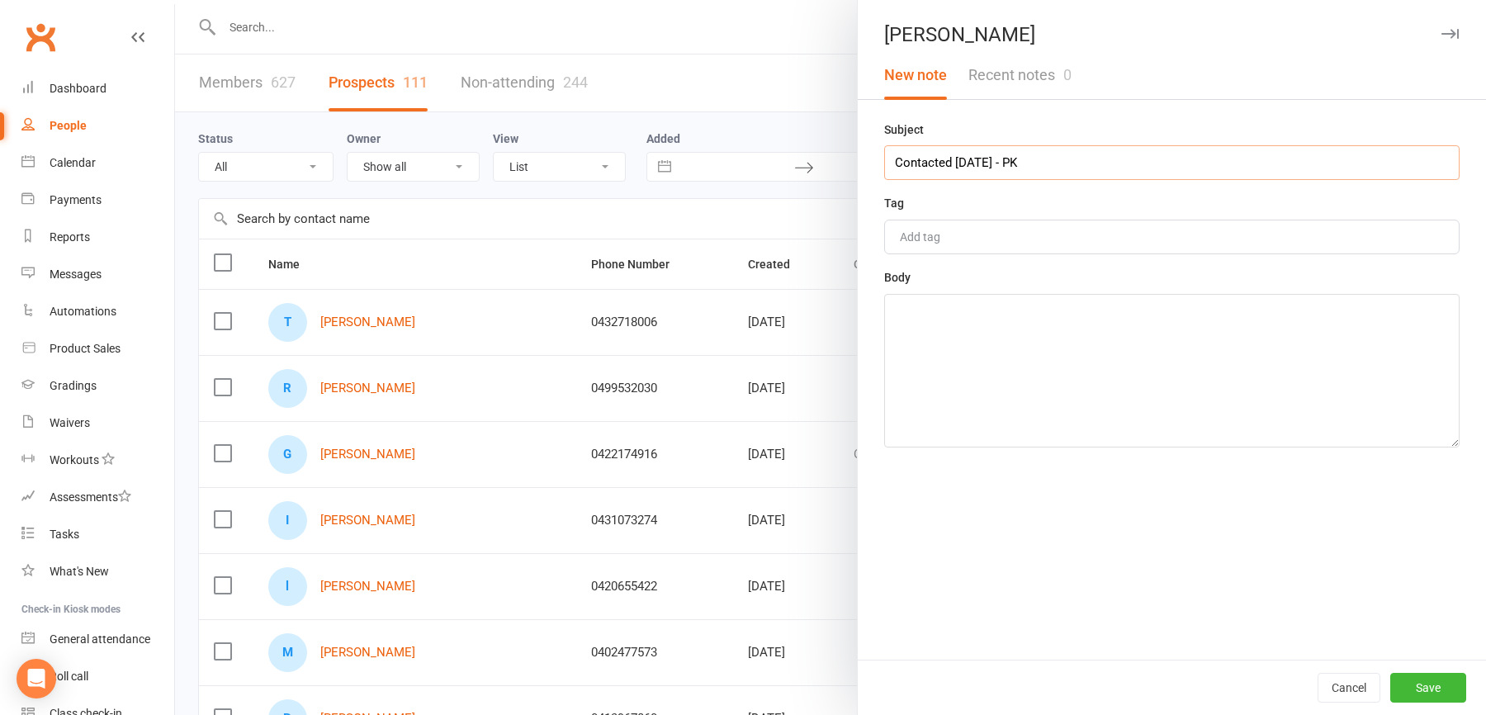
type input "Contacted 13/10/2025 - PK"
click at [1007, 326] on textarea at bounding box center [1171, 371] width 575 height 154
type textarea "Left VM."
drag, startPoint x: 1080, startPoint y: 168, endPoint x: 827, endPoint y: 168, distance: 252.6
click at [175, 0] on react-component "Torretto Xu New note Recent notes 0 Subject Contacted 13/10/2025 - PK Tag Add t…" at bounding box center [175, 0] width 0 height 0
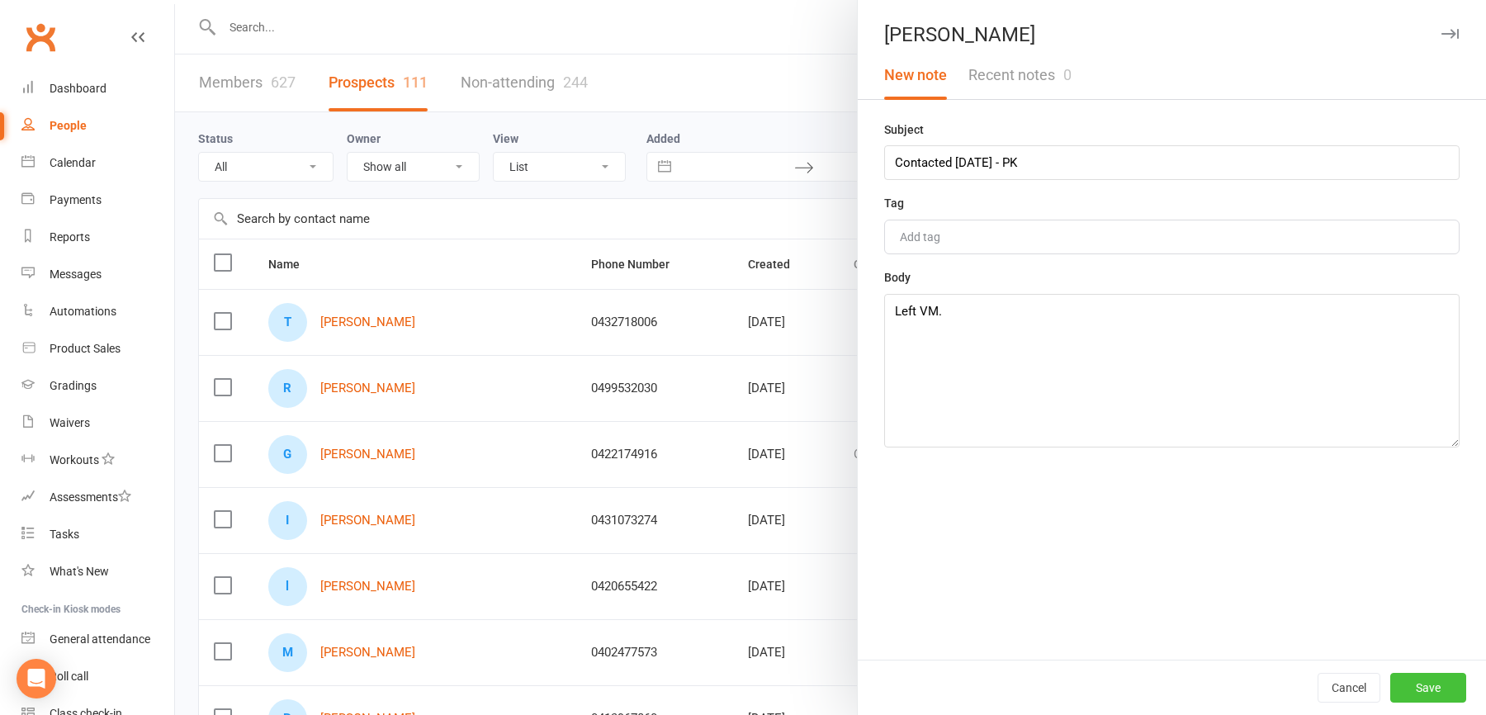
click at [1432, 684] on button "Save" at bounding box center [1428, 688] width 76 height 30
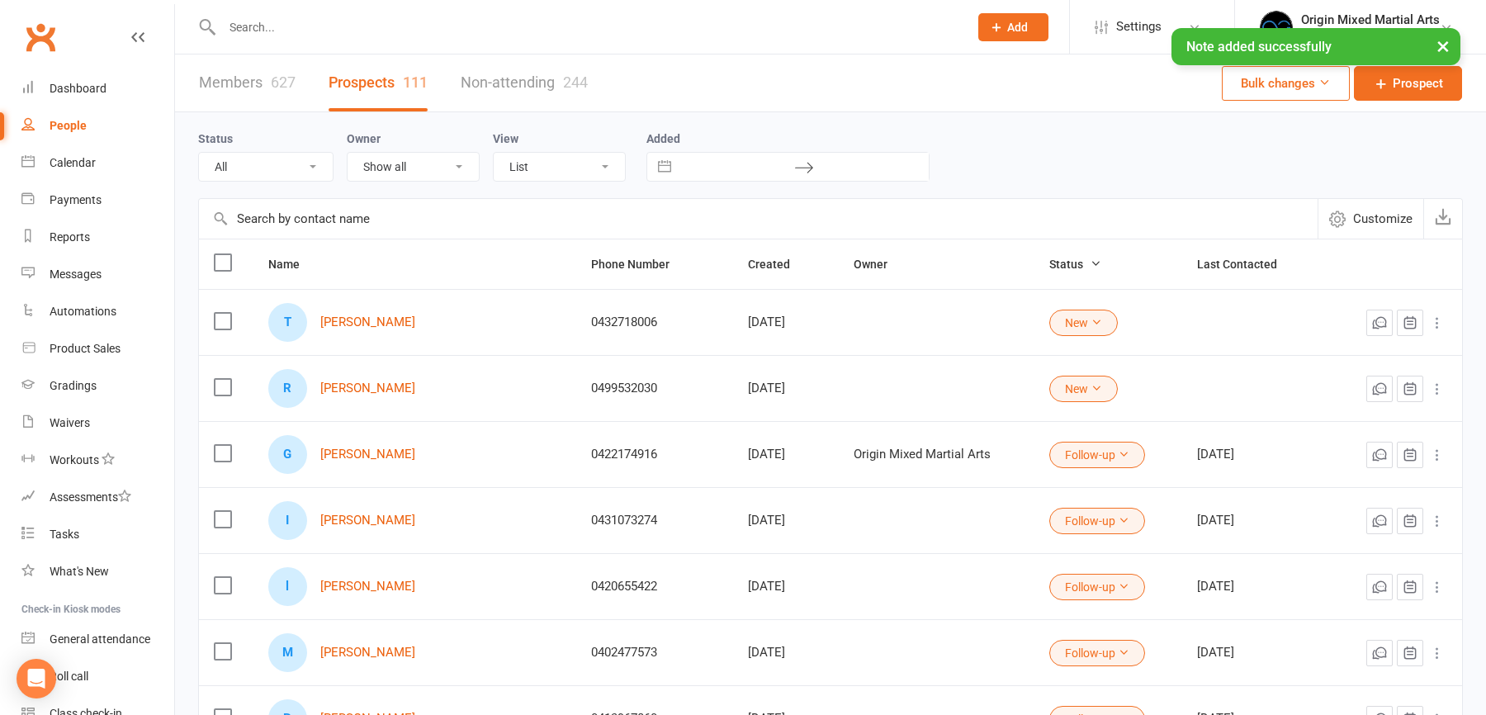
click at [1091, 324] on icon at bounding box center [1097, 322] width 12 height 12
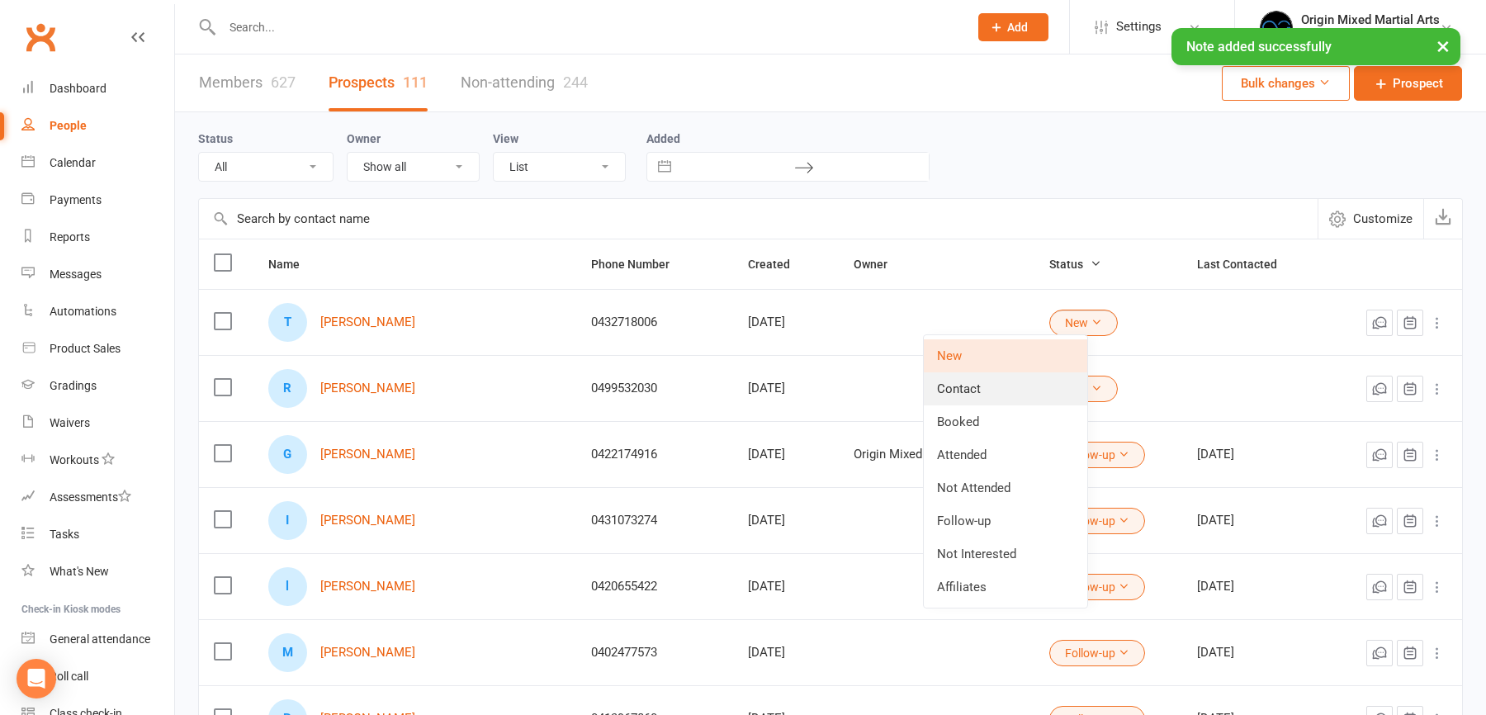
click at [997, 381] on link "Contact" at bounding box center [1005, 388] width 163 height 33
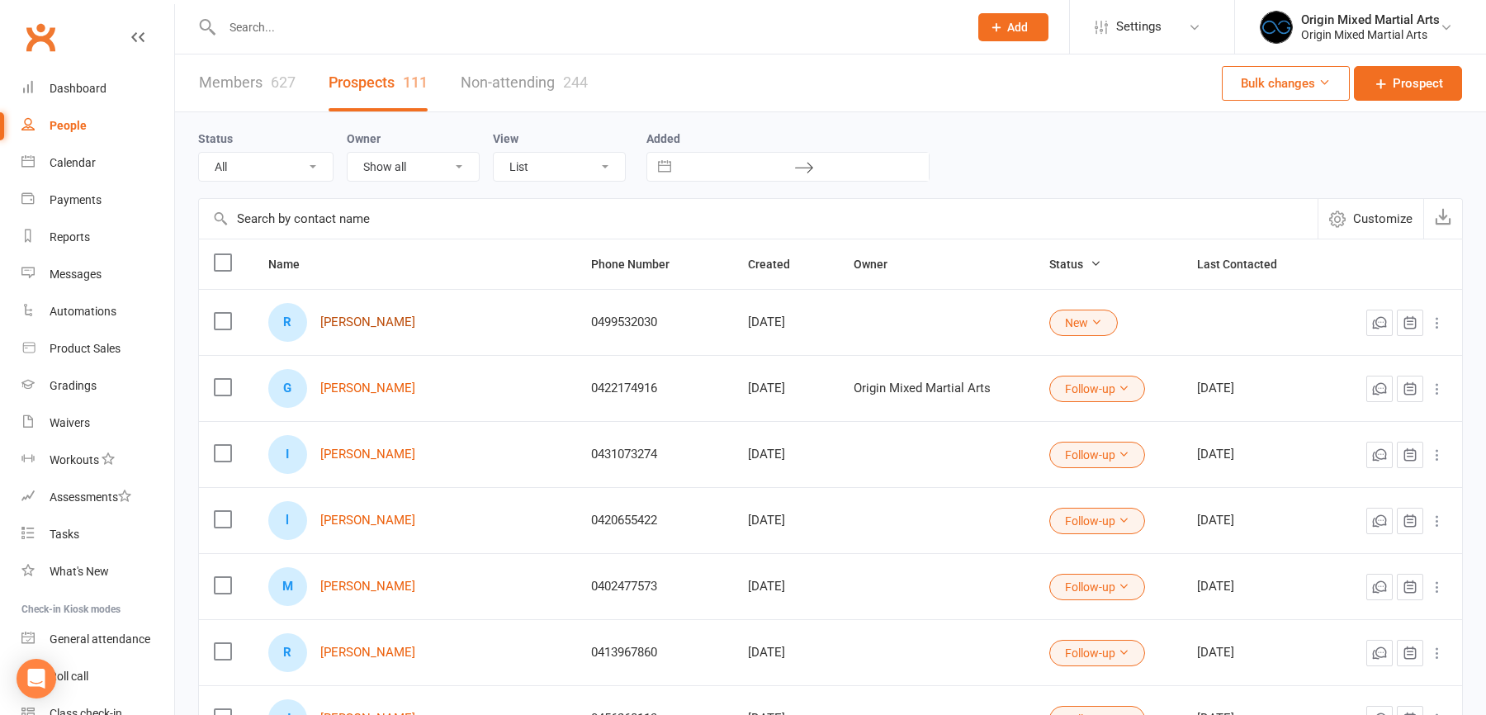
click at [362, 320] on link "Raf Boyd" at bounding box center [367, 322] width 95 height 14
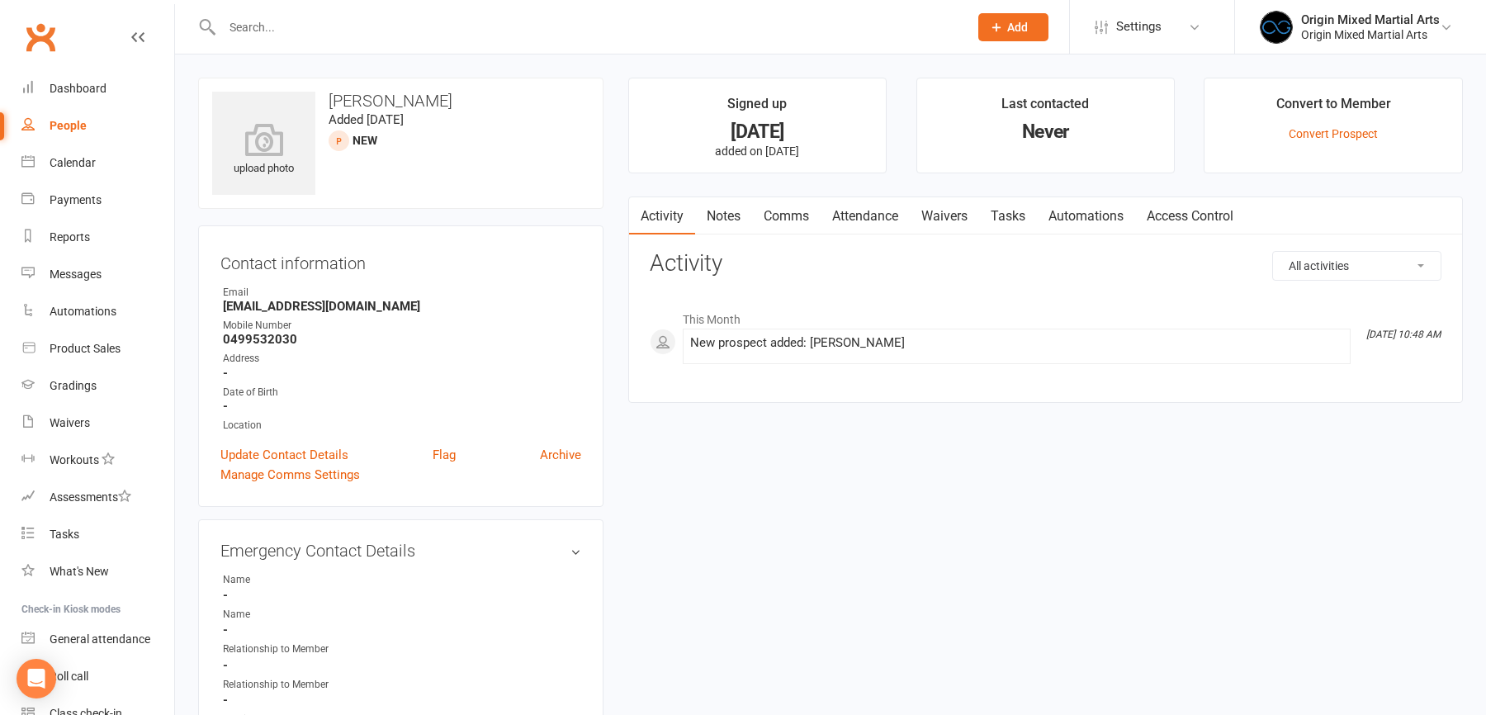
click at [900, 206] on link "Attendance" at bounding box center [865, 216] width 89 height 38
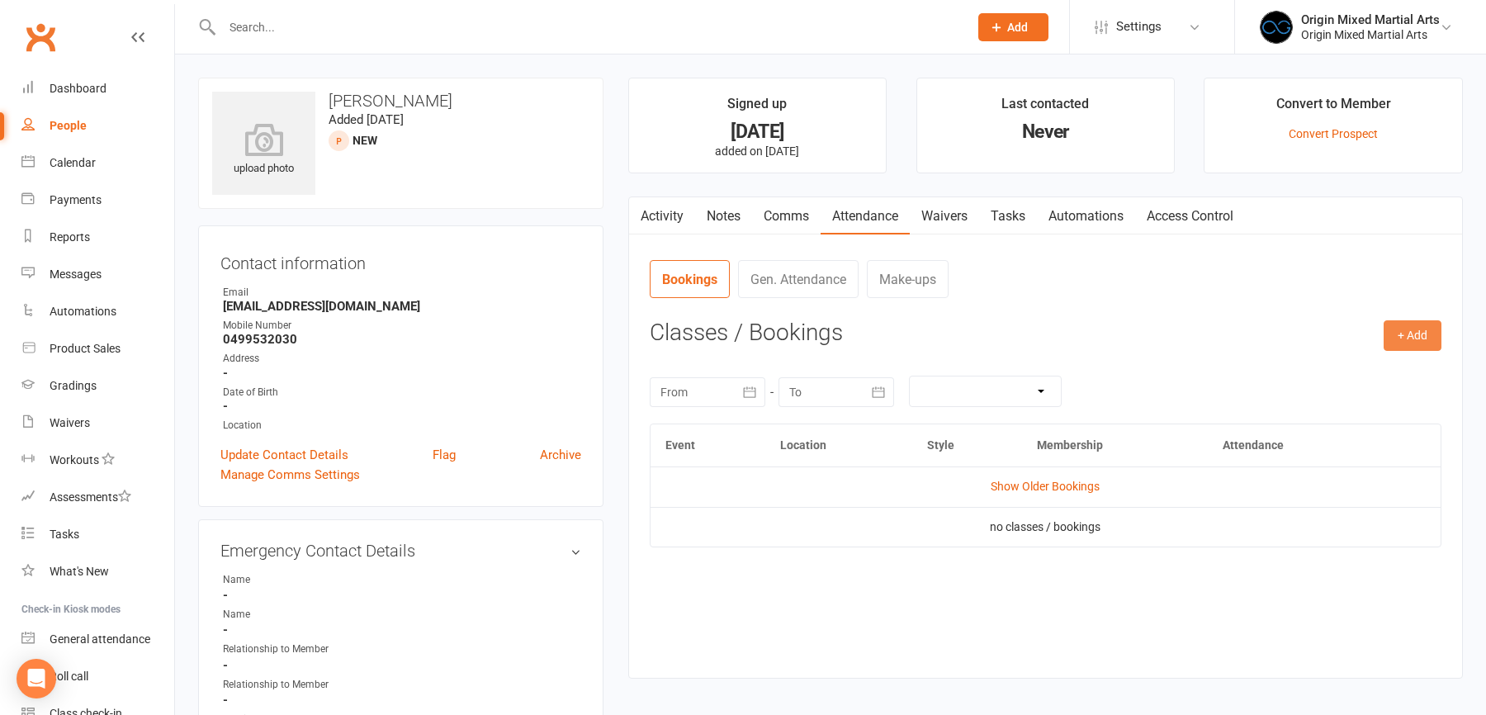
click at [1413, 338] on button "+ Add" at bounding box center [1413, 335] width 58 height 30
click at [1304, 358] on link "Book Event" at bounding box center [1358, 373] width 163 height 33
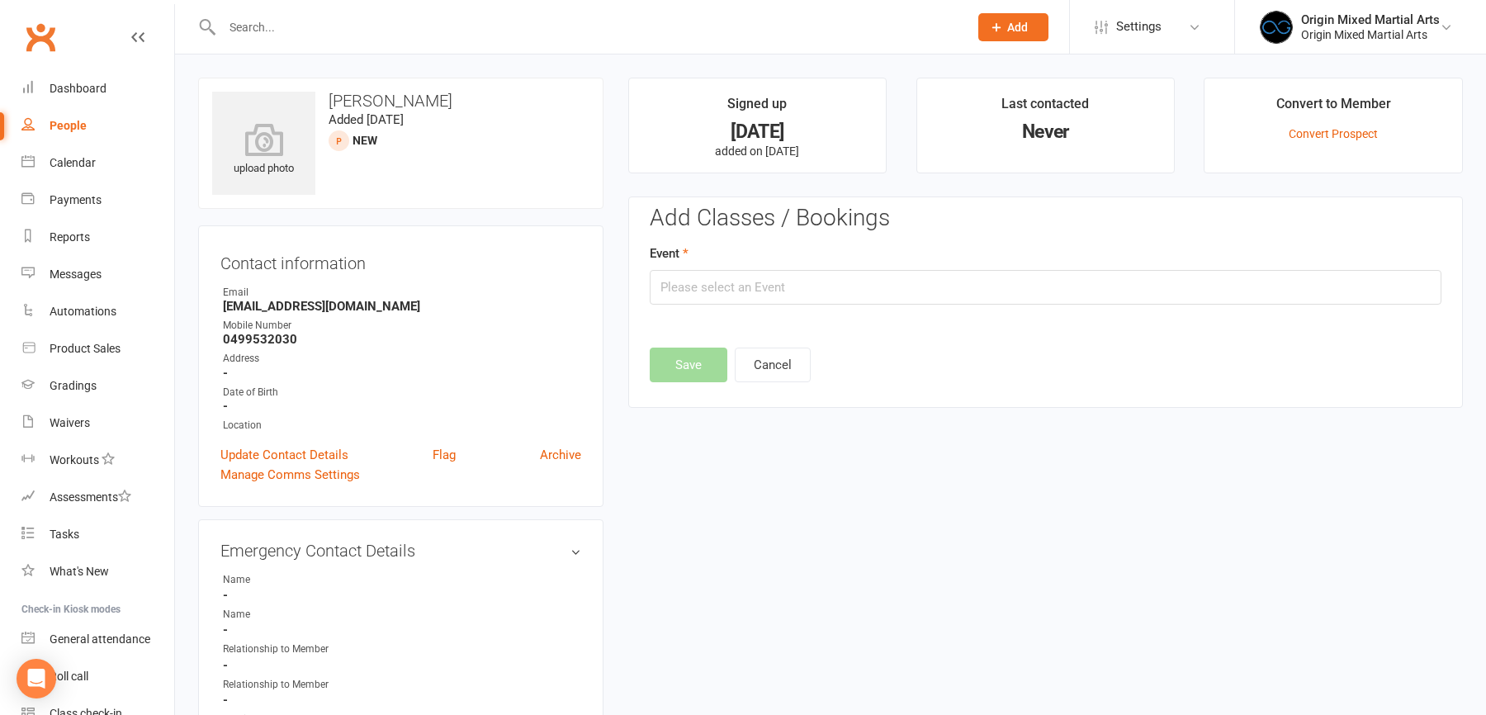
scroll to position [112, 0]
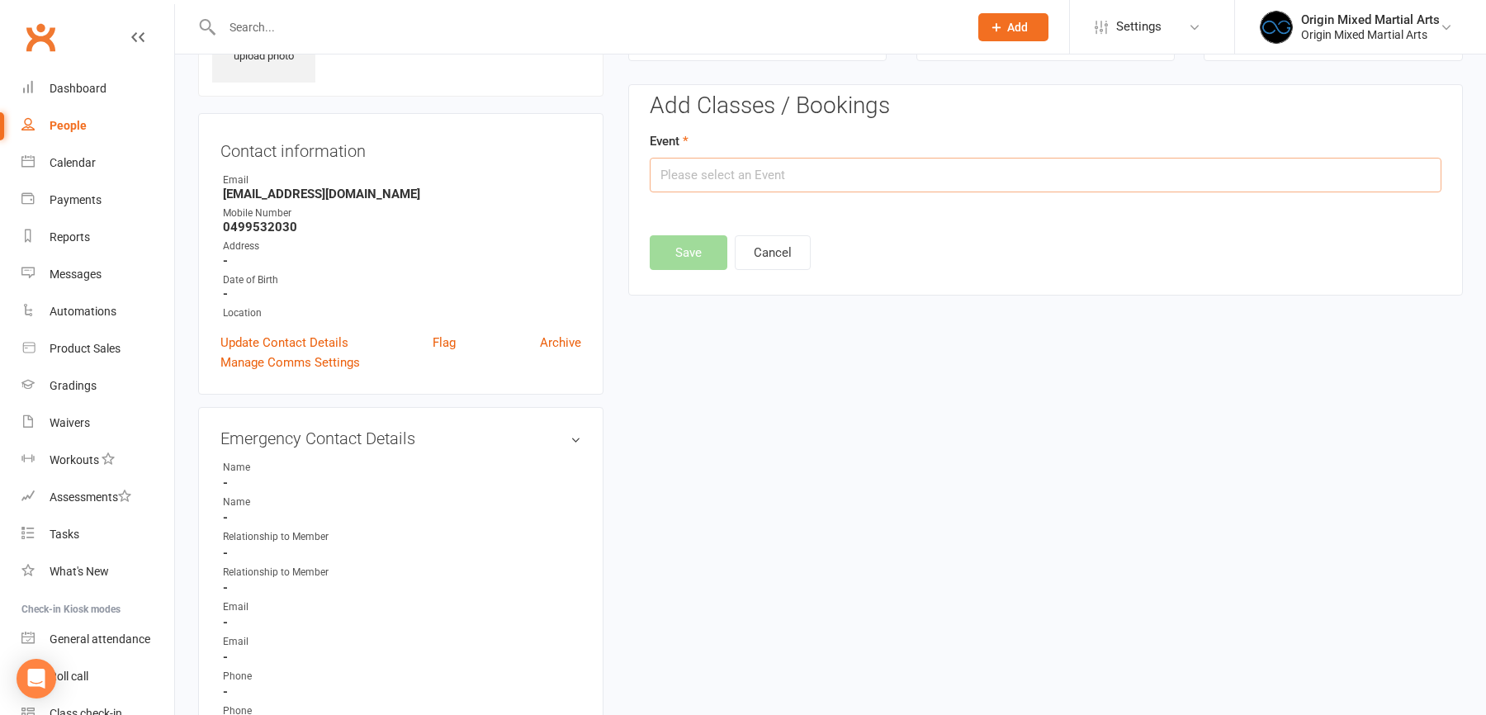
click at [826, 159] on input "text" at bounding box center [1046, 175] width 792 height 35
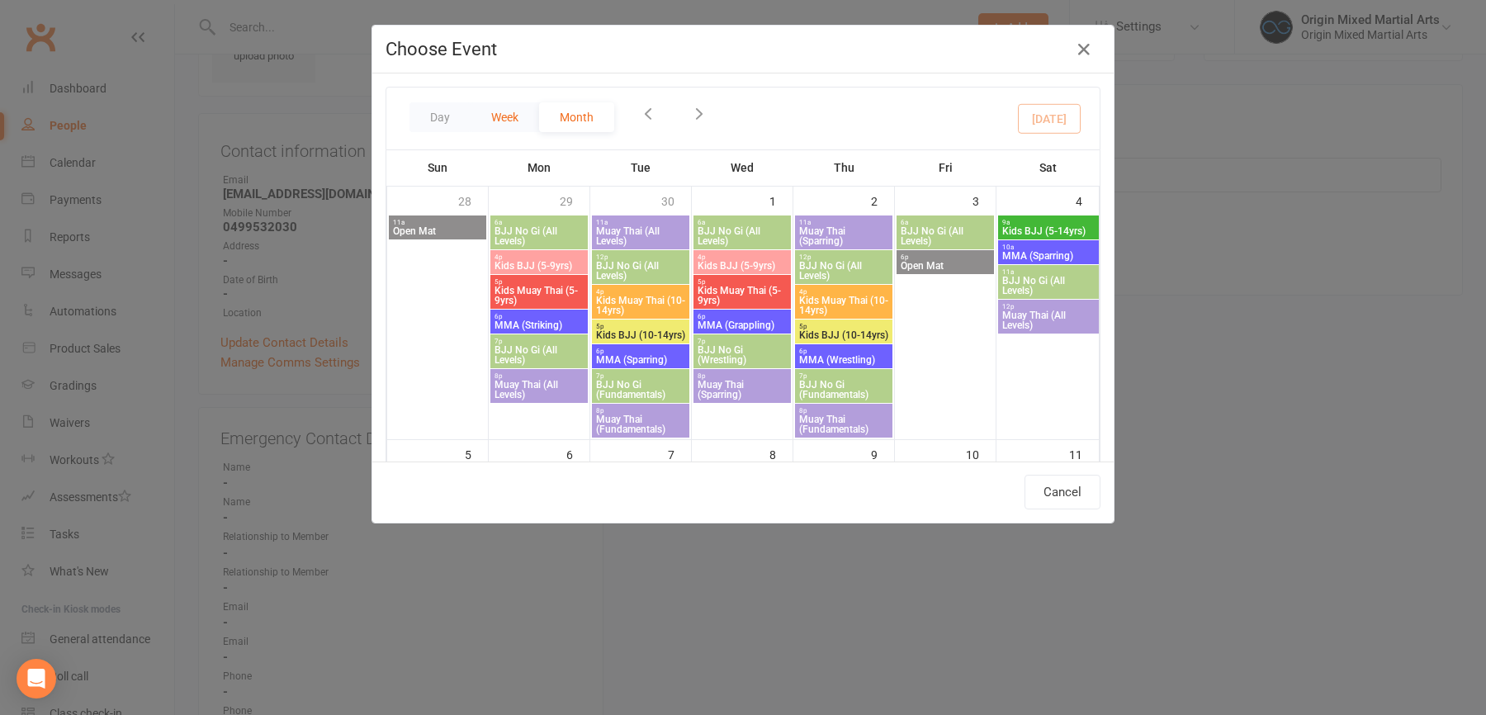
click at [502, 109] on button "Week" at bounding box center [505, 117] width 69 height 30
click at [505, 116] on button "Week" at bounding box center [505, 117] width 69 height 30
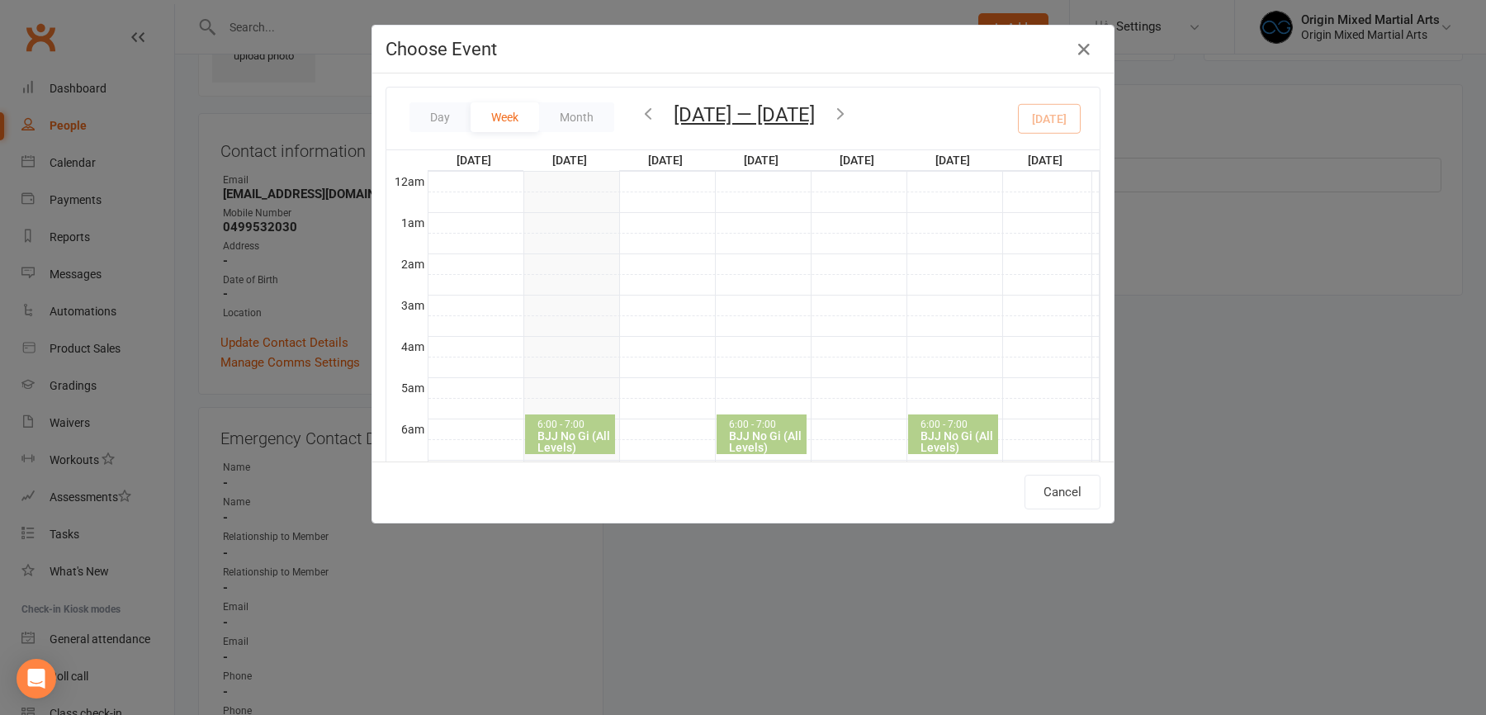
scroll to position [366, 0]
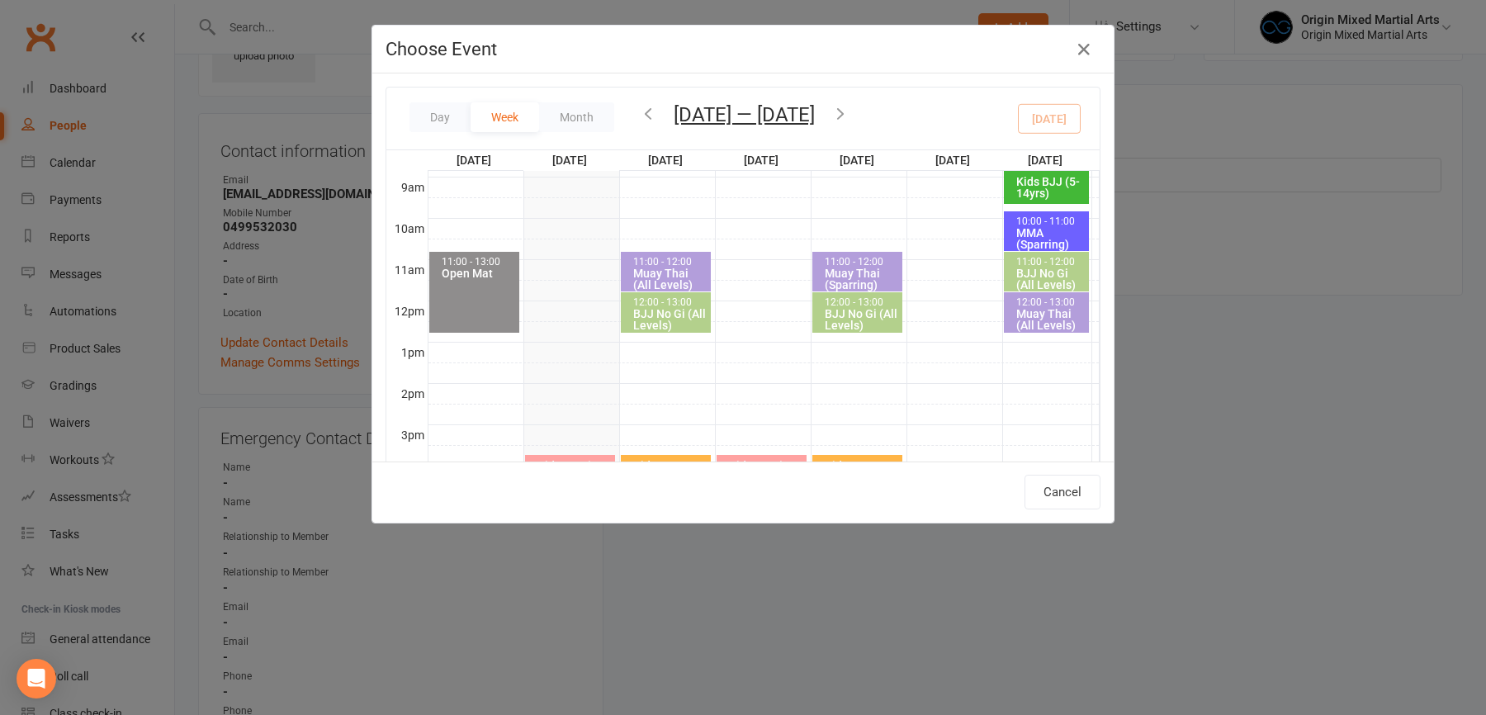
click at [850, 111] on icon "button" at bounding box center [840, 113] width 18 height 18
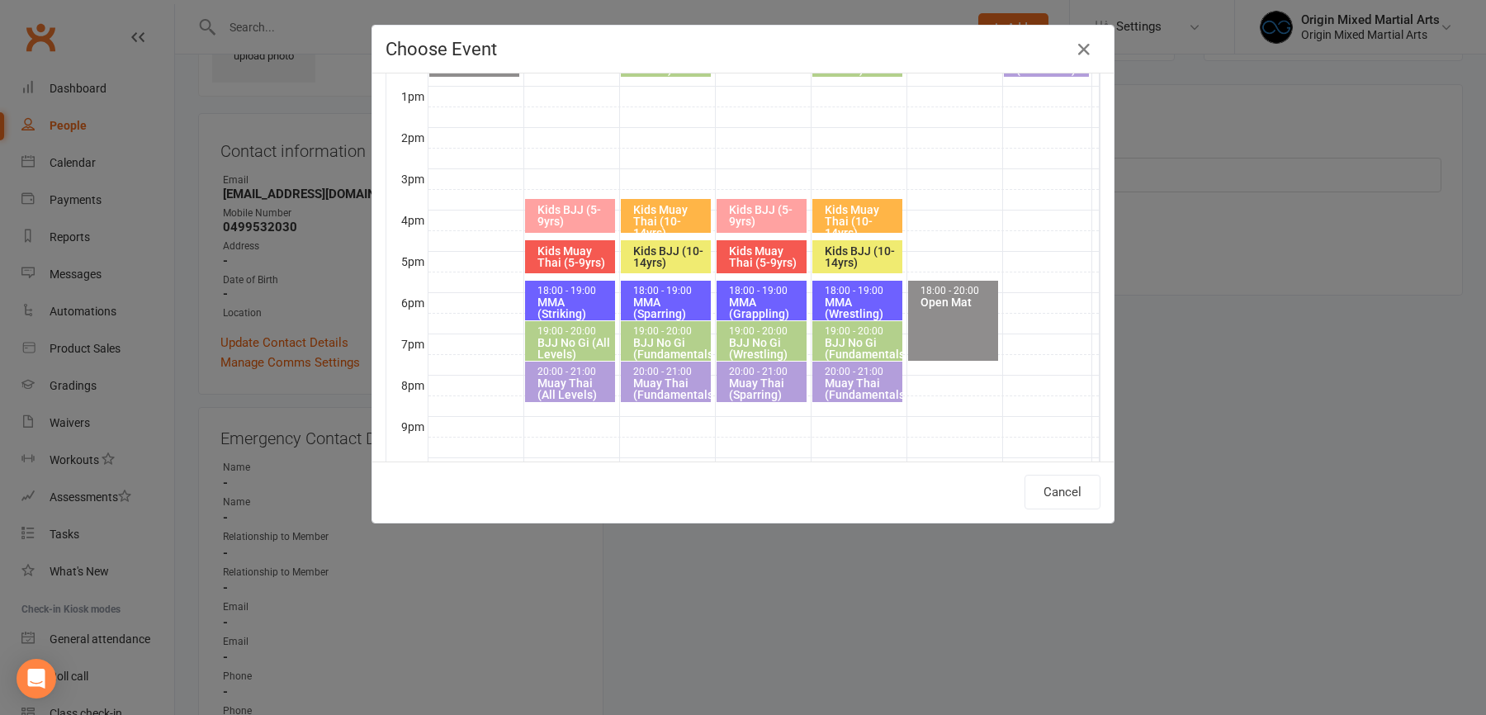
scroll to position [191, 0]
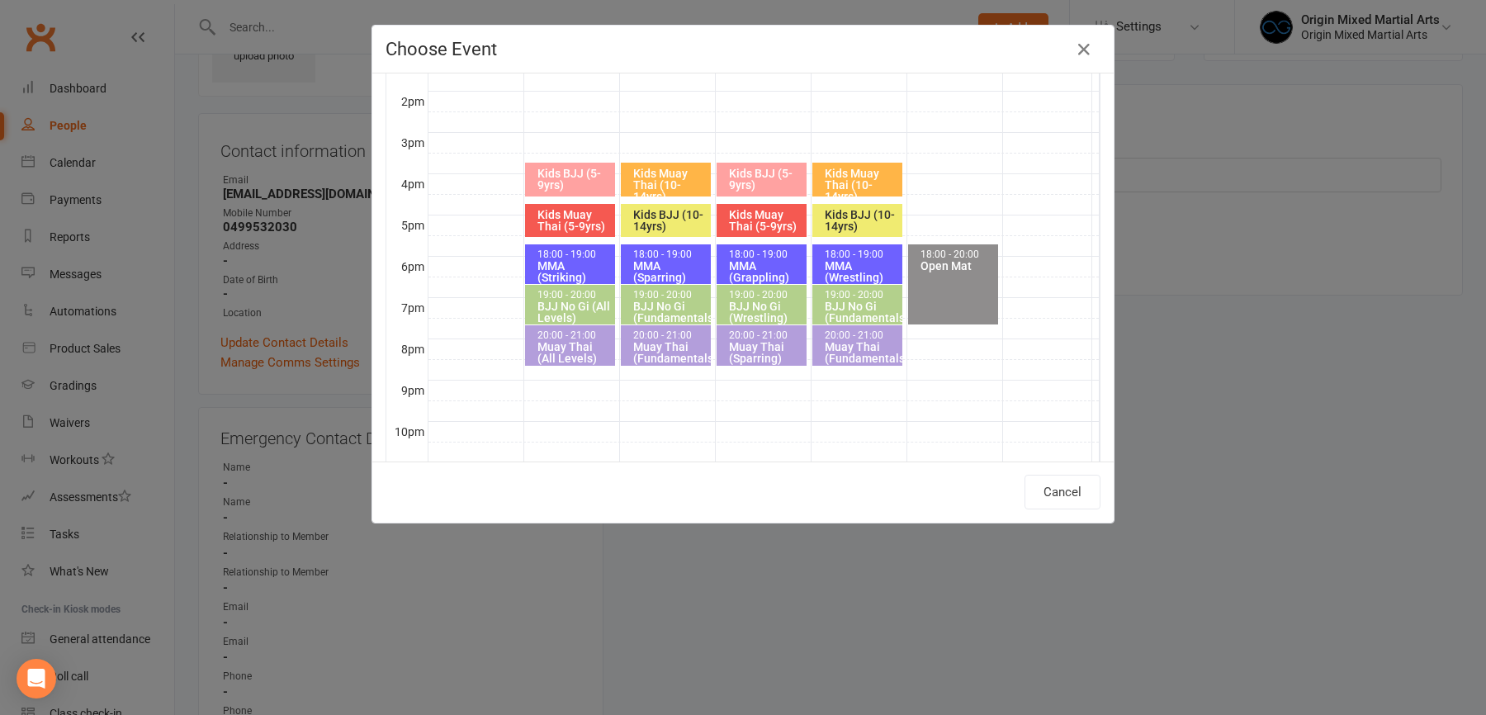
click at [671, 291] on div "19:00 - 20:00" at bounding box center [669, 295] width 75 height 11
type input "BJJ No Gi (Fundamentals) - Oct 21, 2025 7:00:00 PM"
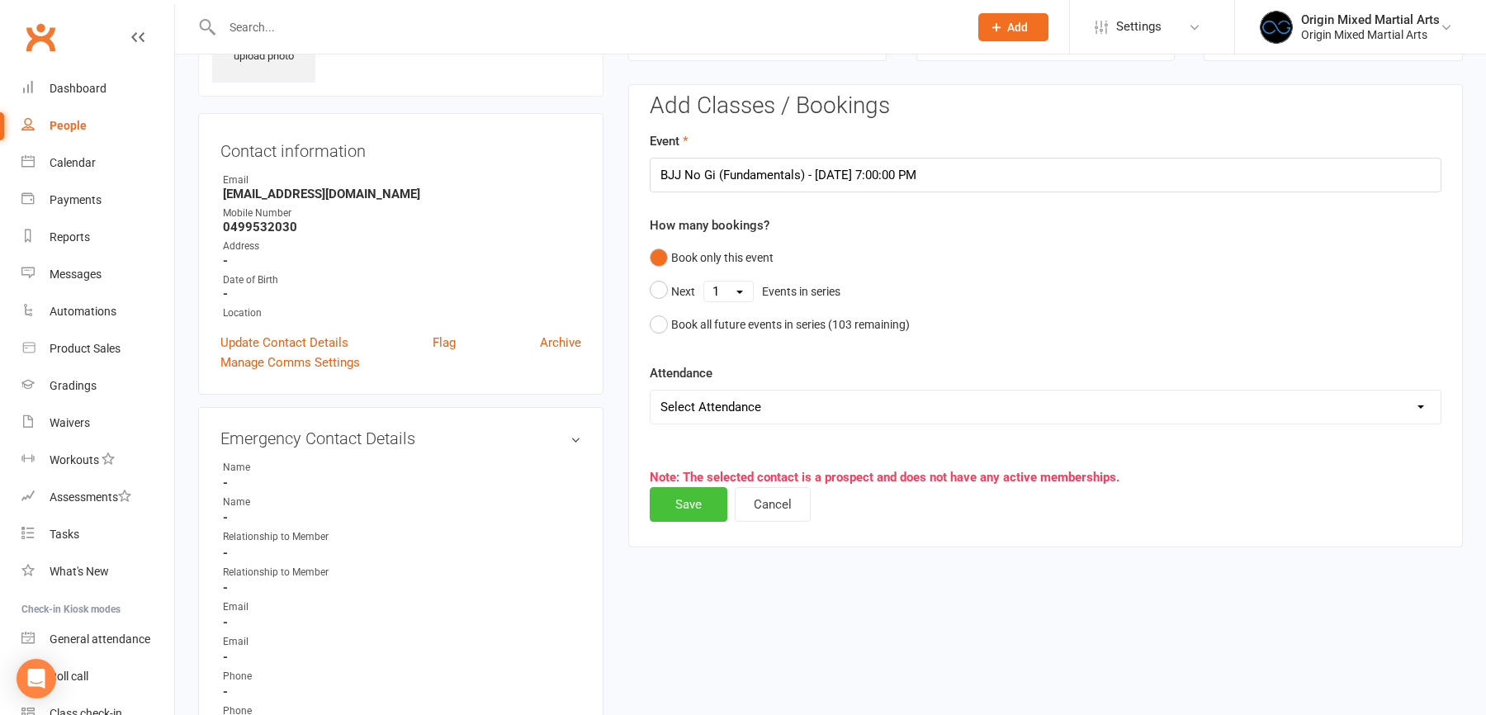
click at [698, 502] on button "Save" at bounding box center [689, 504] width 78 height 35
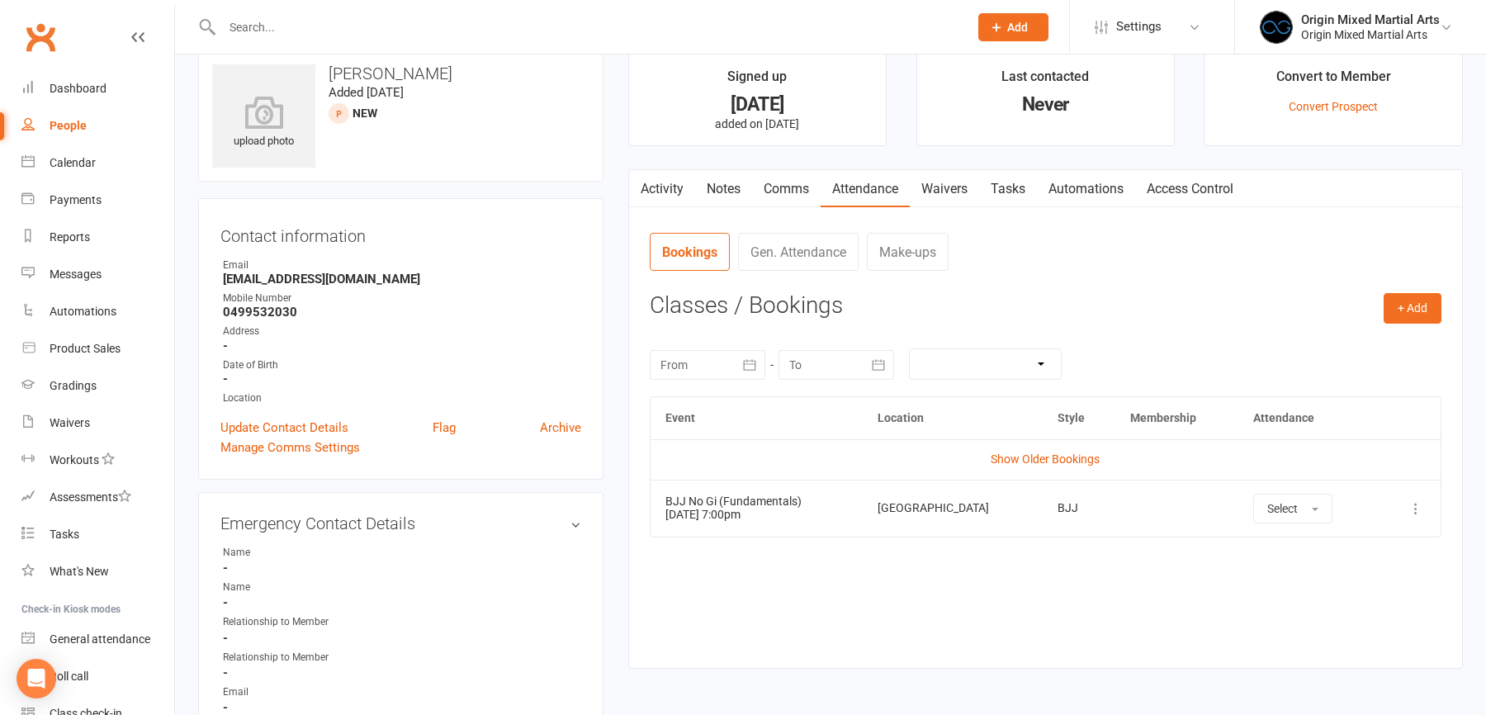
scroll to position [0, 0]
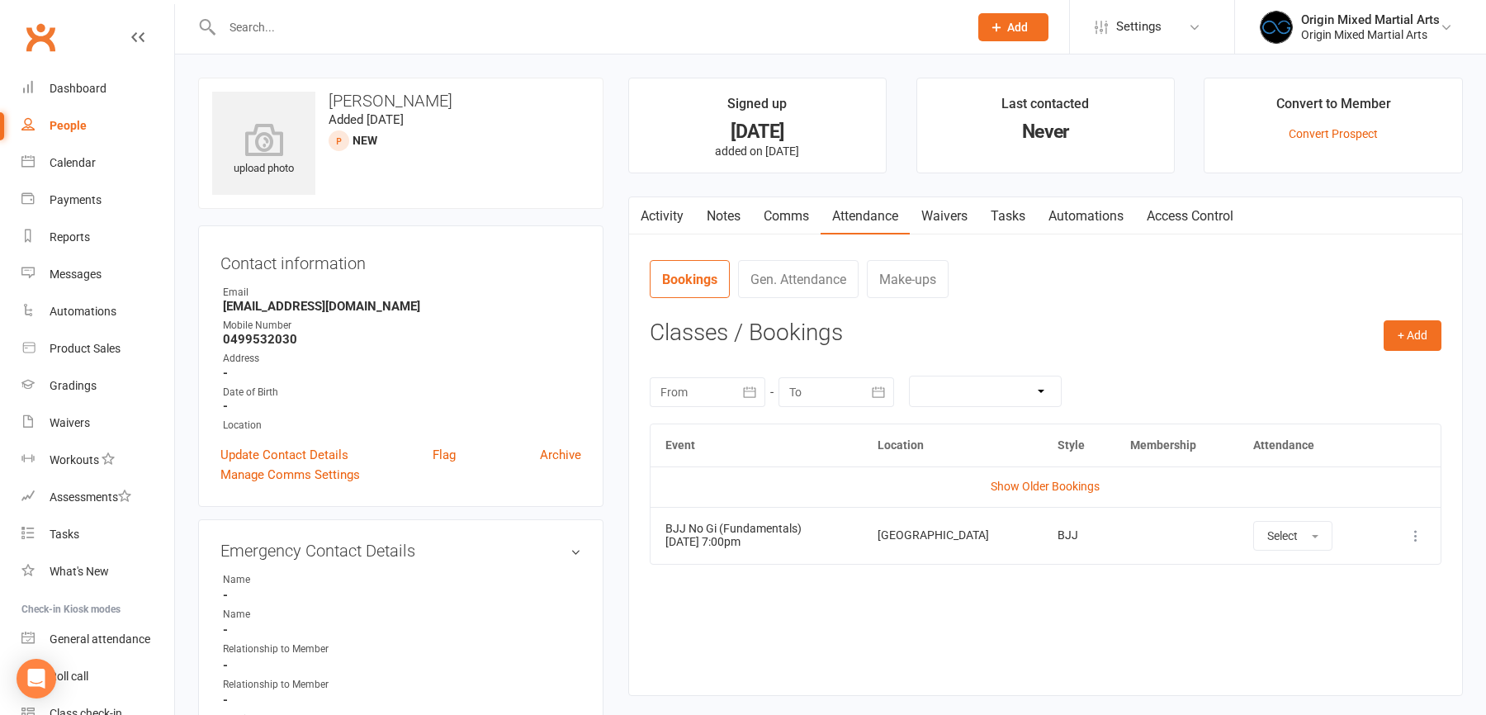
click at [54, 125] on div "People" at bounding box center [68, 125] width 37 height 13
select select "100"
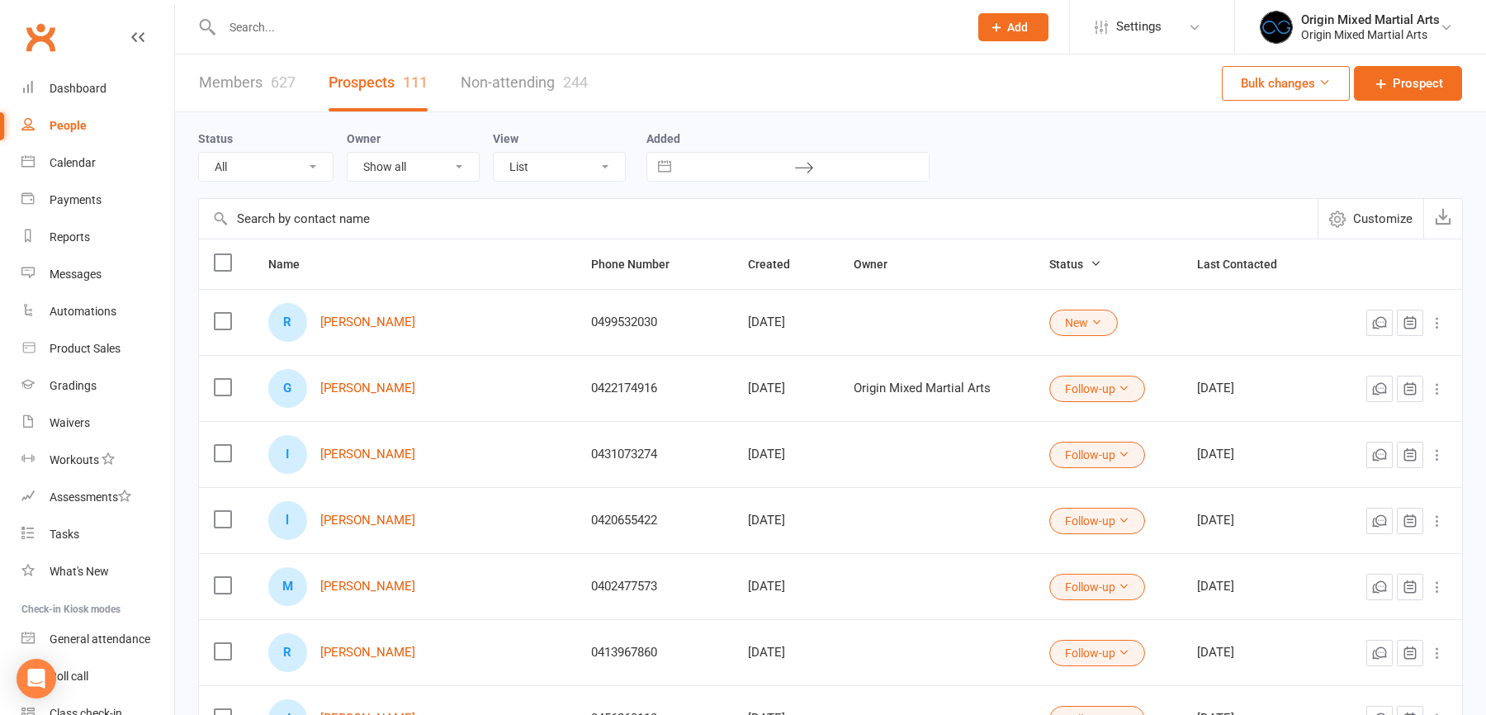
click at [1051, 323] on button "New" at bounding box center [1083, 323] width 69 height 26
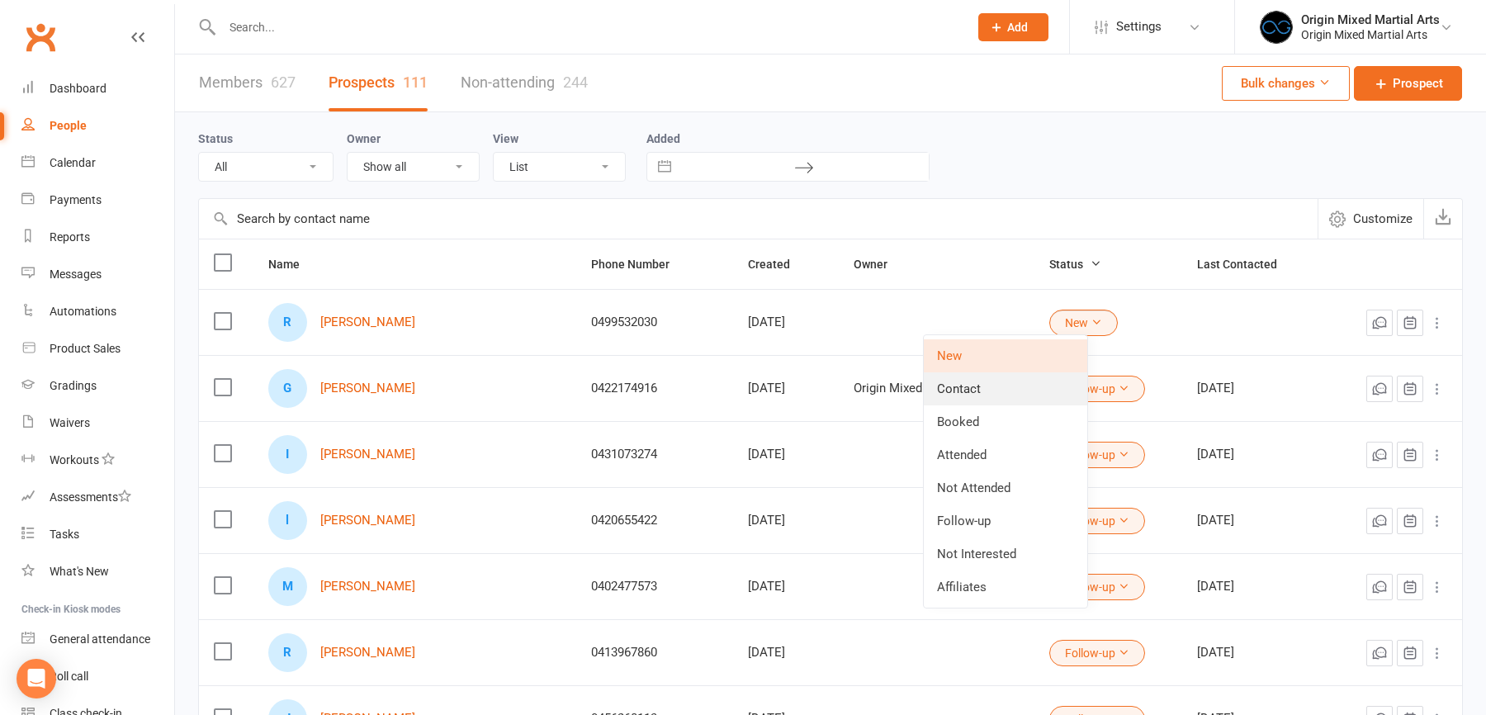
click at [1008, 381] on link "Contact" at bounding box center [1005, 388] width 163 height 33
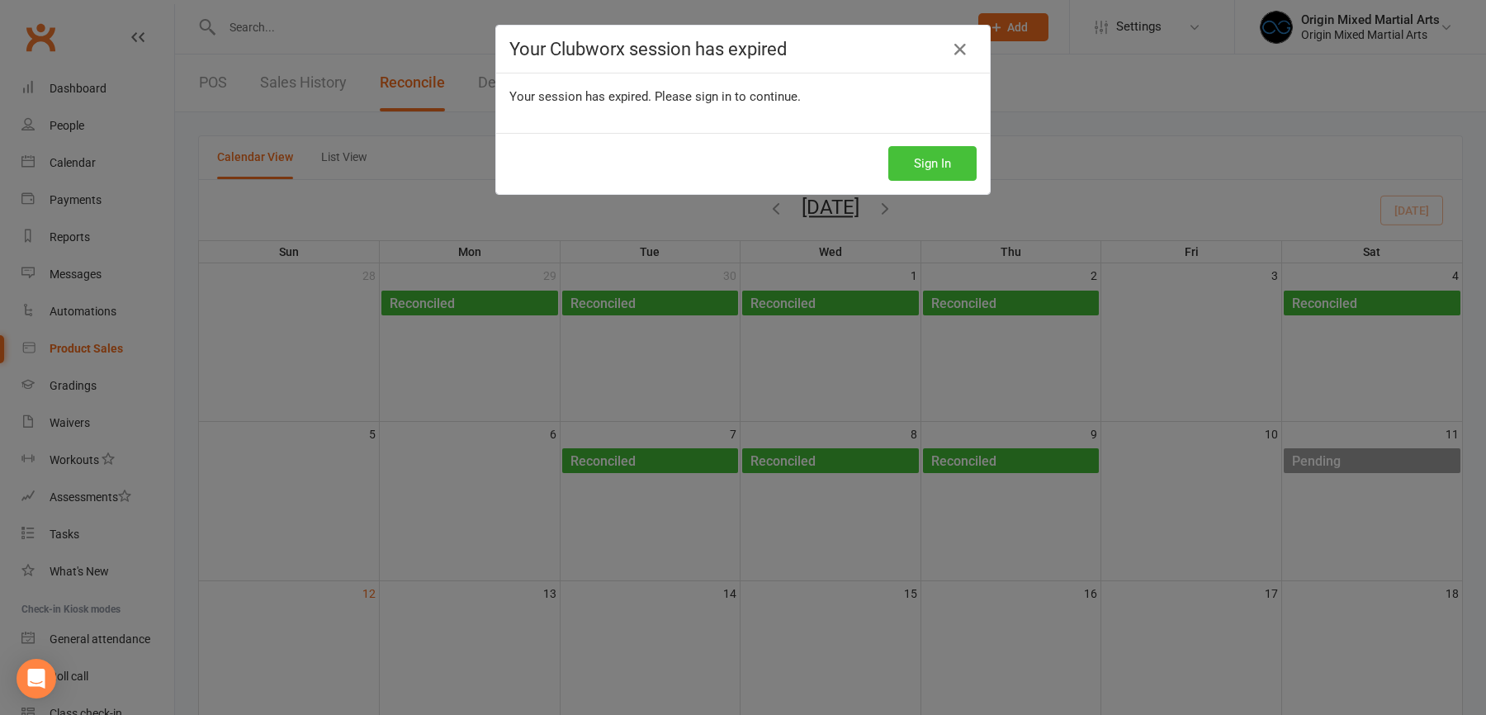
click at [910, 144] on div "Sign In" at bounding box center [743, 163] width 494 height 61
click at [920, 159] on button "Sign In" at bounding box center [932, 163] width 88 height 35
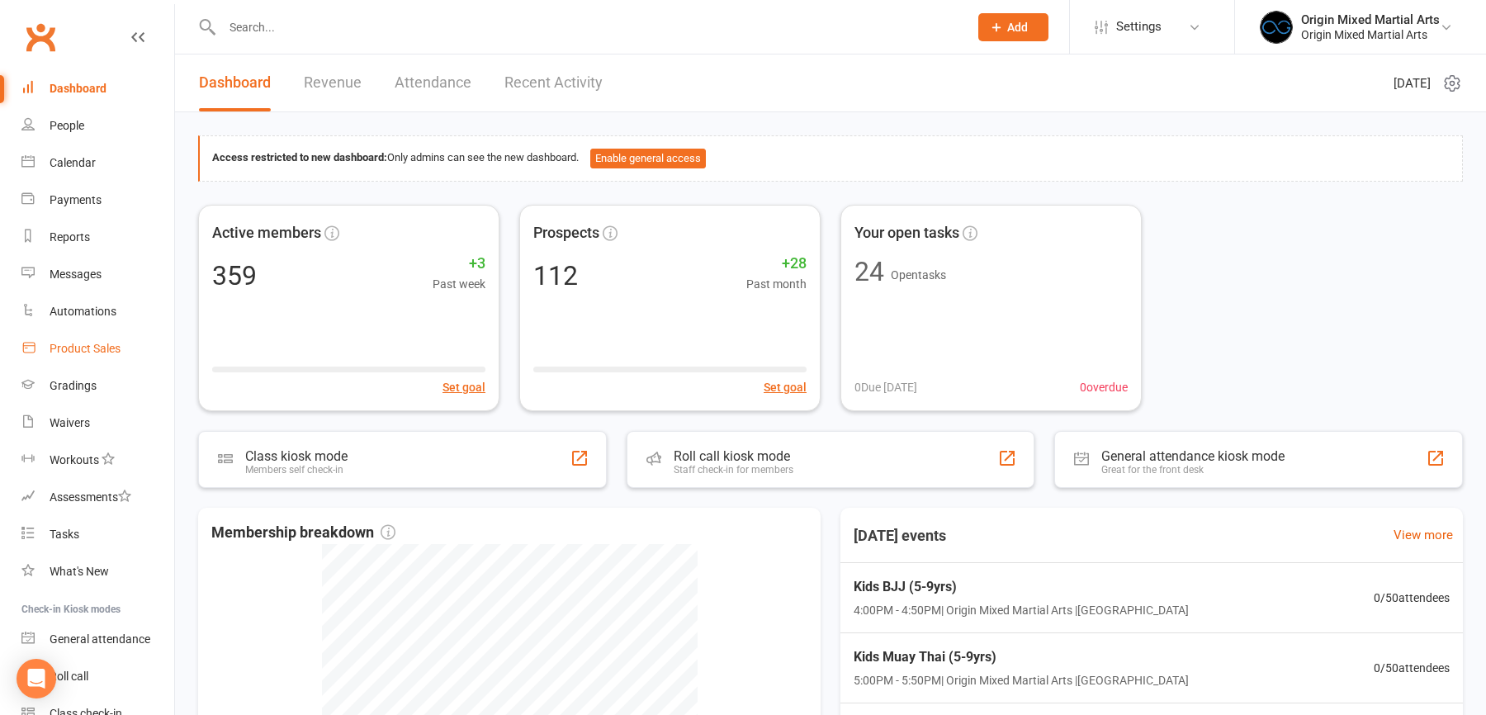
click at [88, 343] on div "Product Sales" at bounding box center [85, 348] width 71 height 13
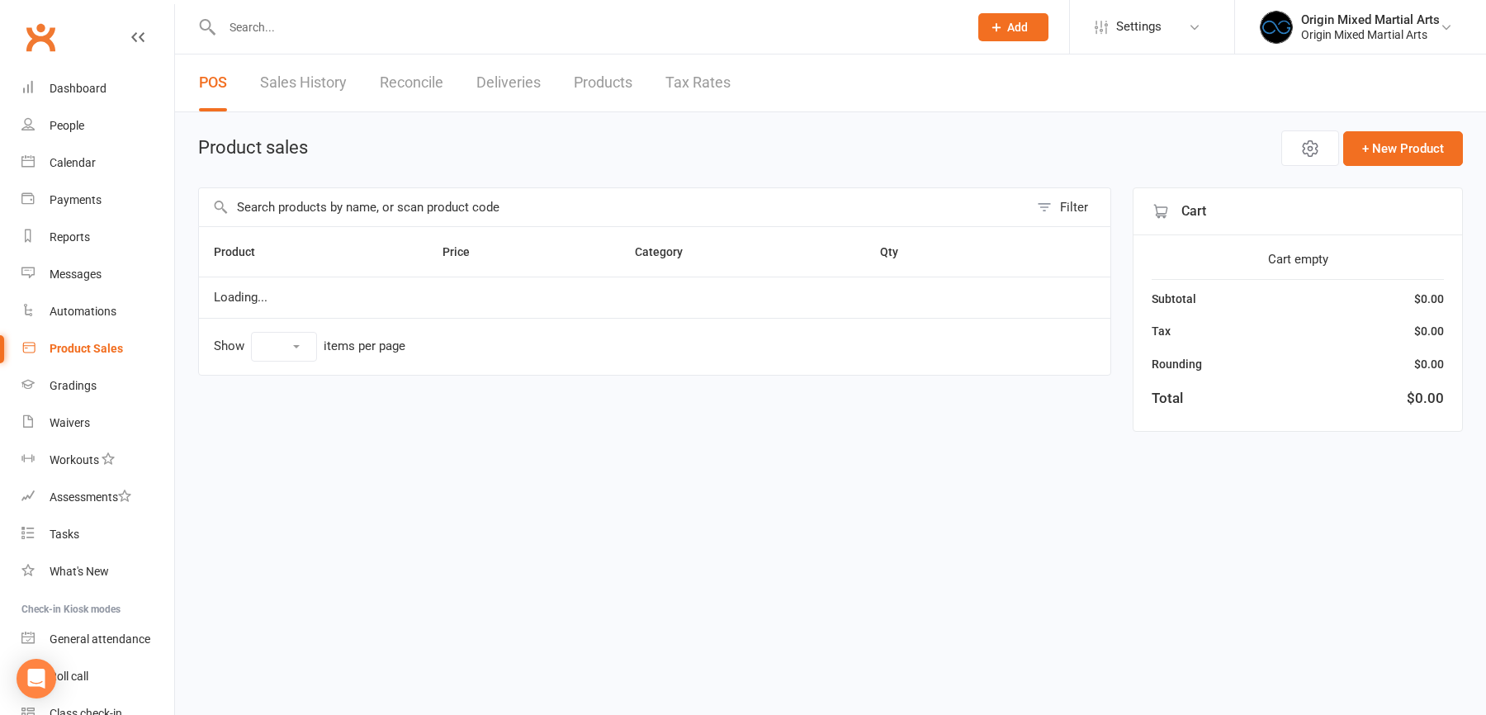
select select "10"
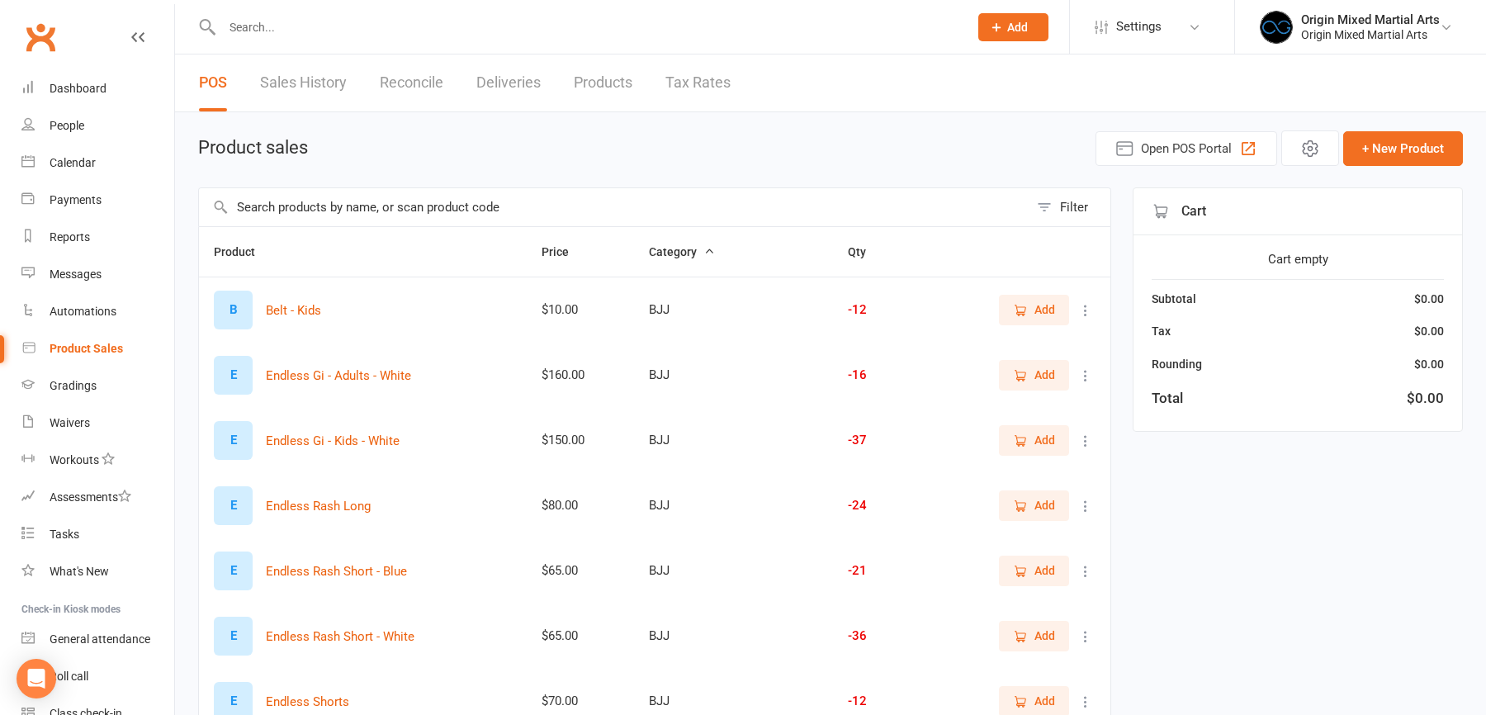
click at [282, 196] on input "text" at bounding box center [614, 207] width 830 height 38
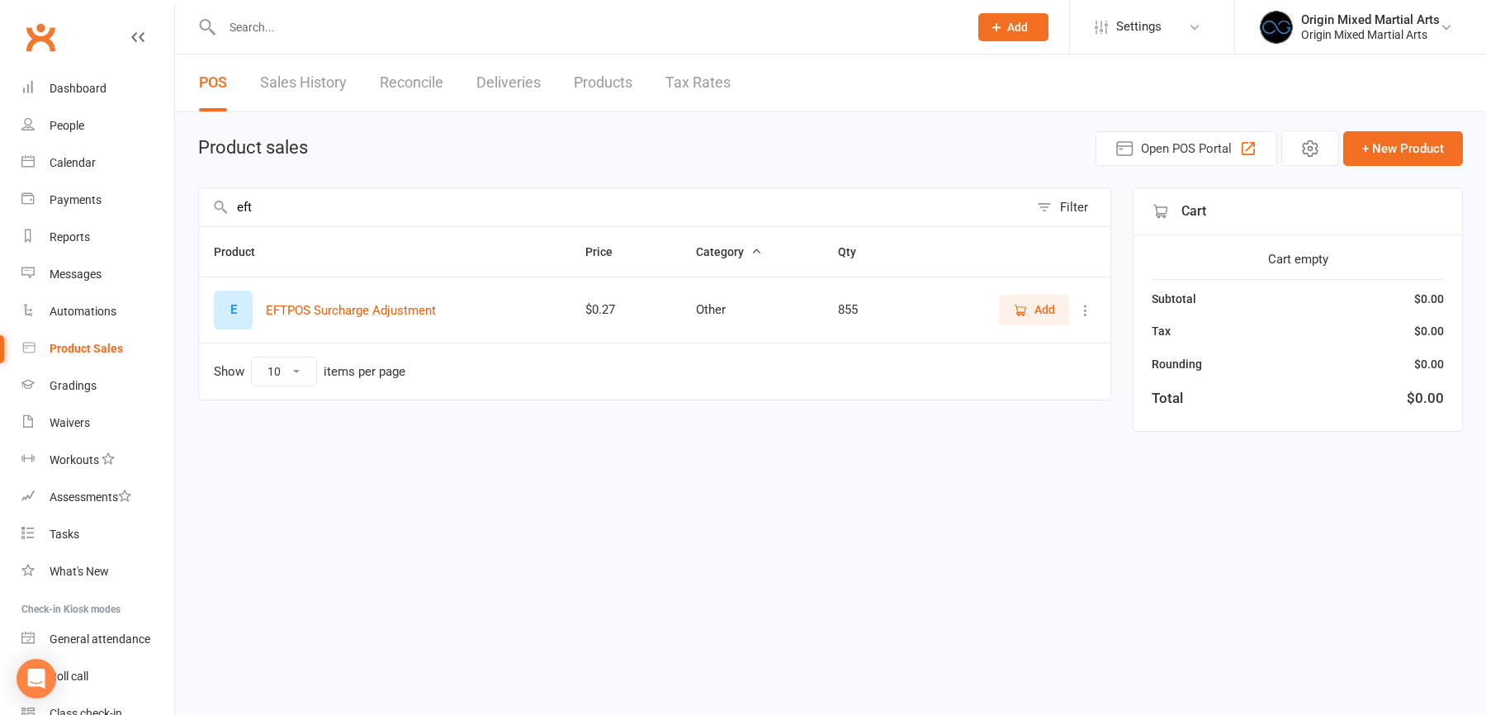
type input "eft"
click at [1084, 304] on icon at bounding box center [1085, 310] width 17 height 17
click at [1026, 339] on link "View / Edit" at bounding box center [1012, 340] width 163 height 33
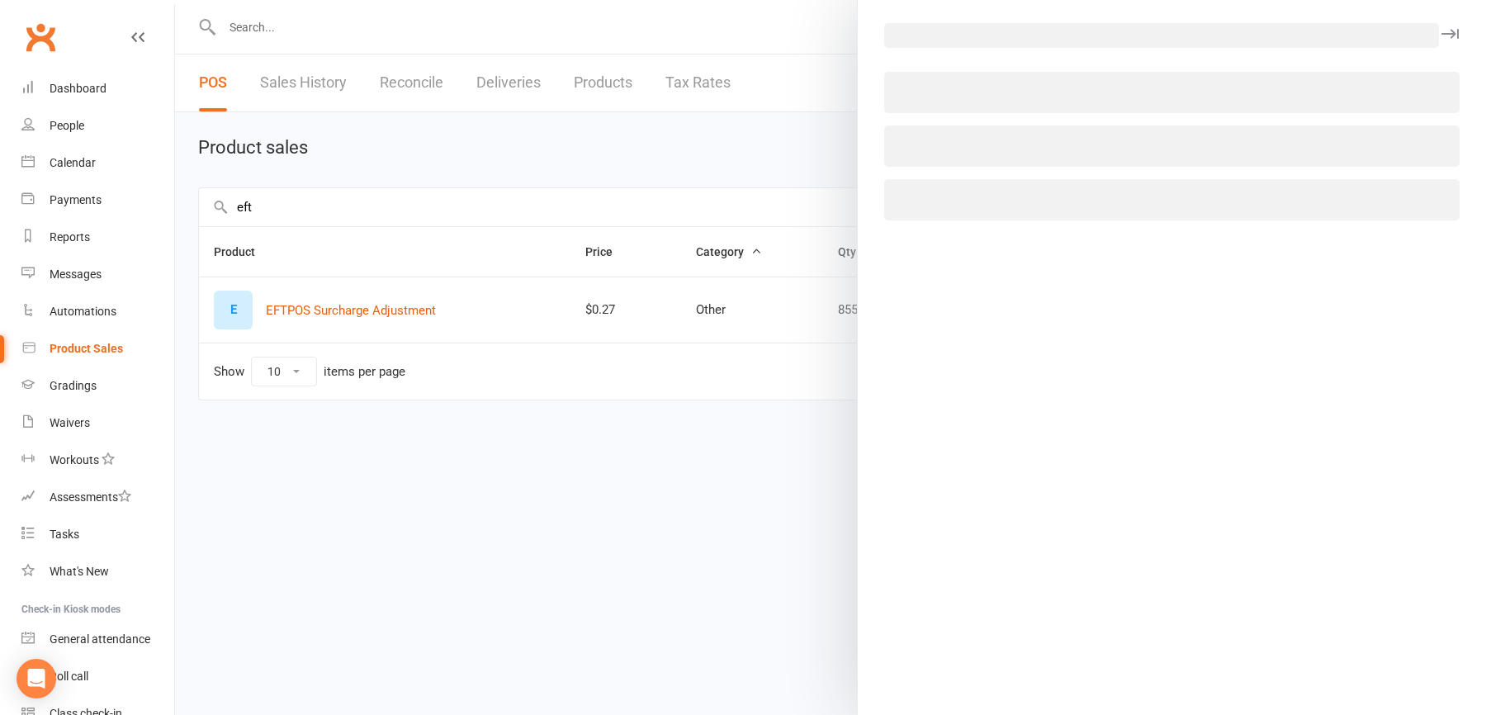
select select "2536"
select select "1027"
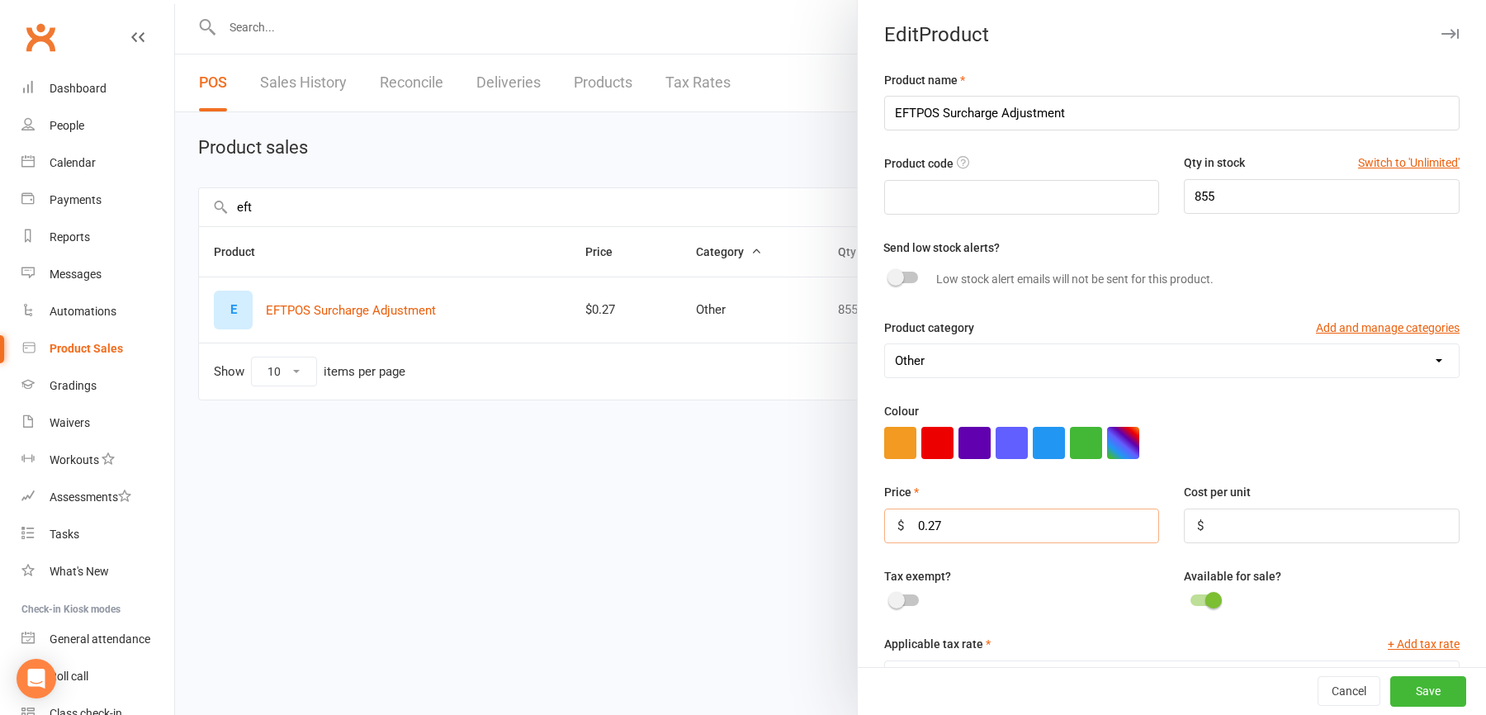
click at [955, 523] on input "0.27" at bounding box center [1022, 526] width 276 height 35
type input "0.23"
click at [1437, 689] on button "Save" at bounding box center [1428, 692] width 76 height 30
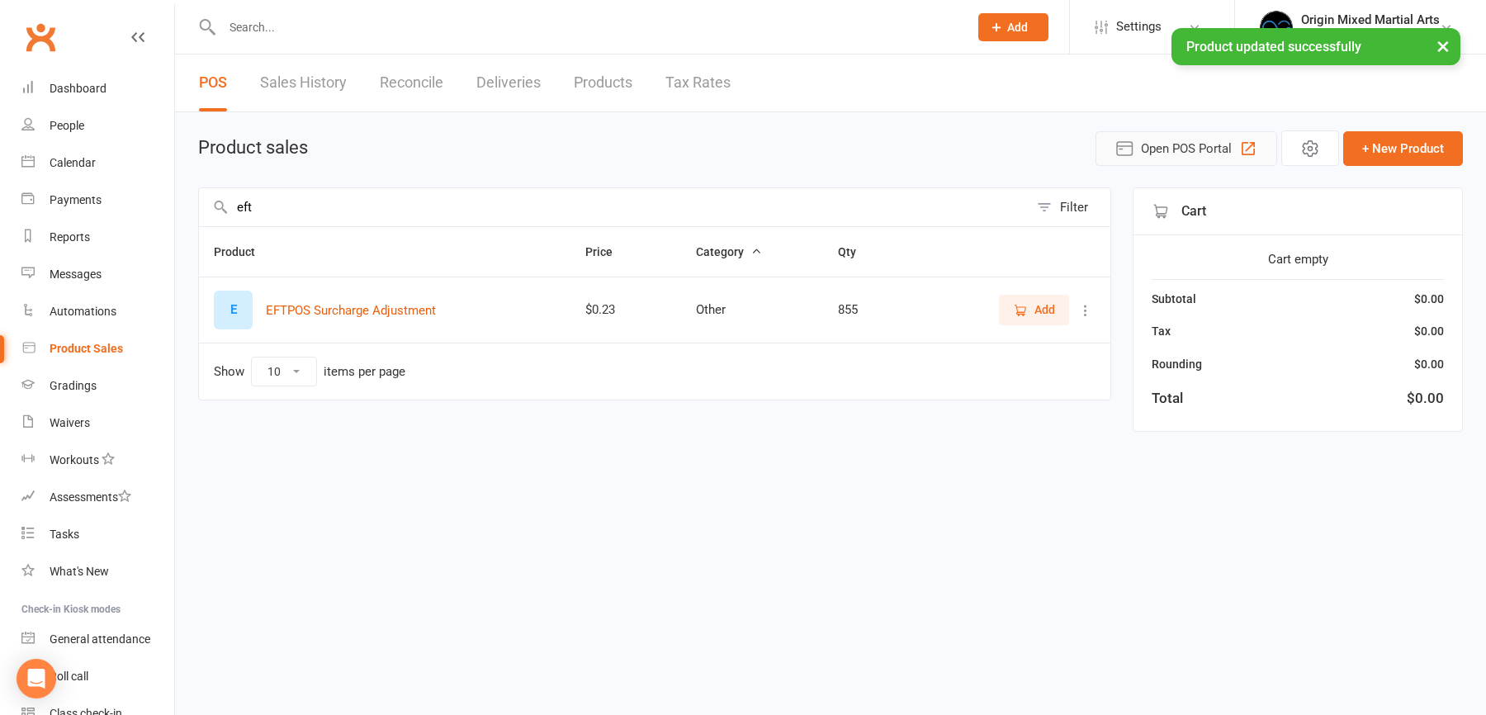
click at [1211, 145] on span "Open POS Portal" at bounding box center [1186, 149] width 91 height 20
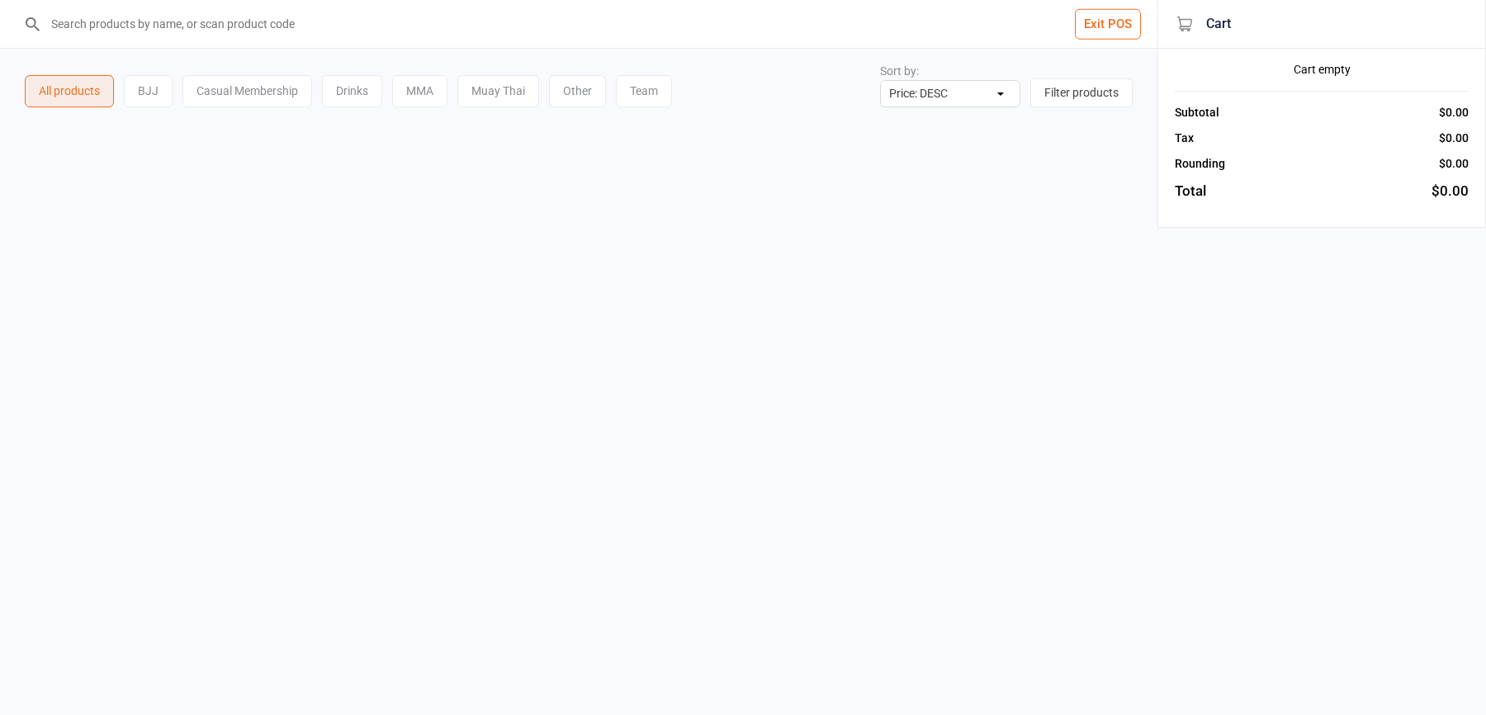
select select "price-desc"
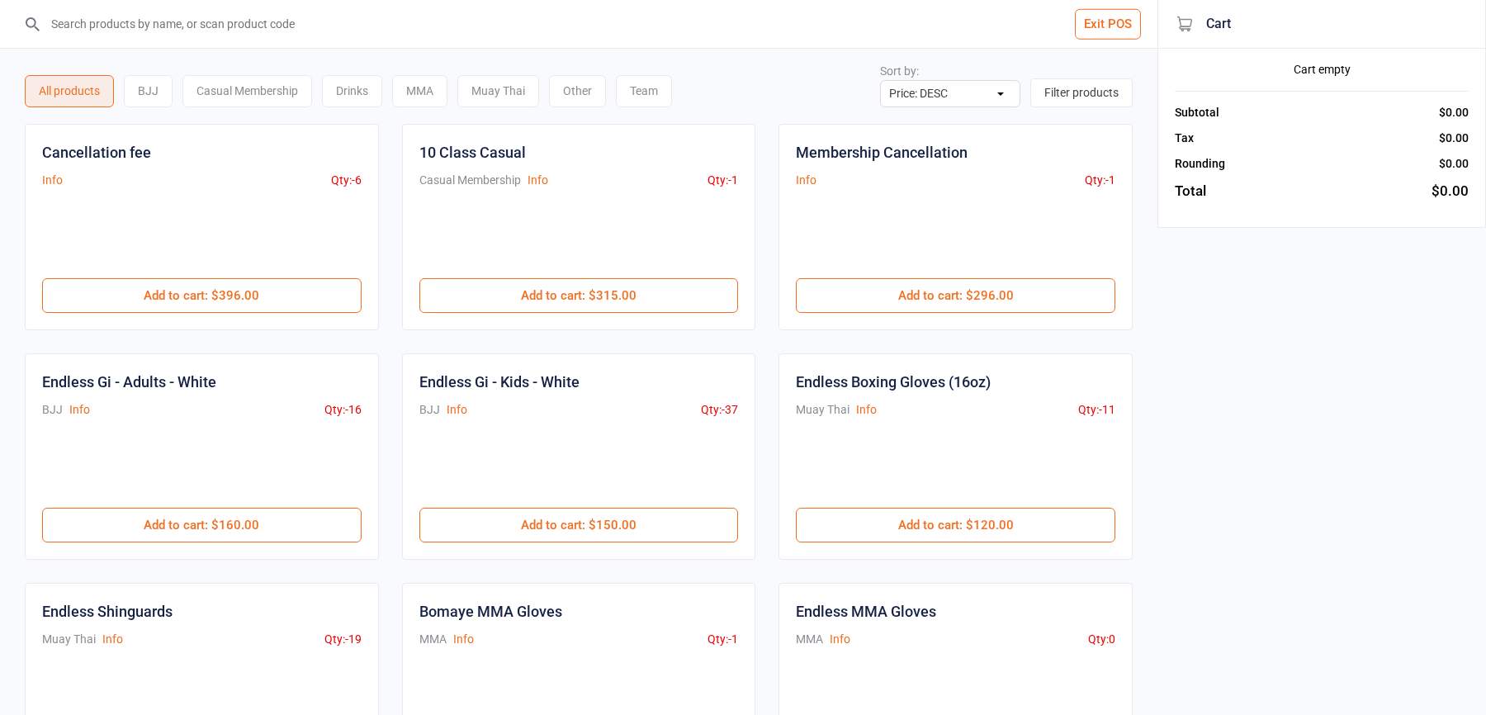
click at [334, 32] on input "search" at bounding box center [588, 24] width 1091 height 48
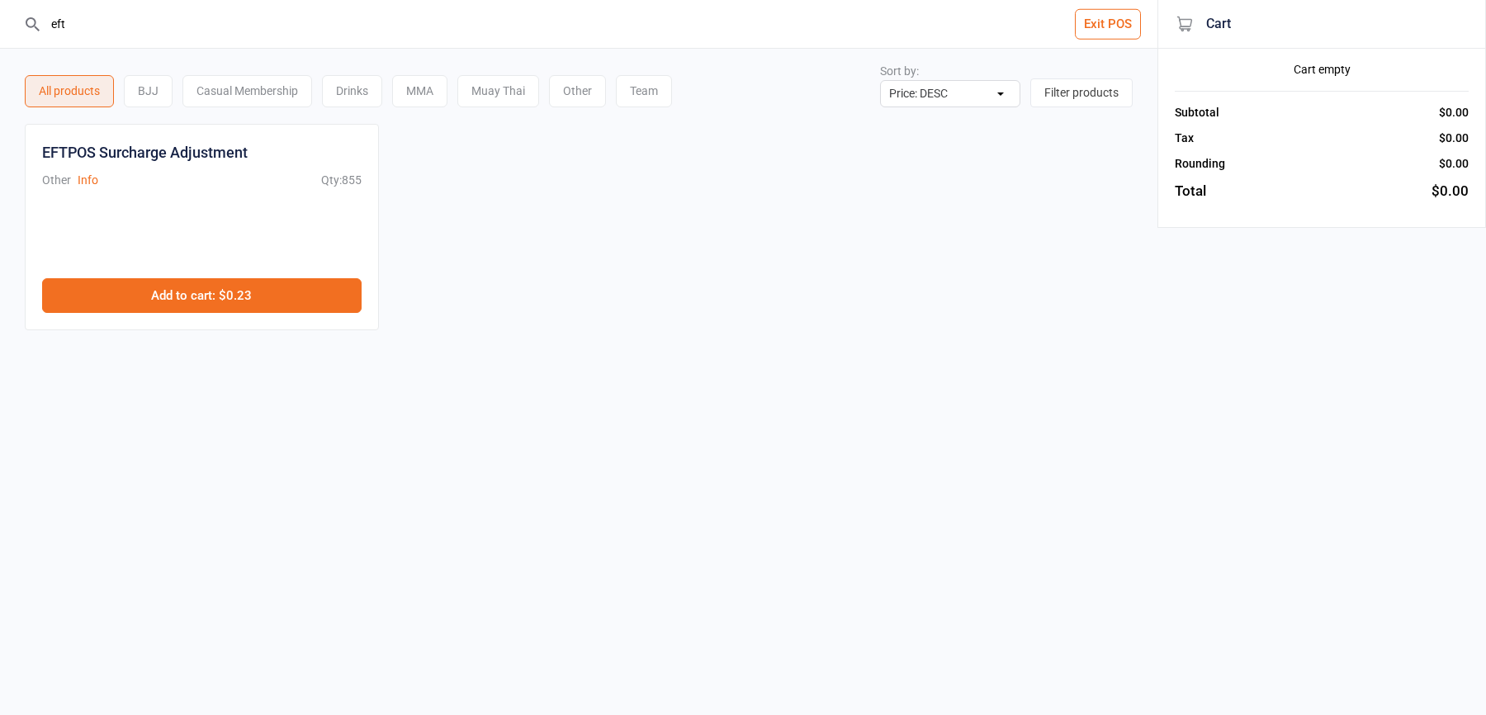
type input "eft"
click at [300, 291] on button "Add to cart : $0.23" at bounding box center [202, 295] width 320 height 35
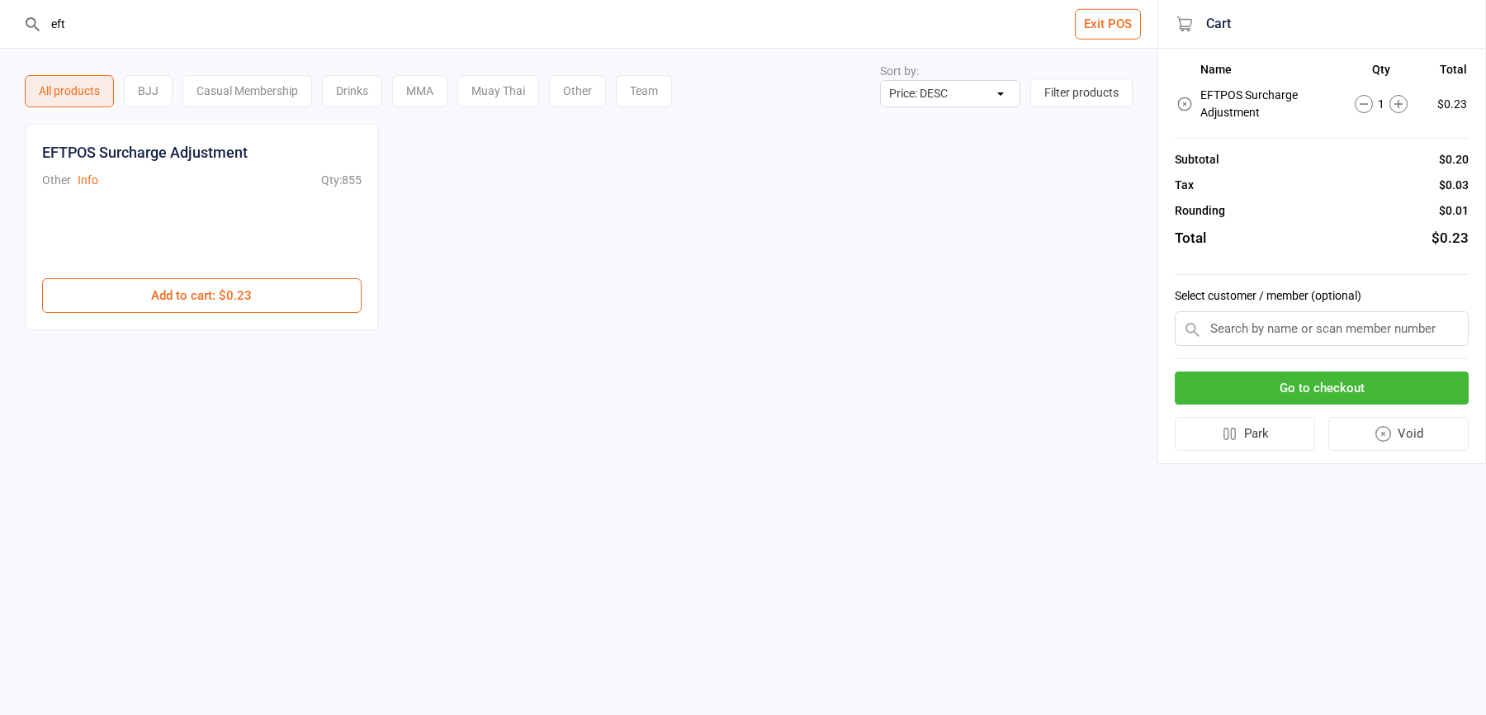
click at [1304, 386] on button "Go to checkout" at bounding box center [1322, 389] width 294 height 34
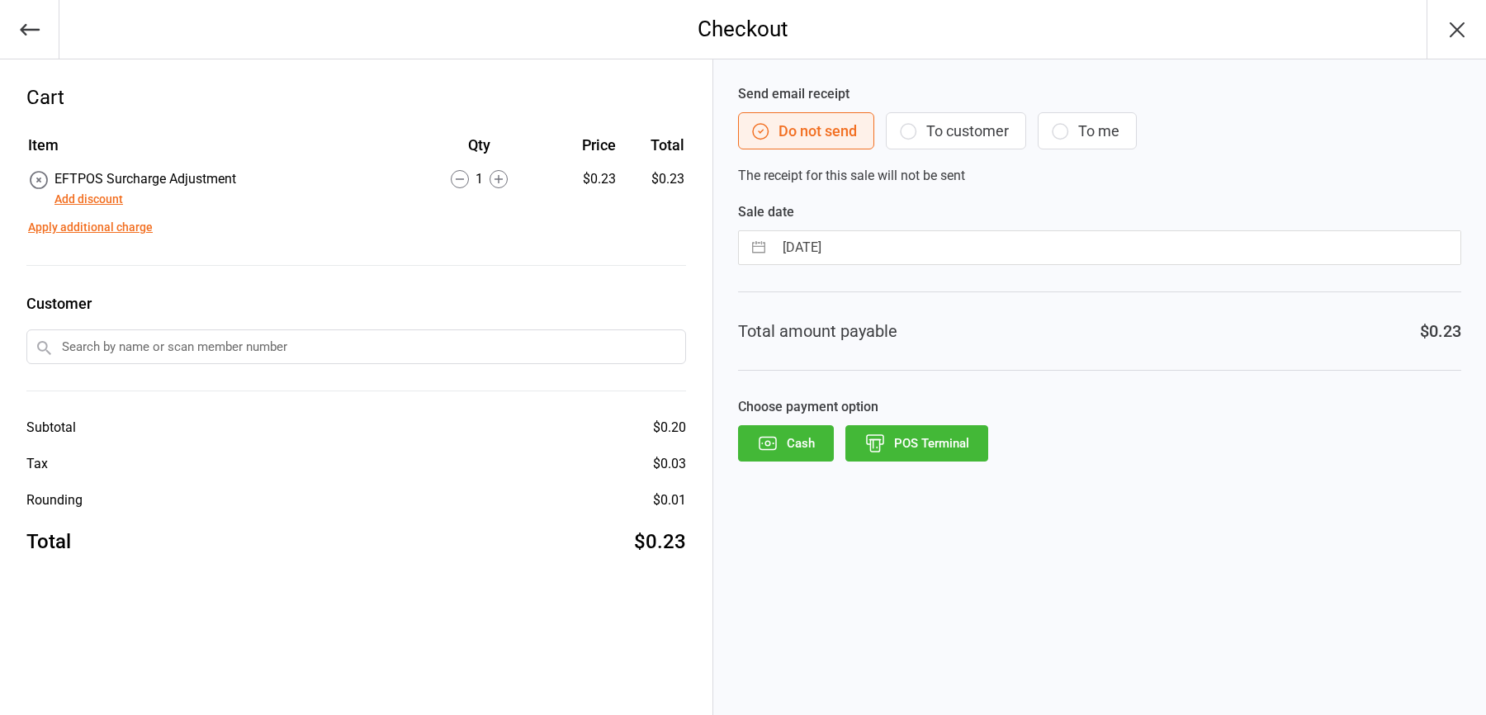
select select "8"
select select "2025"
select select "9"
select select "2025"
select select "10"
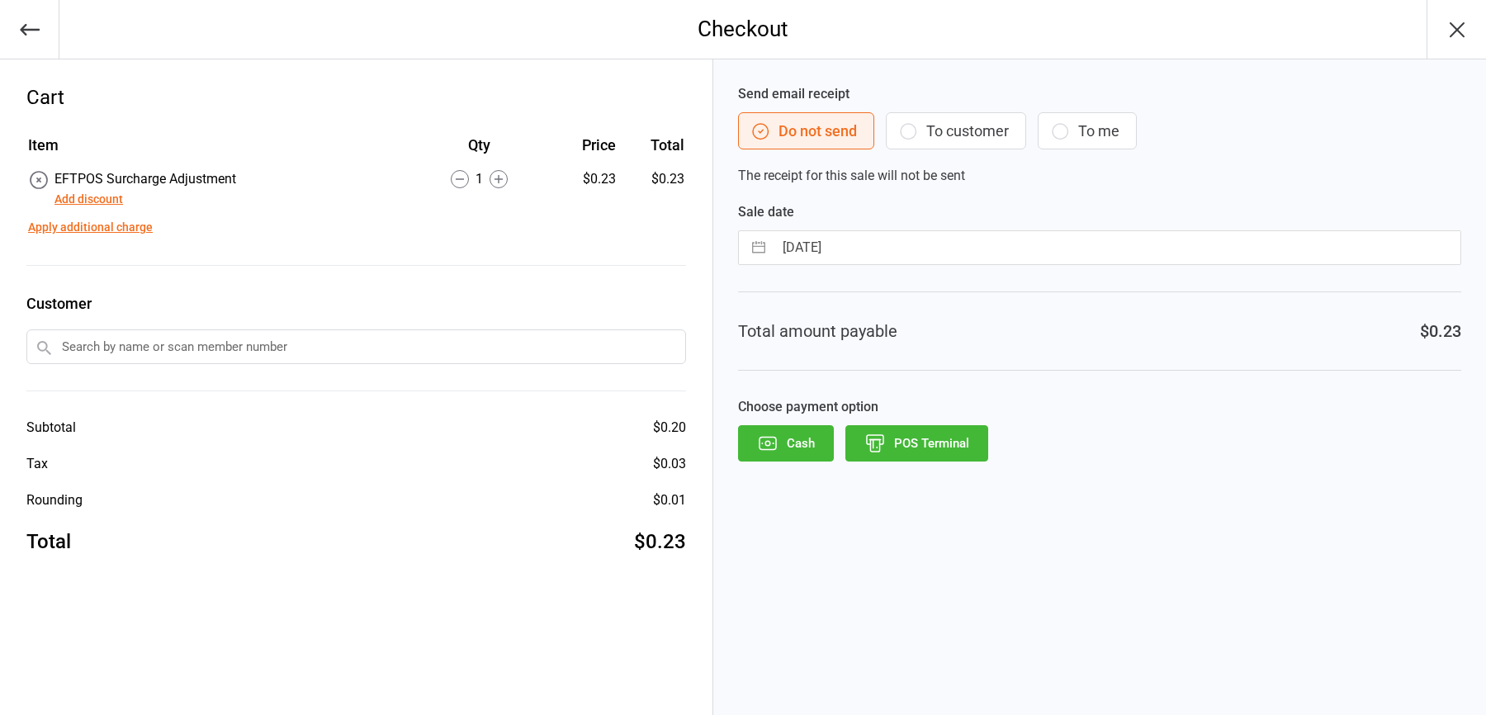
select select "2025"
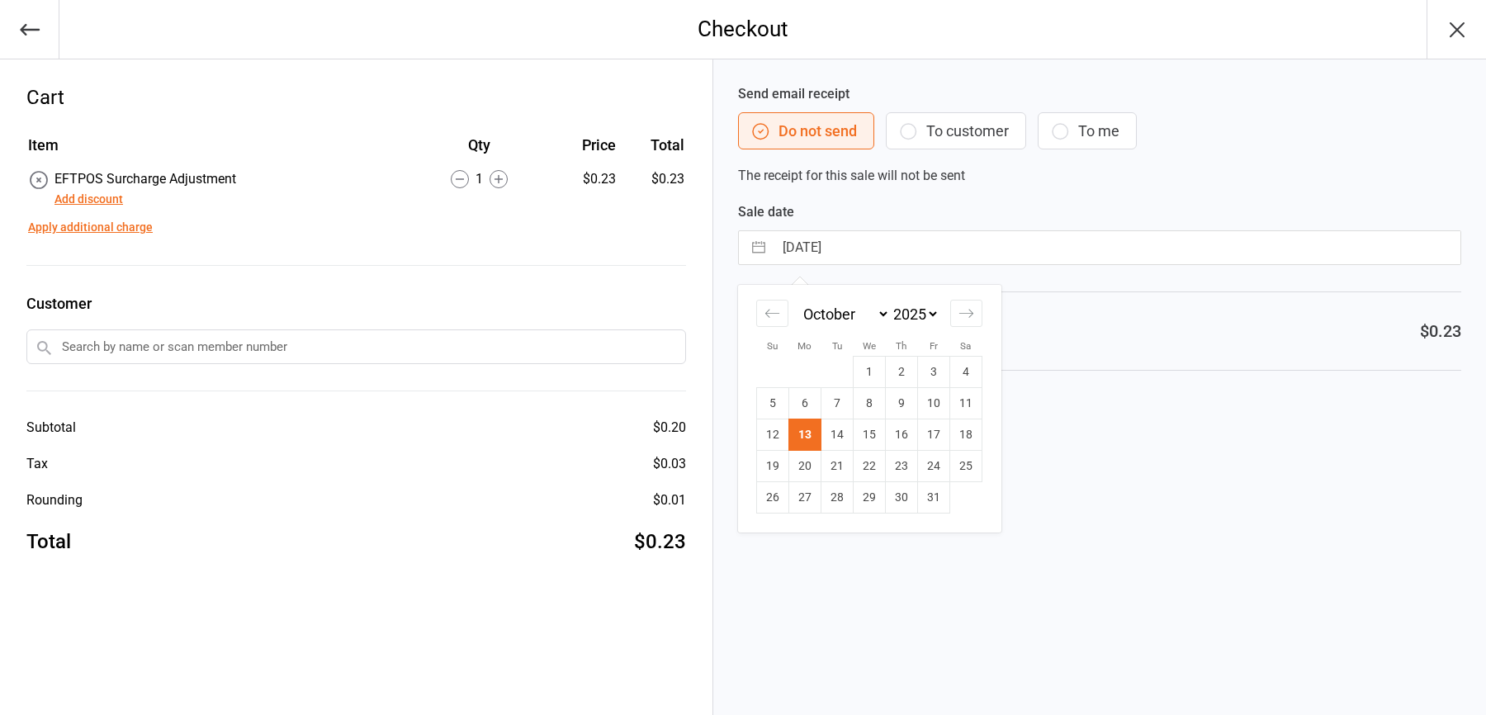
click at [905, 255] on input "[DATE]" at bounding box center [1117, 247] width 687 height 33
click at [984, 400] on div "January February March April May June July August September October November [D…" at bounding box center [870, 399] width 248 height 229
click at [980, 400] on td "11" at bounding box center [966, 403] width 32 height 31
type input "[DATE]"
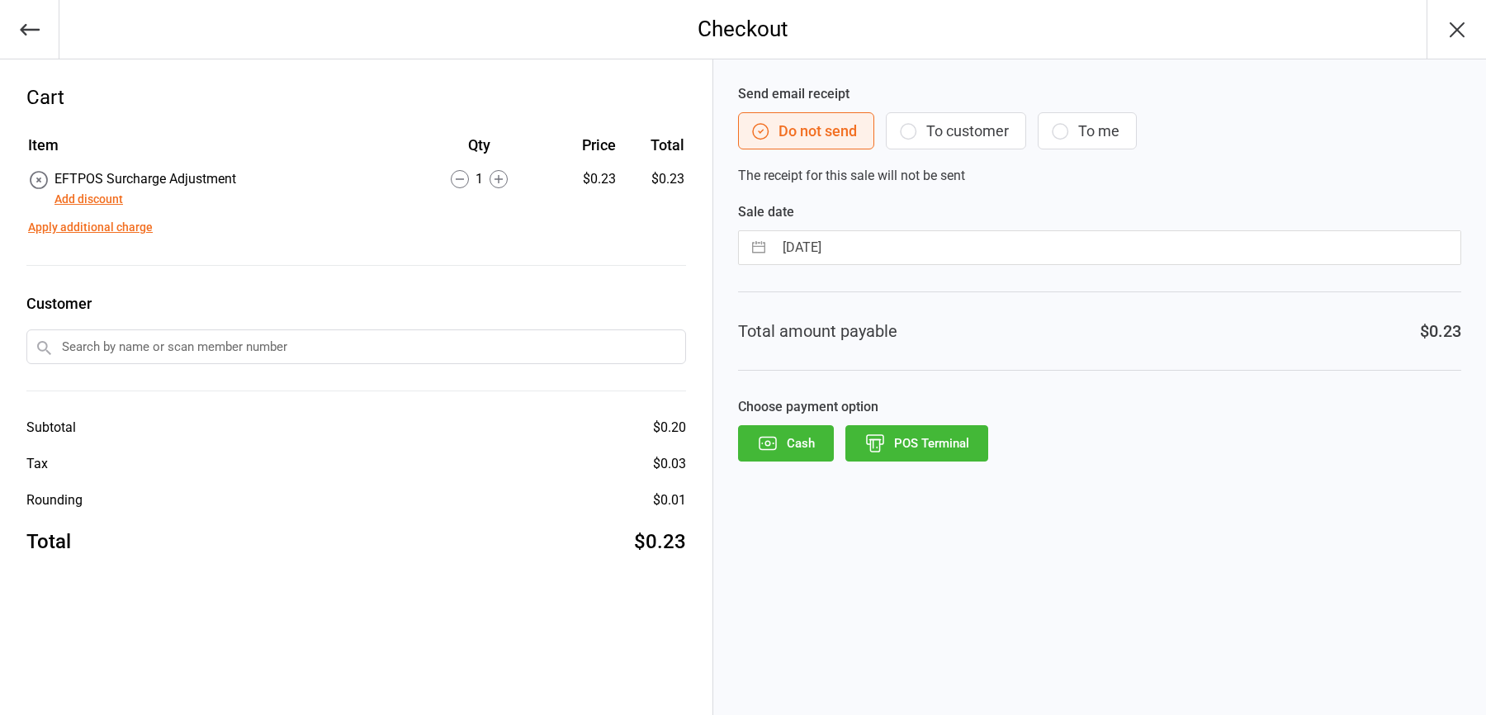
click at [940, 435] on button "POS Terminal" at bounding box center [916, 443] width 143 height 36
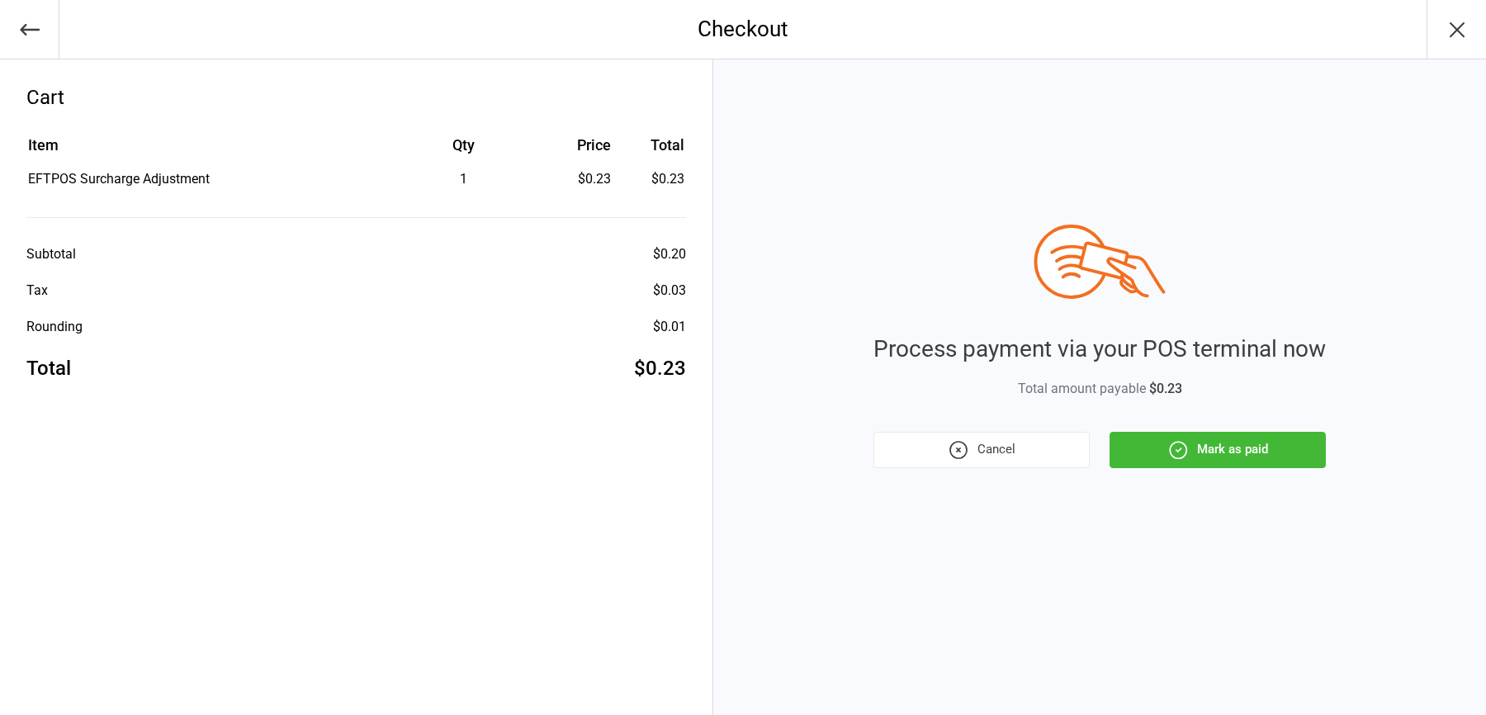
click at [1176, 439] on icon "button" at bounding box center [1177, 449] width 21 height 21
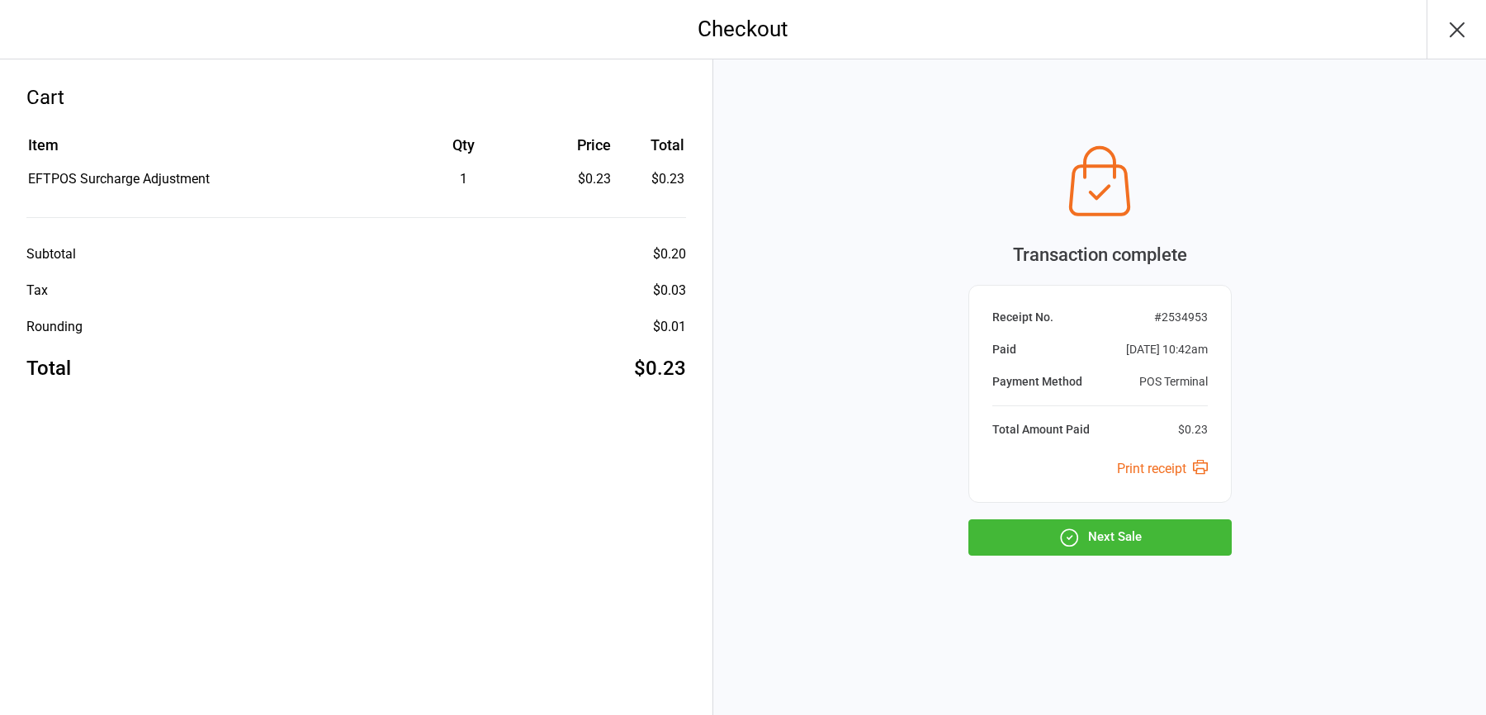
click at [1080, 538] on button "Next Sale" at bounding box center [1099, 537] width 263 height 36
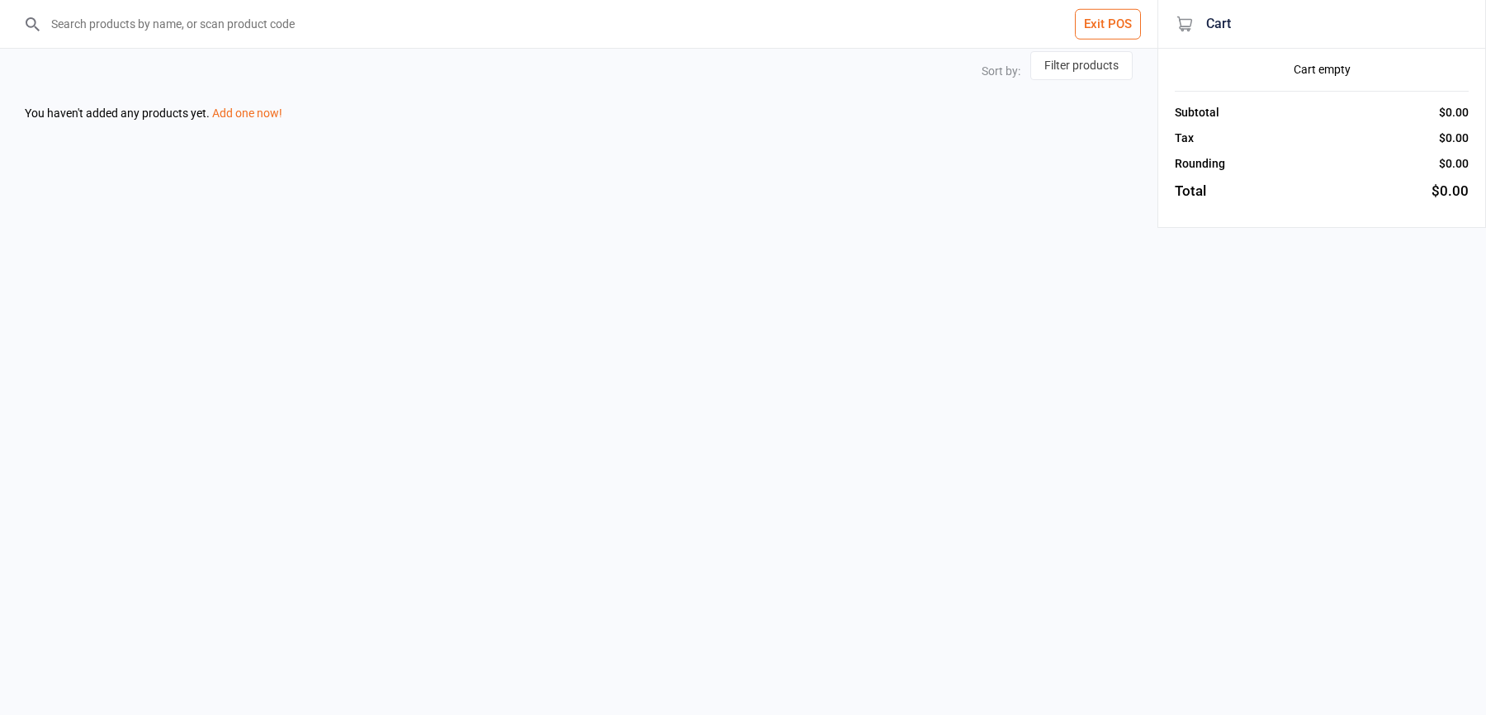
select select "price-desc"
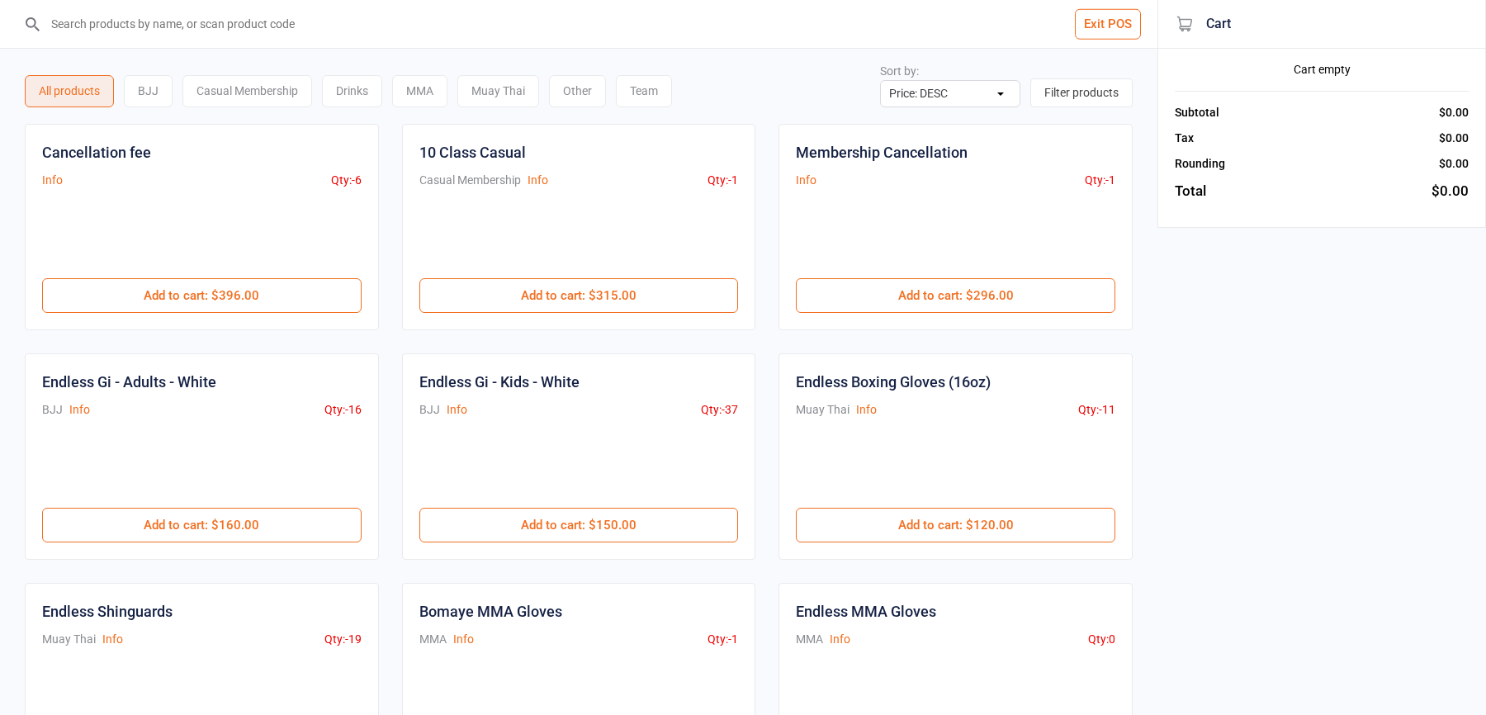
click at [1089, 24] on button "Exit POS" at bounding box center [1108, 24] width 66 height 31
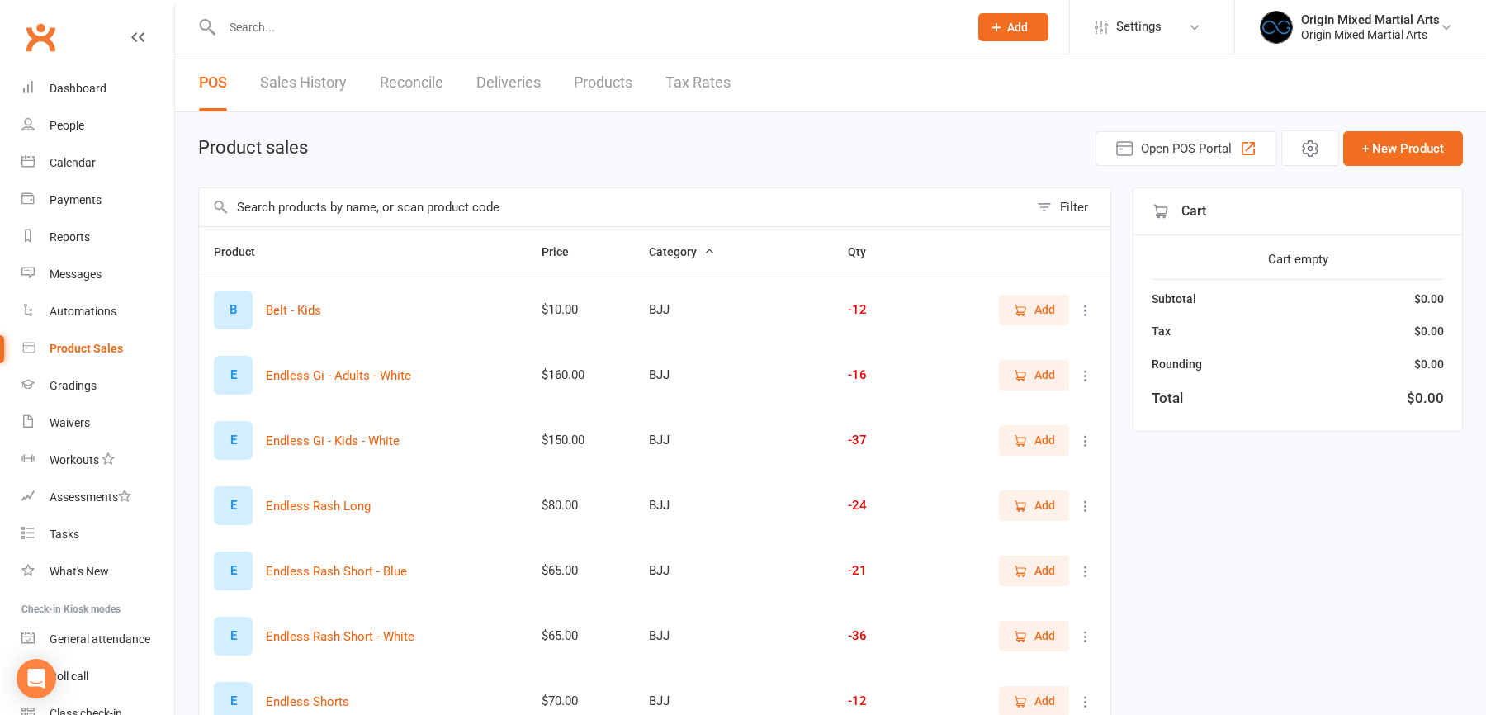
click at [417, 78] on link "Reconcile" at bounding box center [412, 82] width 64 height 57
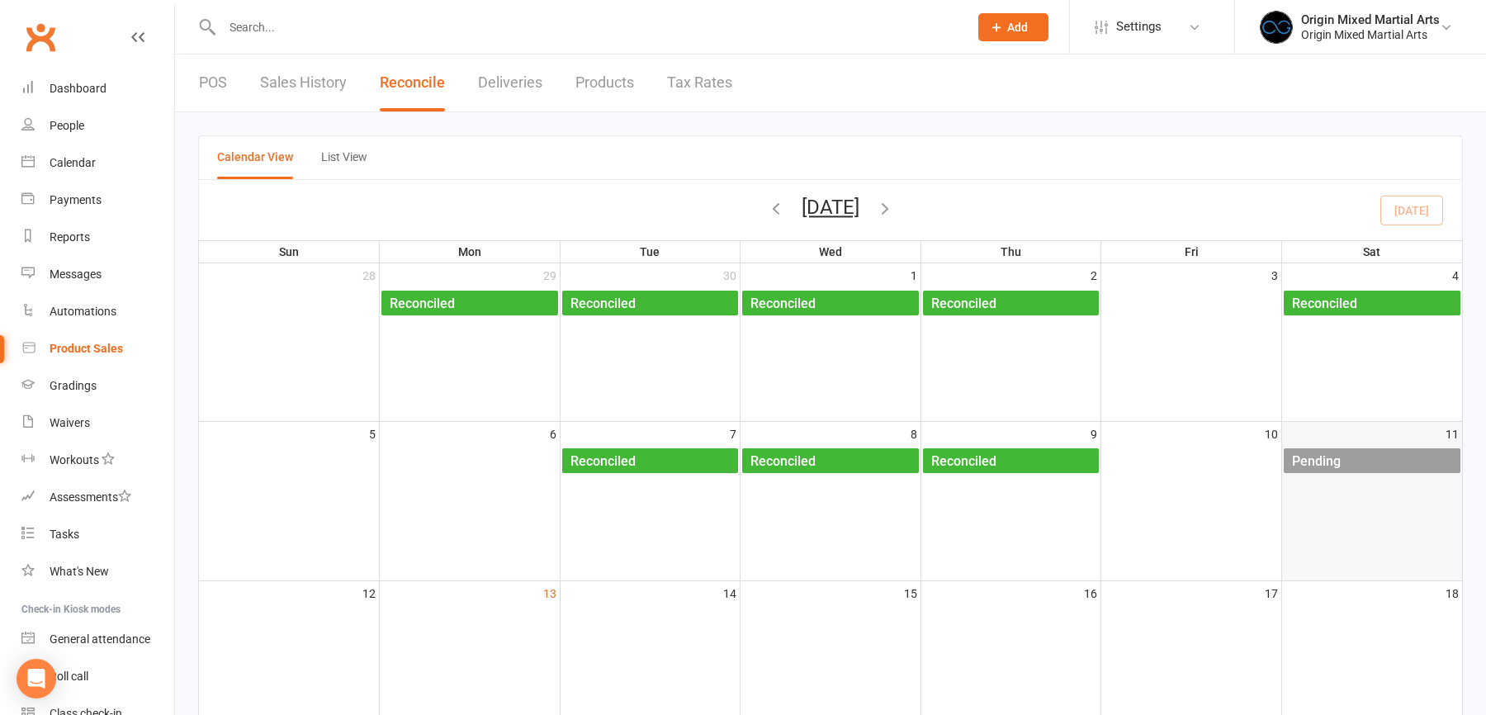
click at [1346, 453] on div "Pending" at bounding box center [1375, 461] width 169 height 26
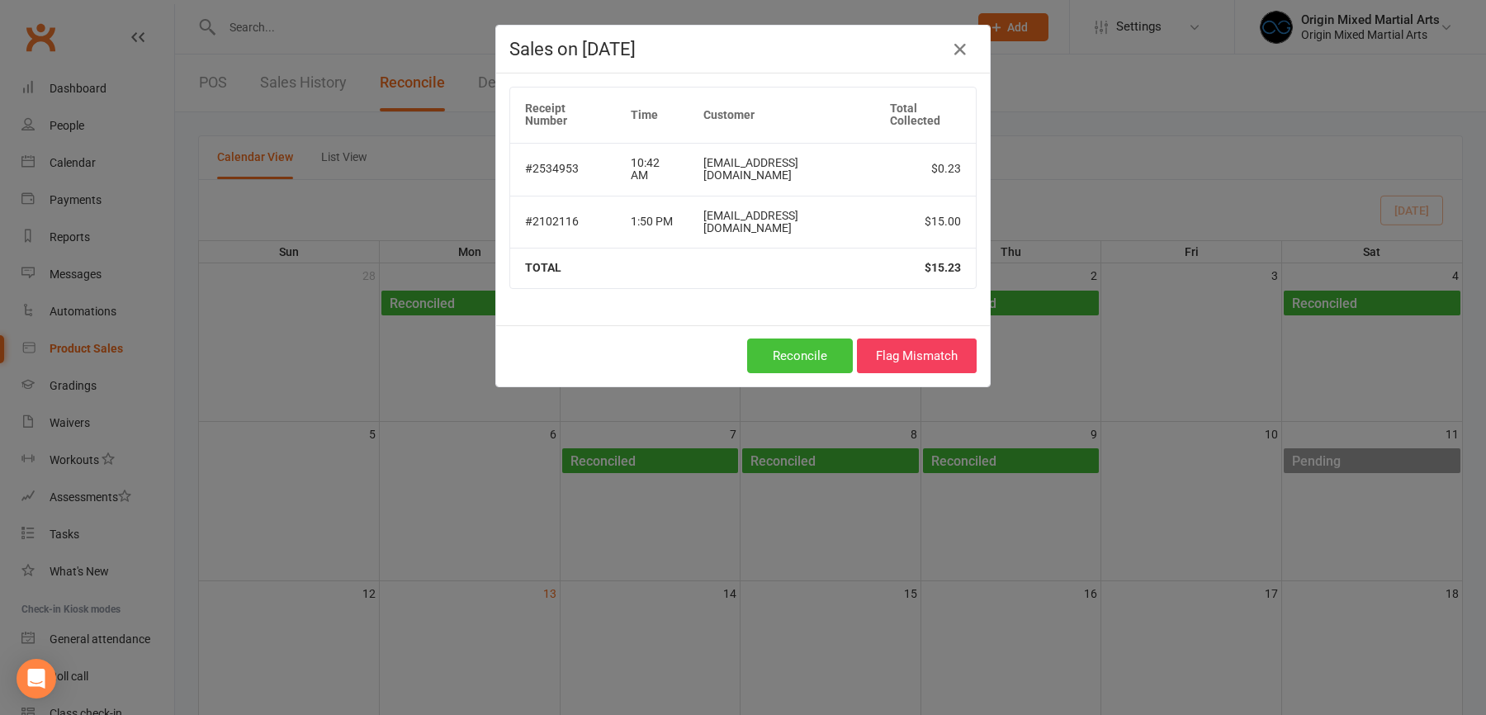
click at [824, 339] on button "Reconcile" at bounding box center [800, 356] width 106 height 35
